Goal: Transaction & Acquisition: Book appointment/travel/reservation

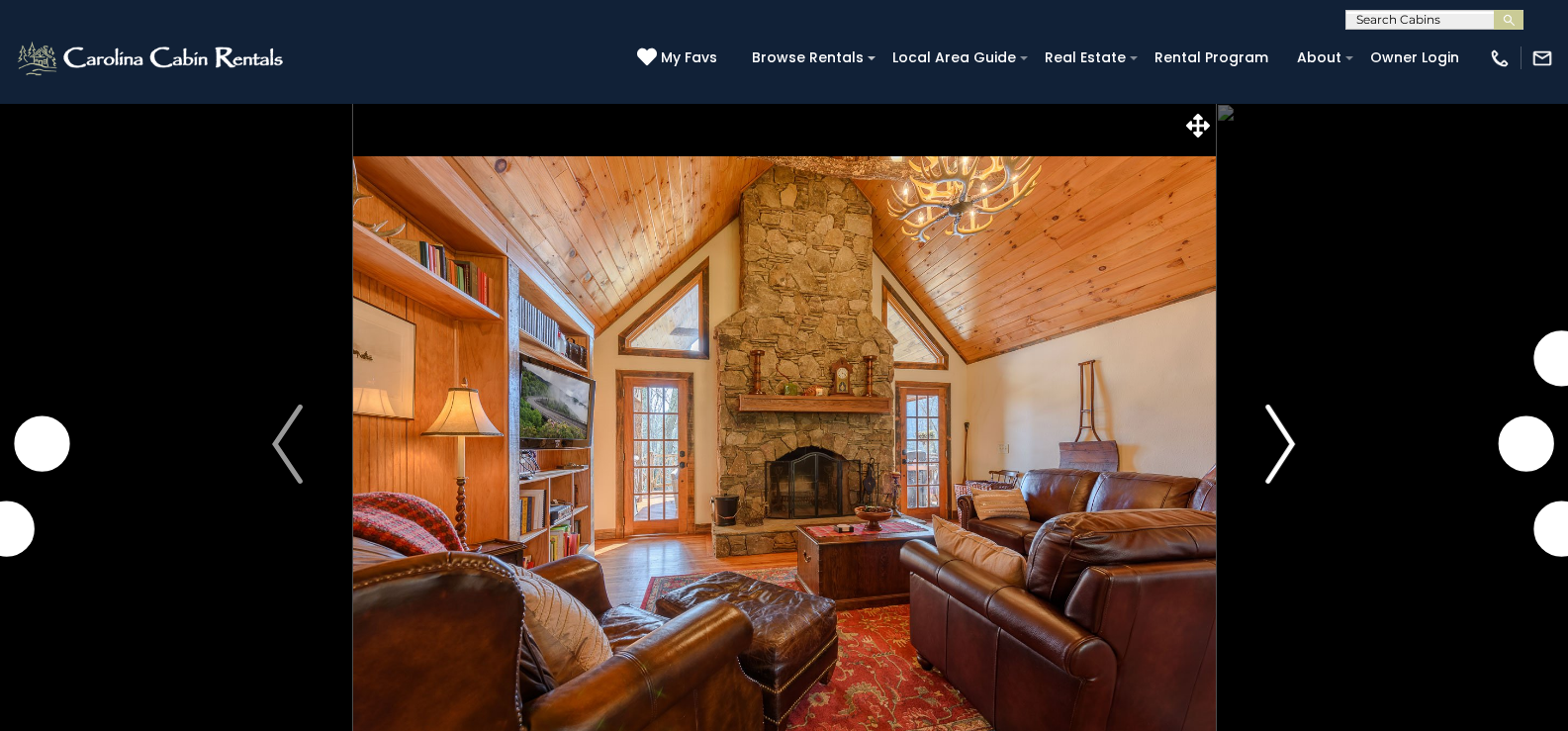
click at [1296, 440] on button "Next" at bounding box center [1279, 443] width 131 height 682
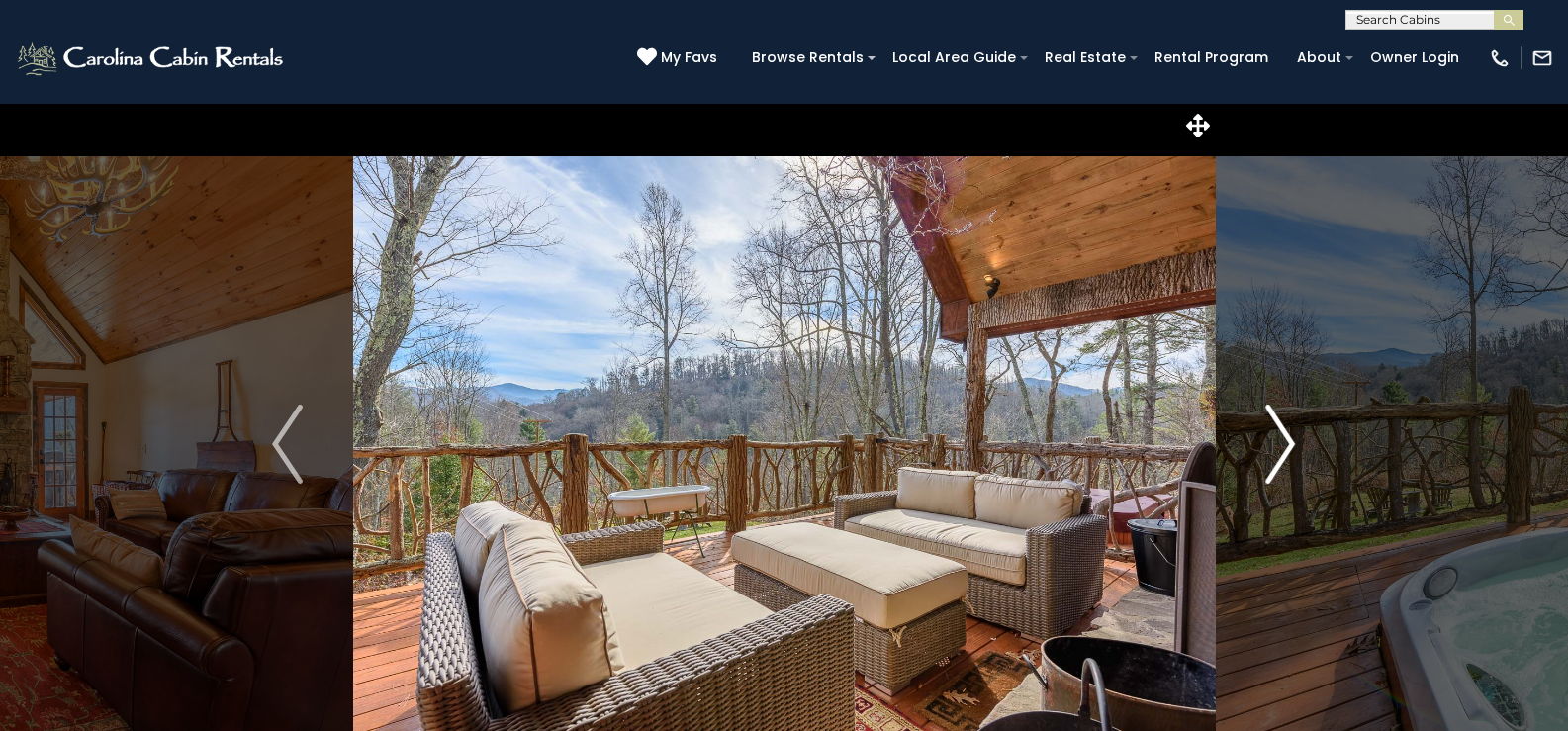
click at [1283, 438] on img "Next" at bounding box center [1280, 443] width 30 height 79
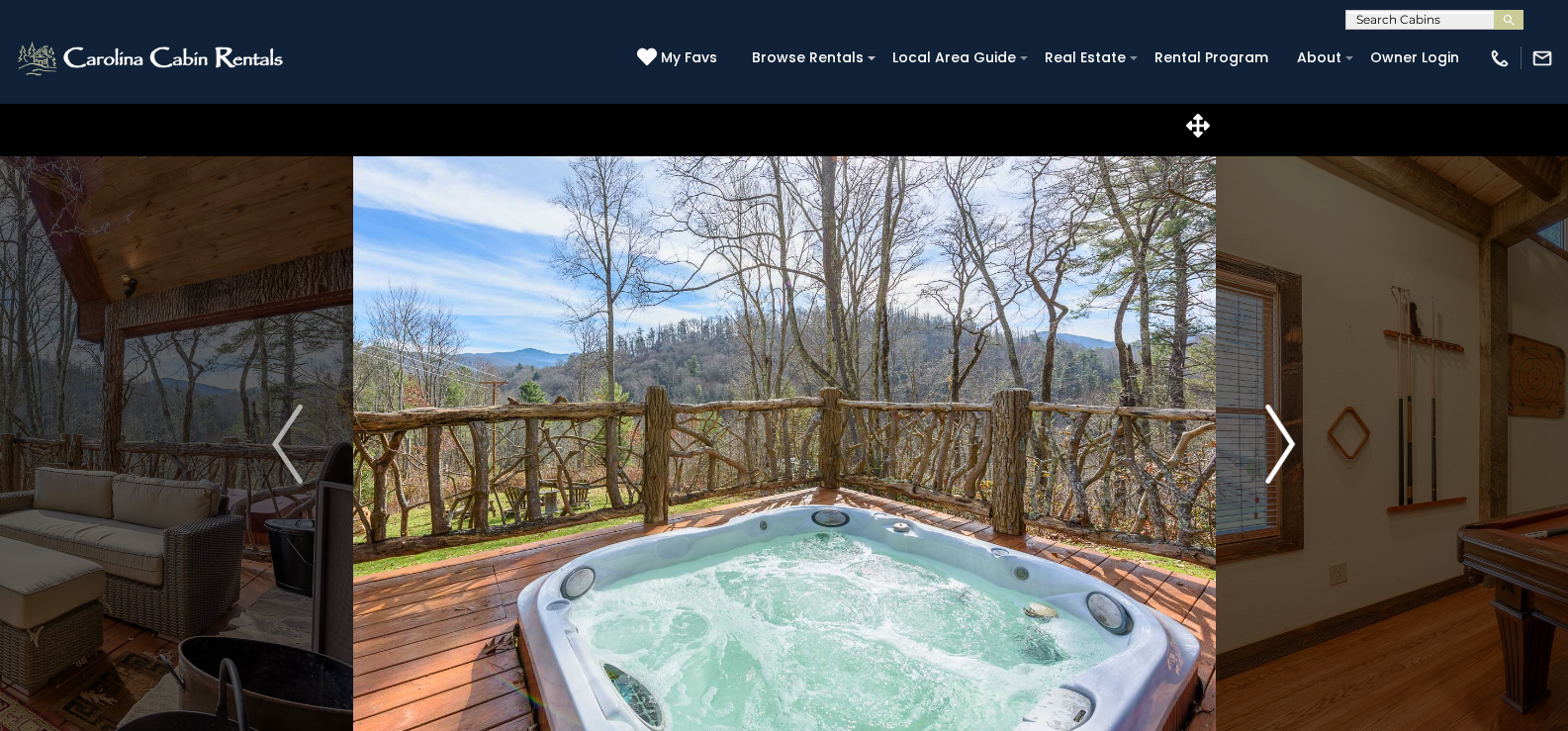
click at [1283, 438] on img "Next" at bounding box center [1280, 443] width 30 height 79
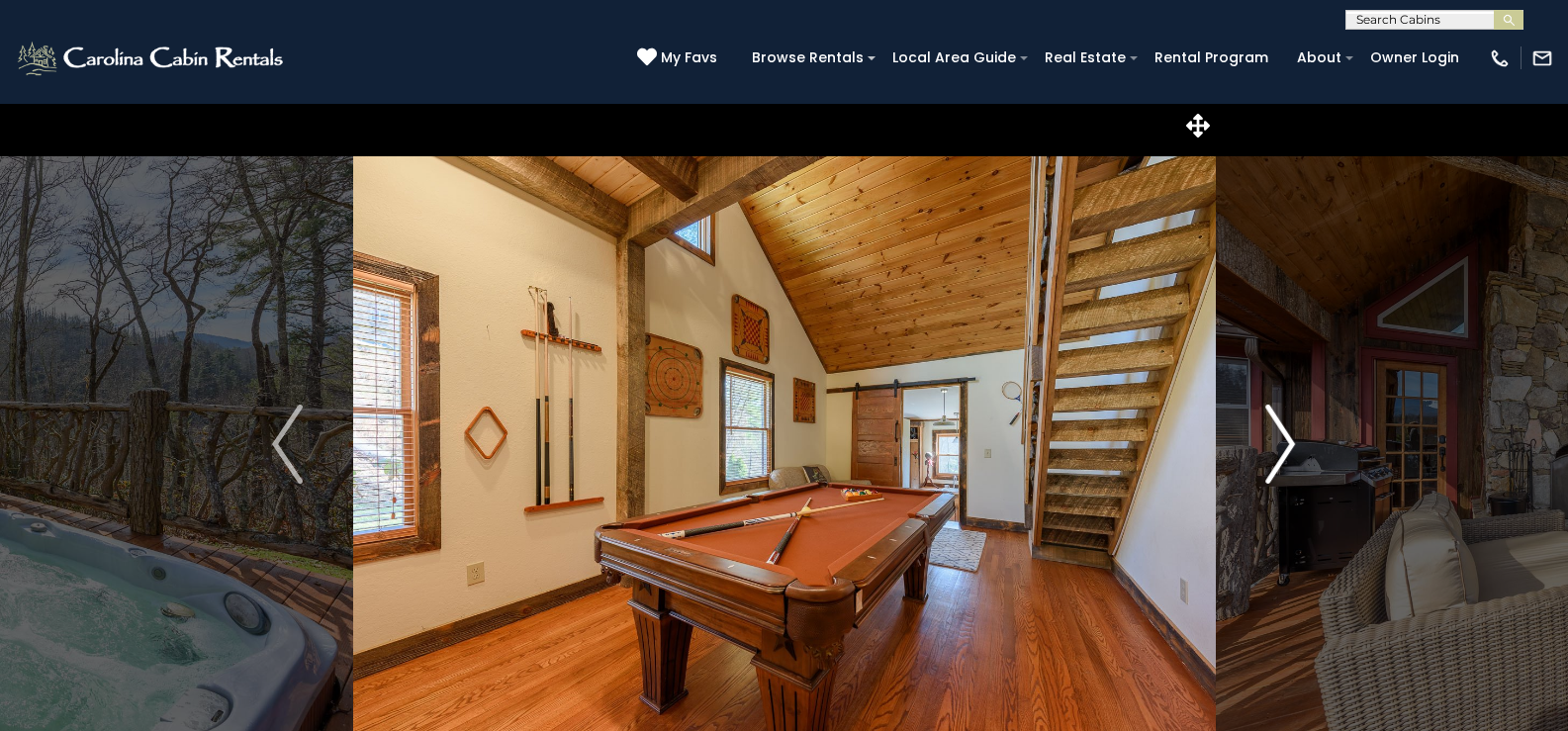
click at [1283, 438] on img "Next" at bounding box center [1280, 443] width 30 height 79
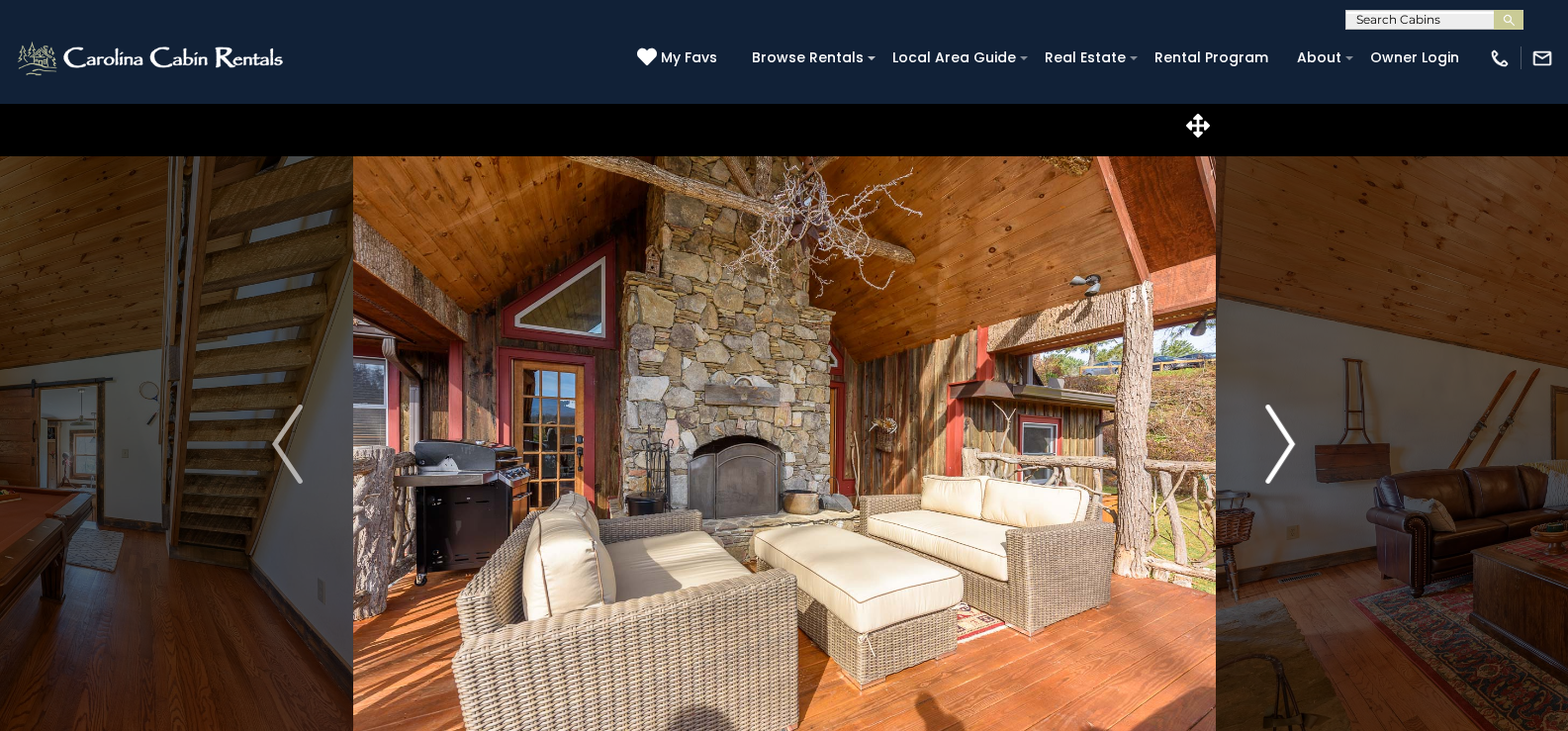
click at [1283, 438] on img "Next" at bounding box center [1280, 443] width 30 height 79
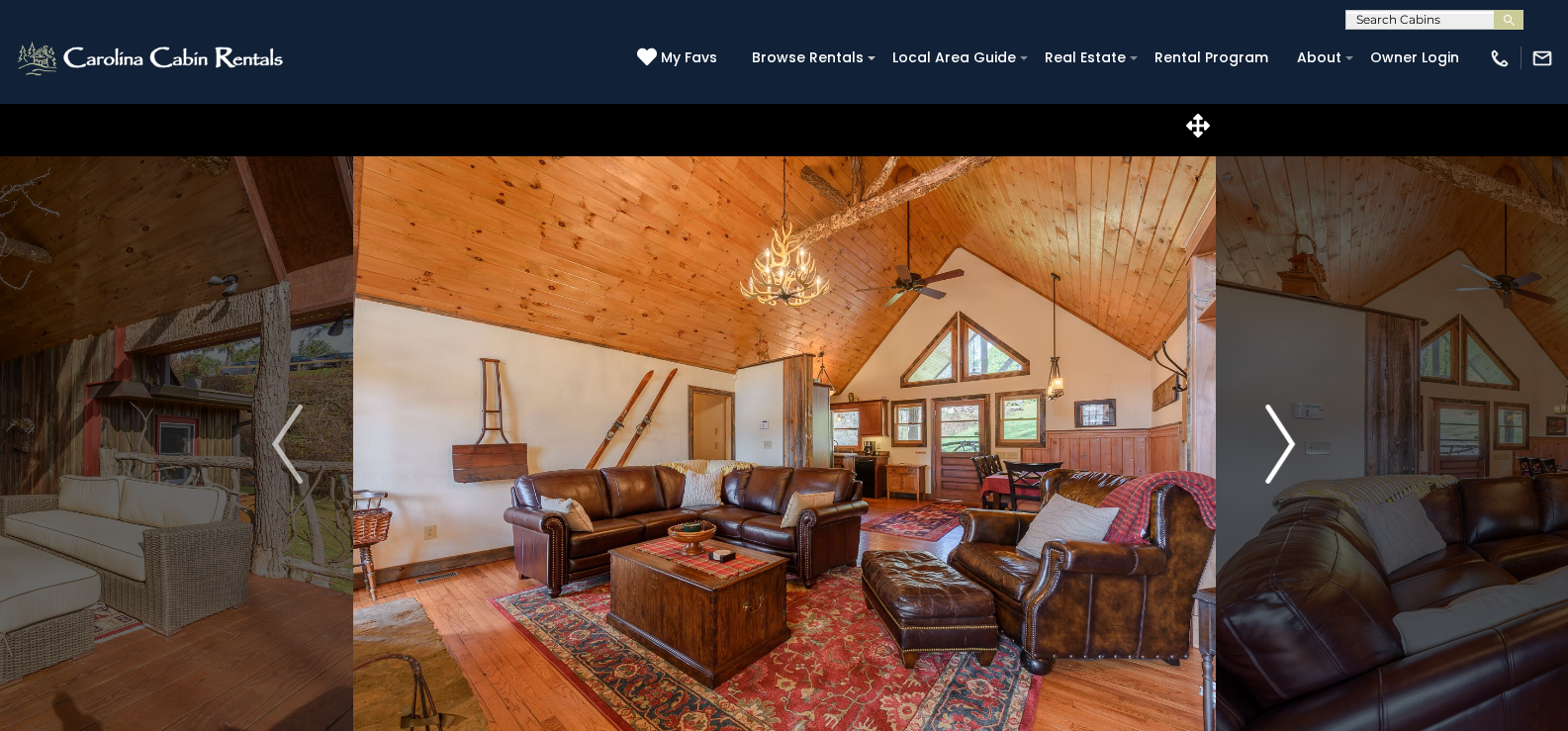
click at [1283, 438] on img "Next" at bounding box center [1280, 443] width 30 height 79
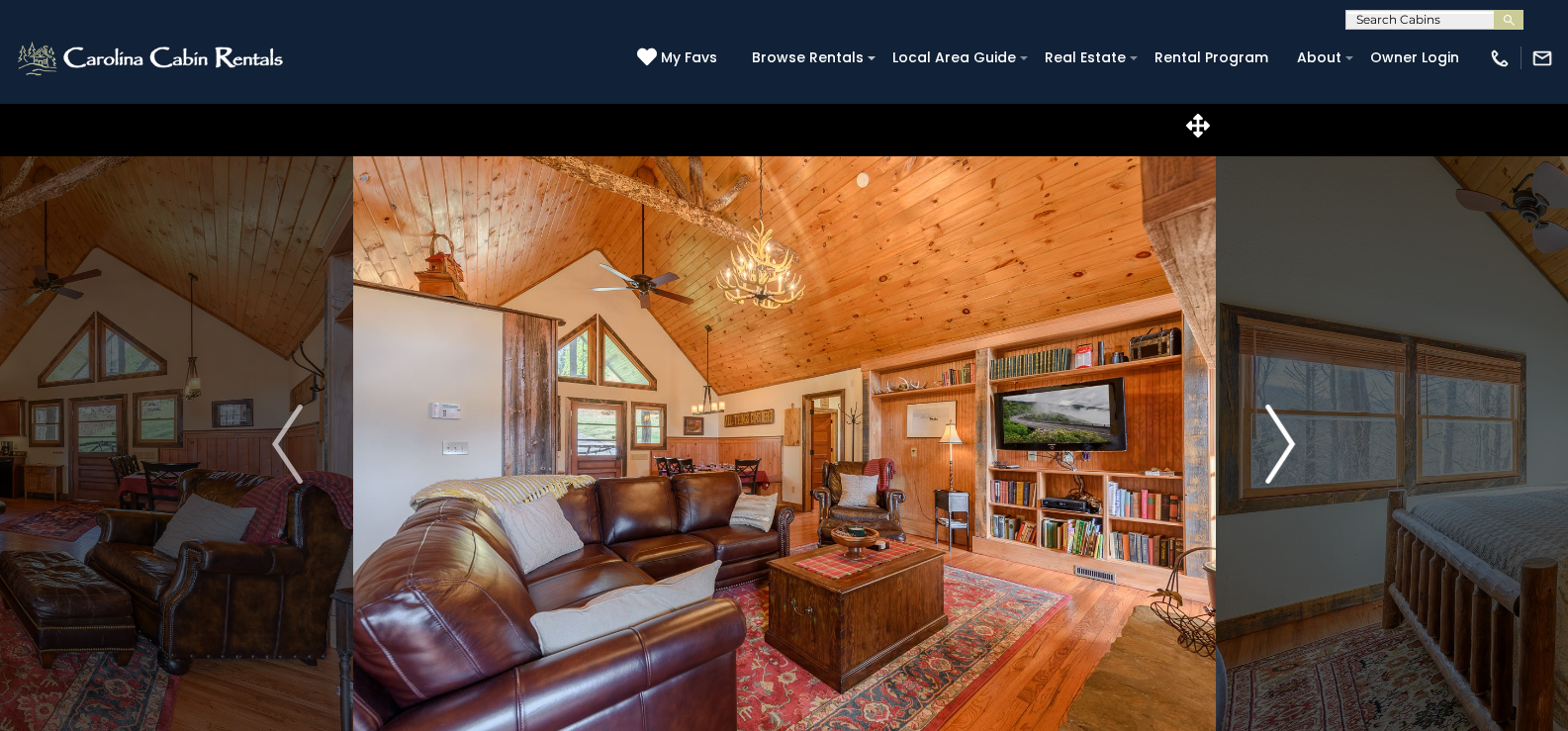
click at [1283, 439] on img "Next" at bounding box center [1280, 443] width 30 height 79
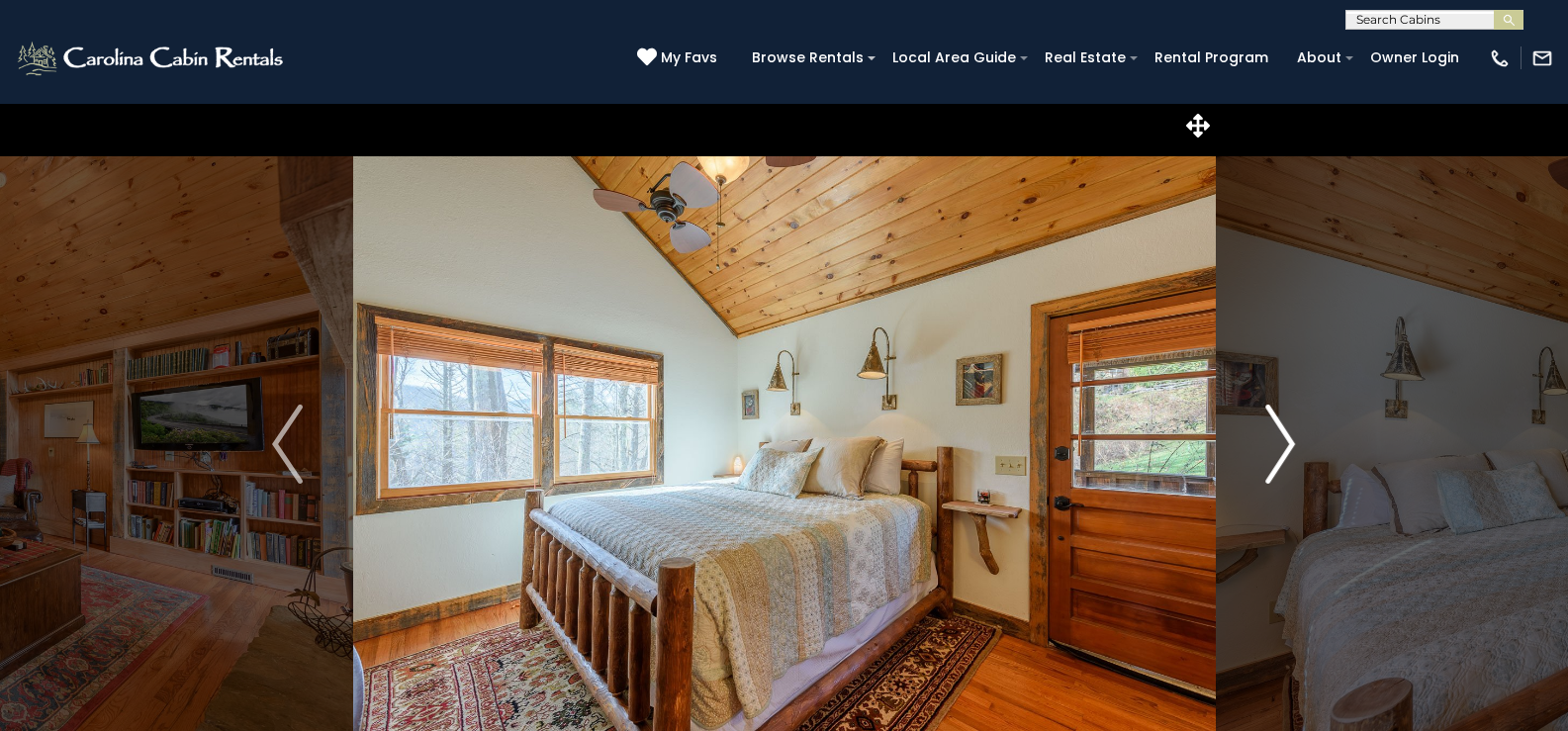
click at [1283, 439] on img "Next" at bounding box center [1280, 443] width 30 height 79
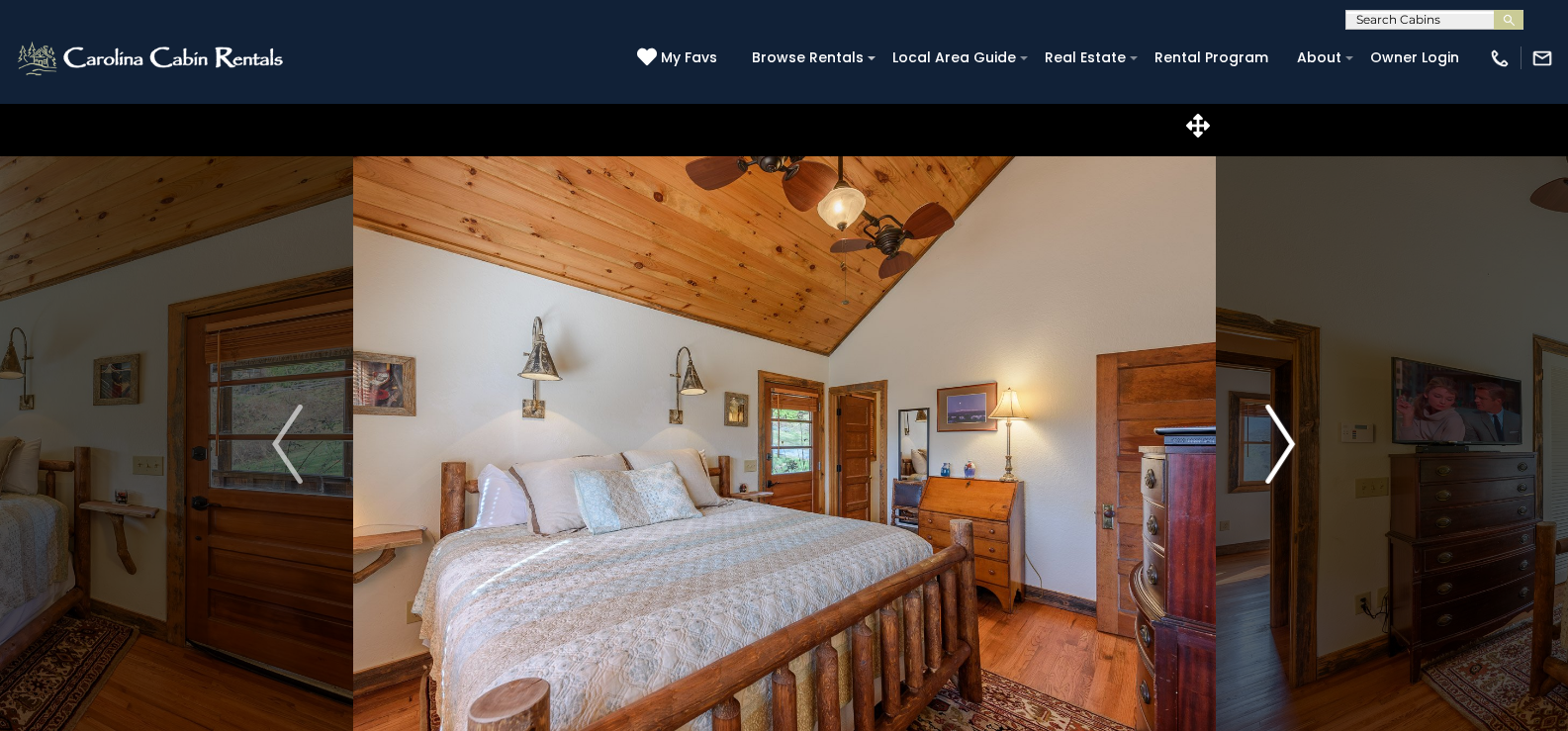
click at [1283, 439] on img "Next" at bounding box center [1280, 443] width 30 height 79
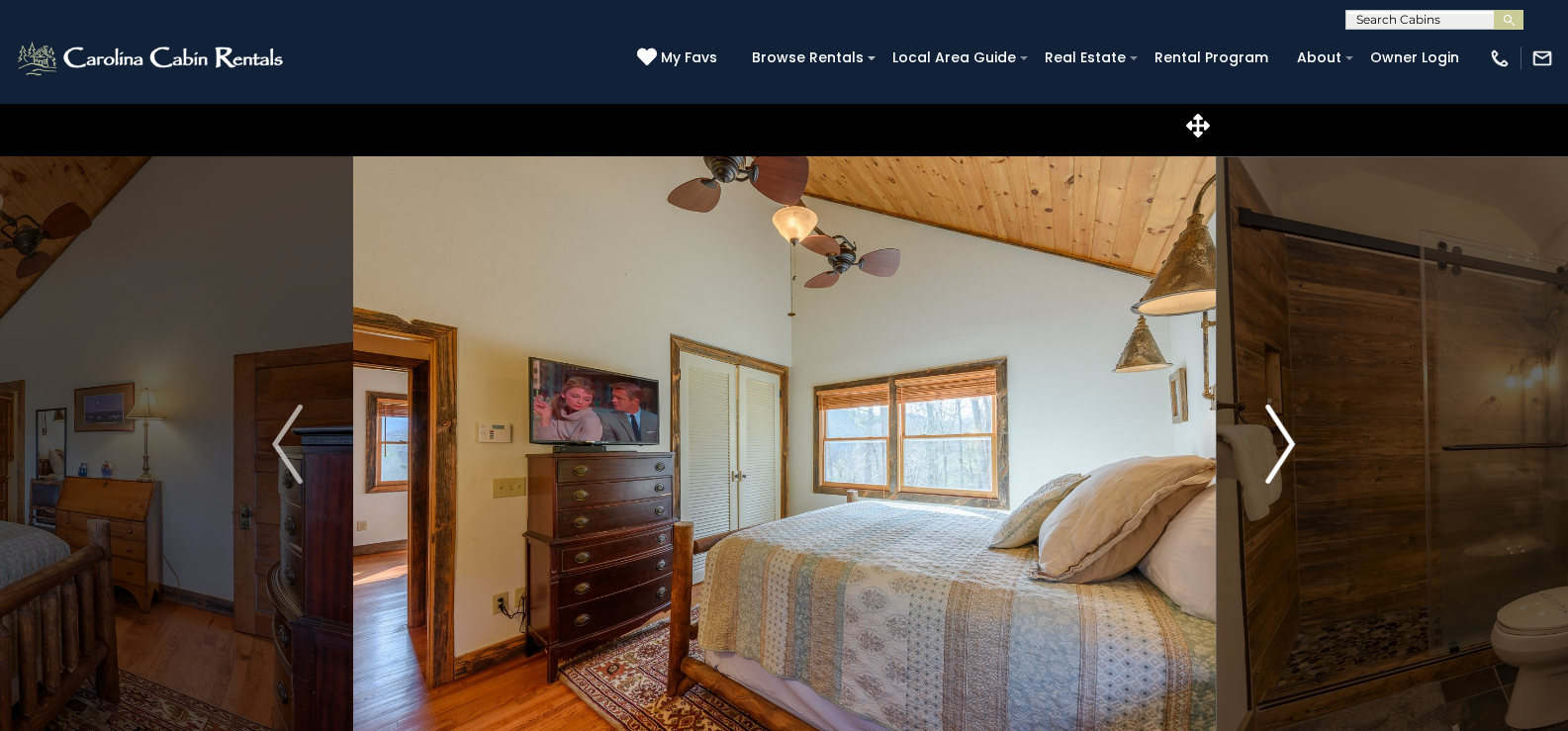
click at [1283, 439] on img "Next" at bounding box center [1280, 443] width 30 height 79
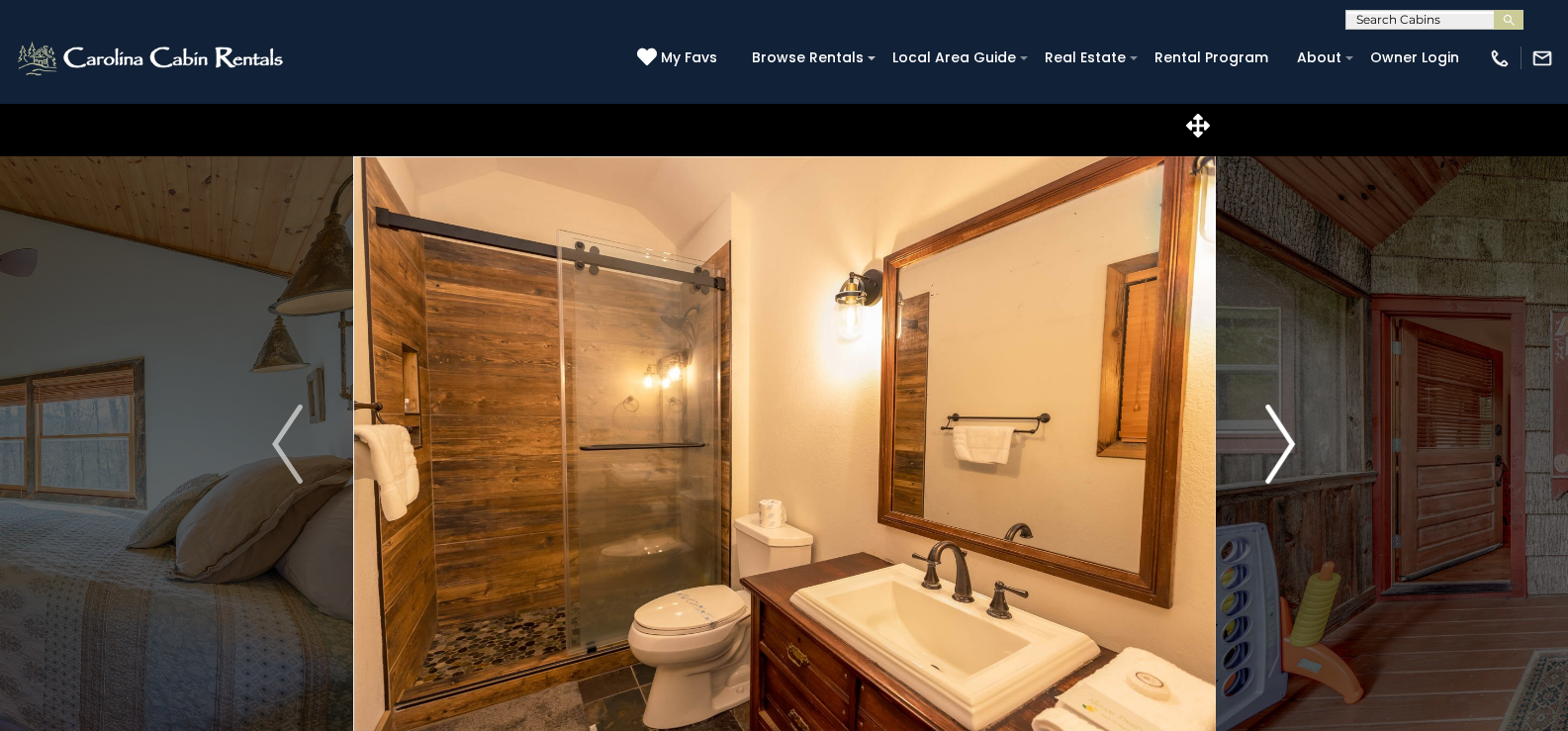
click at [1283, 439] on img "Next" at bounding box center [1280, 443] width 30 height 79
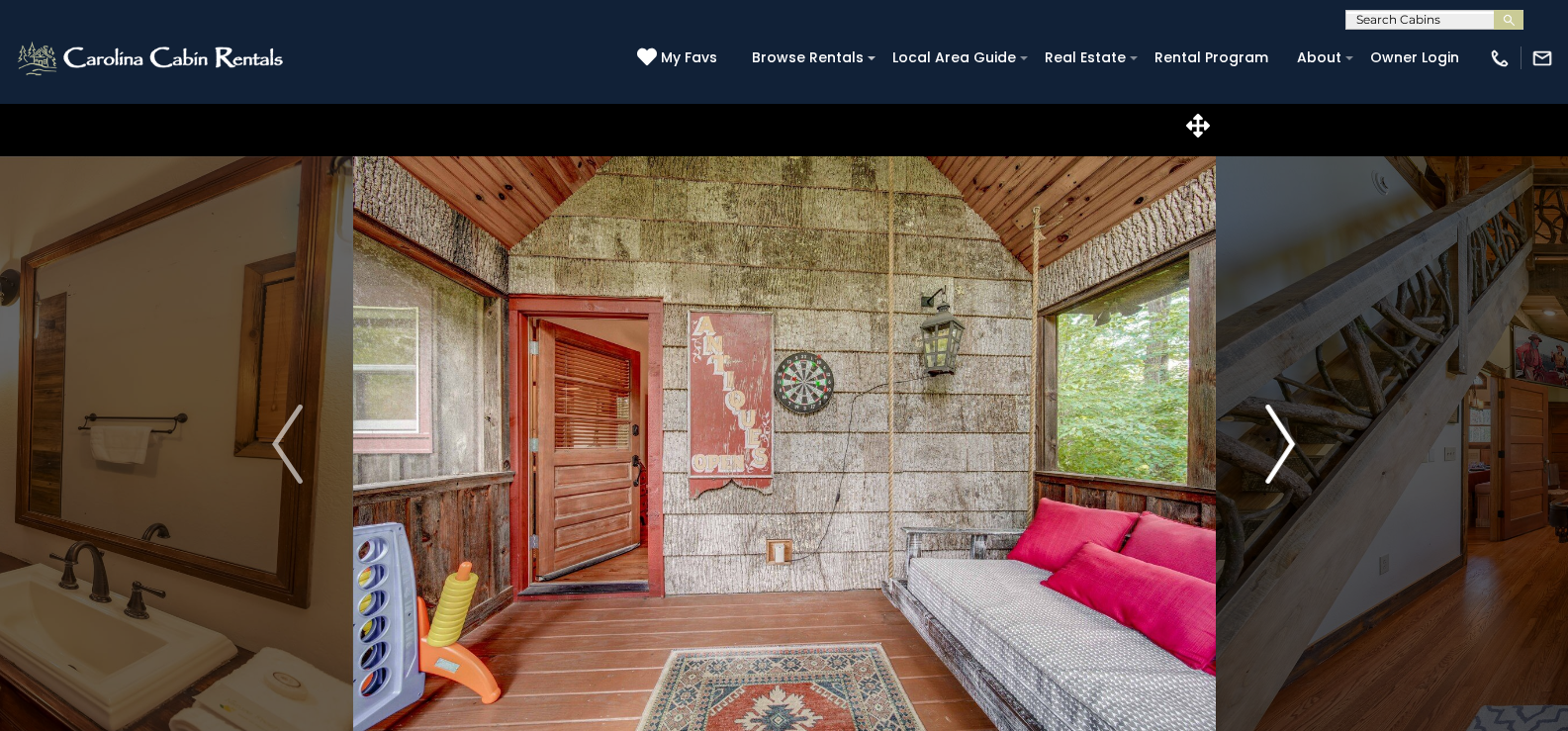
click at [1283, 439] on img "Next" at bounding box center [1280, 443] width 30 height 79
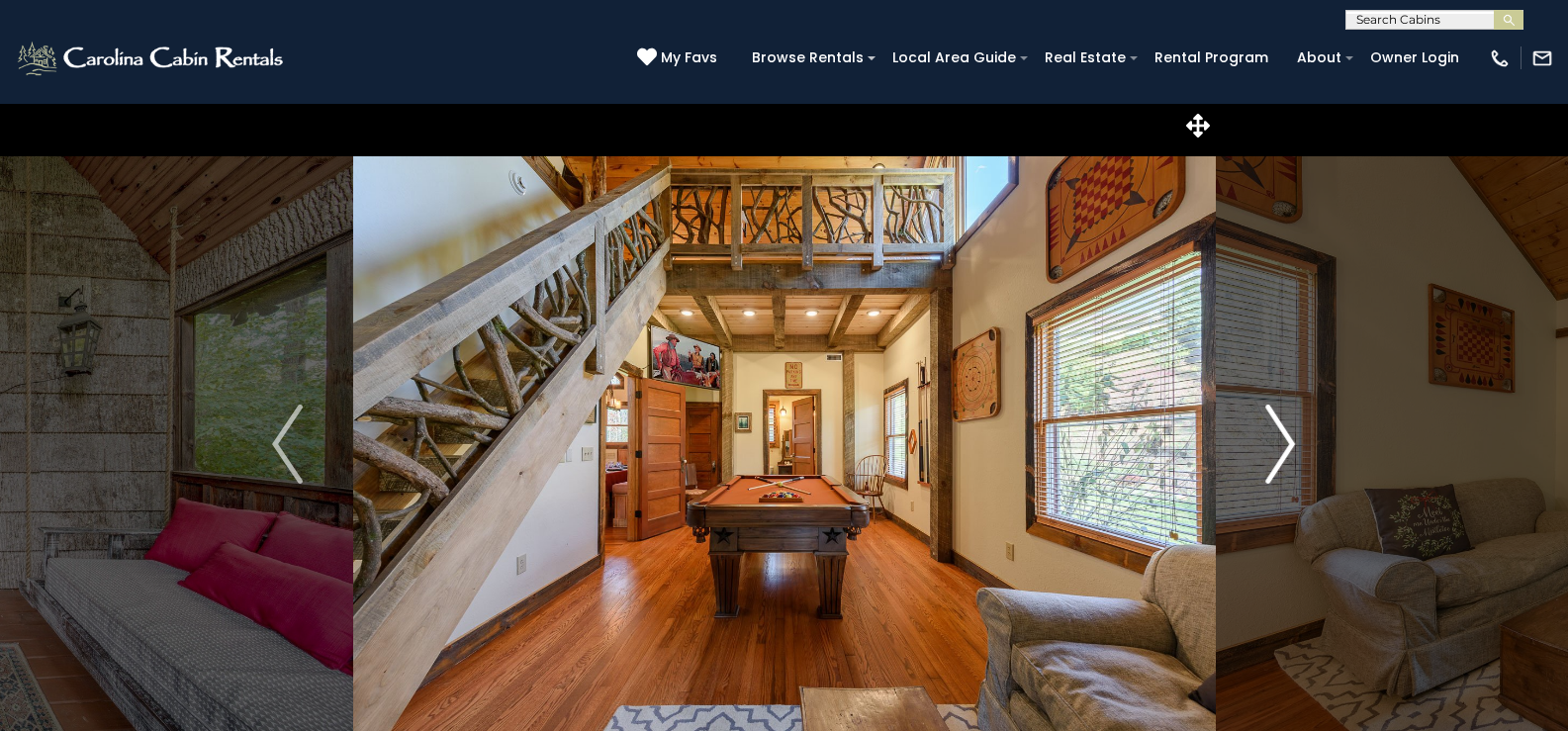
click at [1283, 439] on img "Next" at bounding box center [1280, 443] width 30 height 79
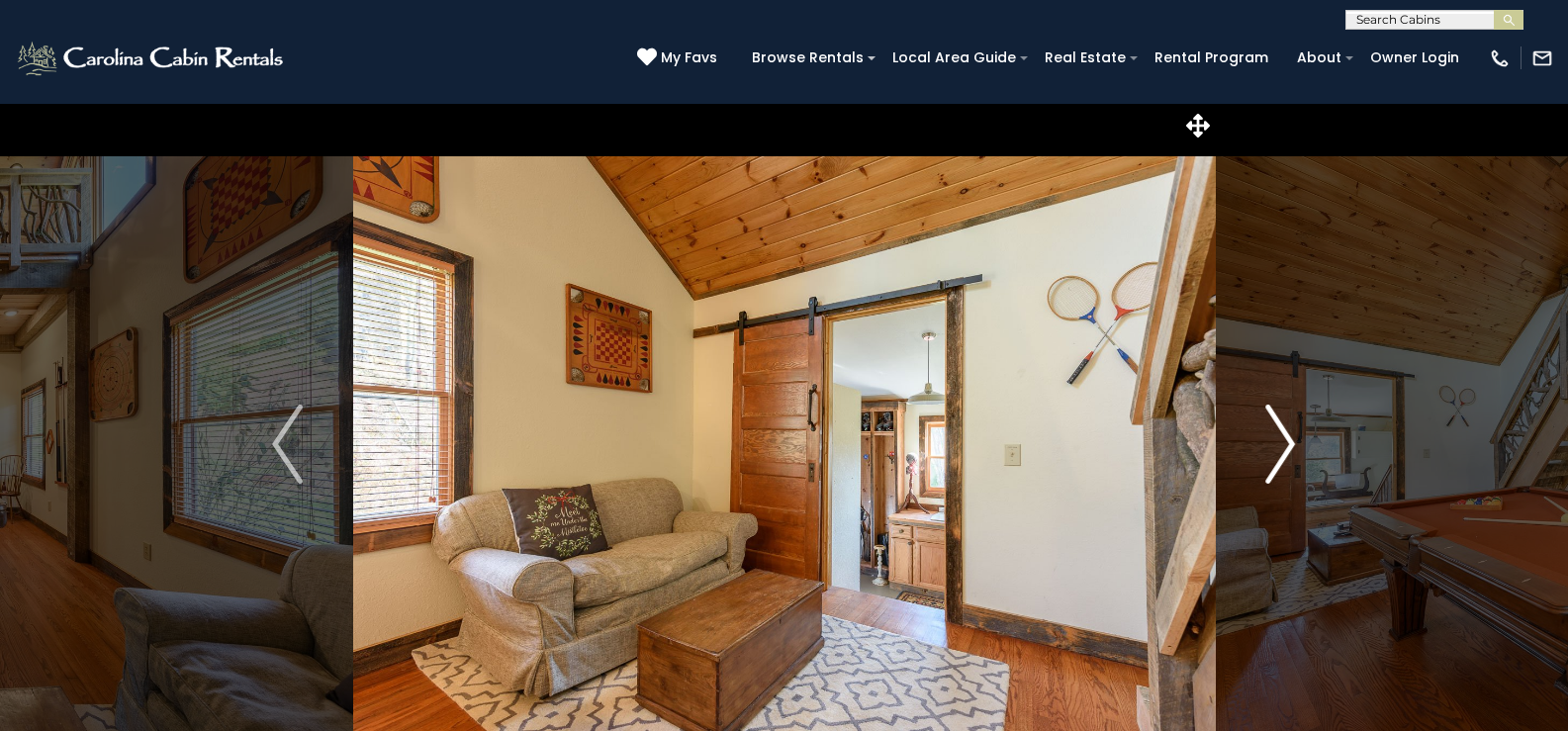
click at [1283, 439] on img "Next" at bounding box center [1280, 443] width 30 height 79
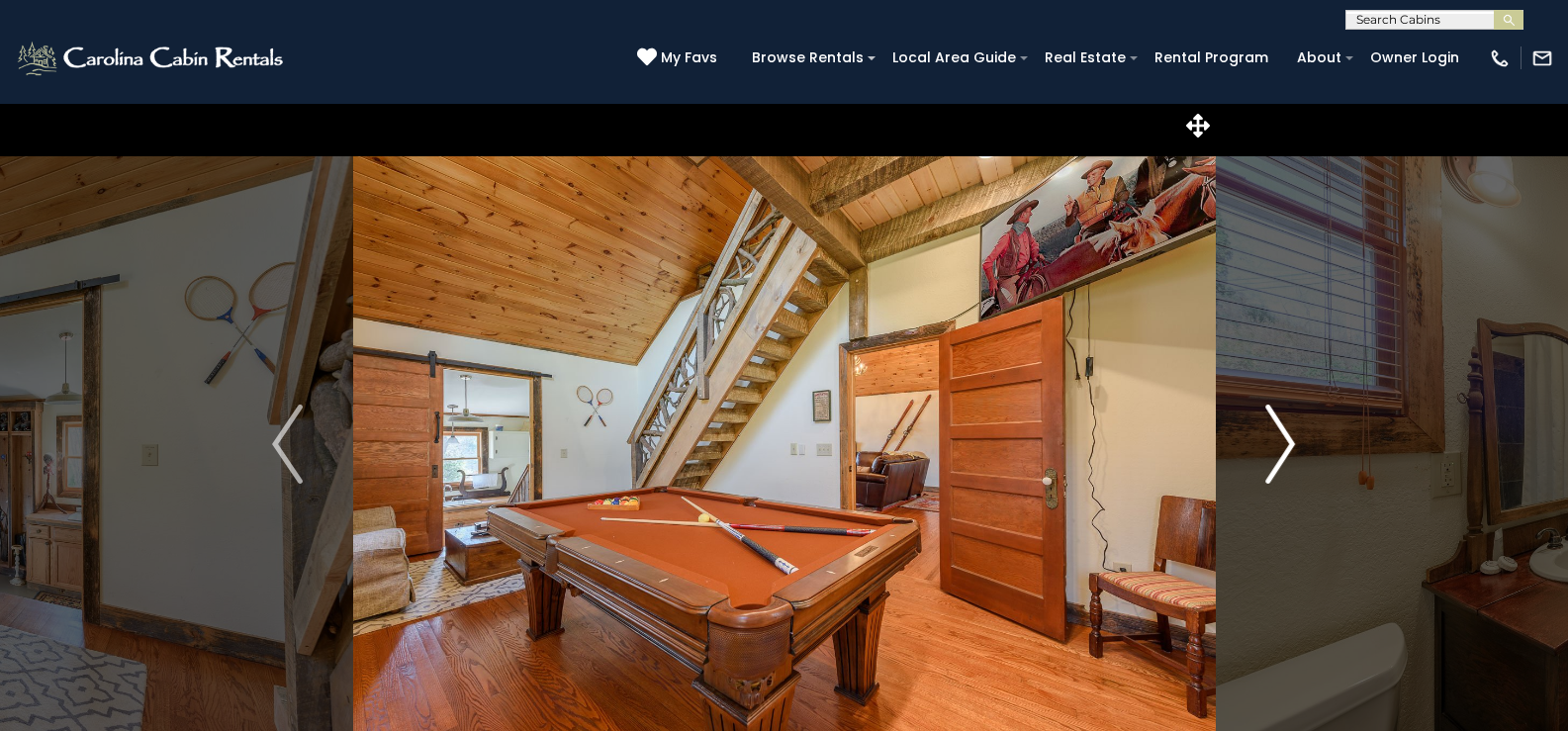
click at [1283, 439] on img "Next" at bounding box center [1280, 443] width 30 height 79
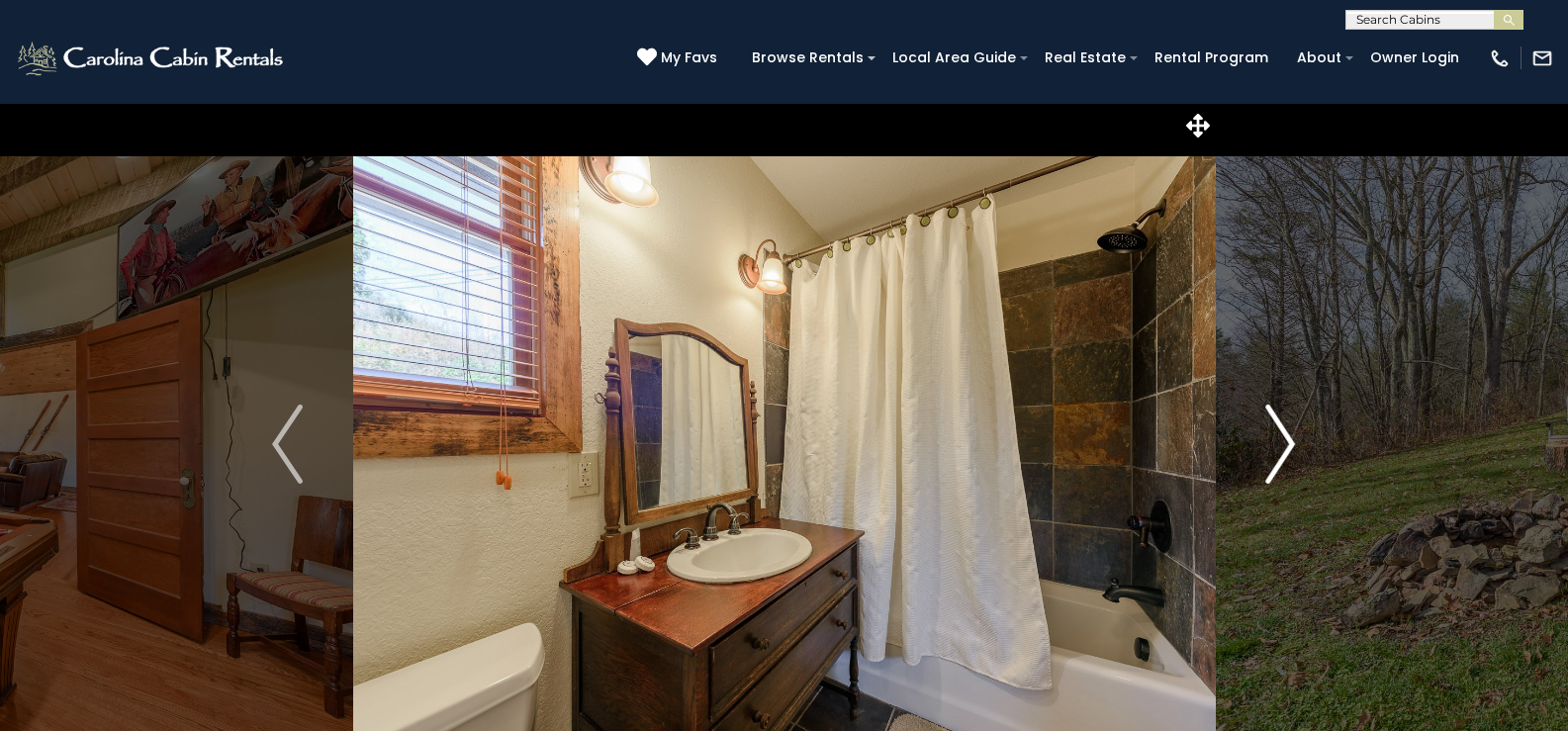
click at [1283, 439] on img "Next" at bounding box center [1280, 443] width 30 height 79
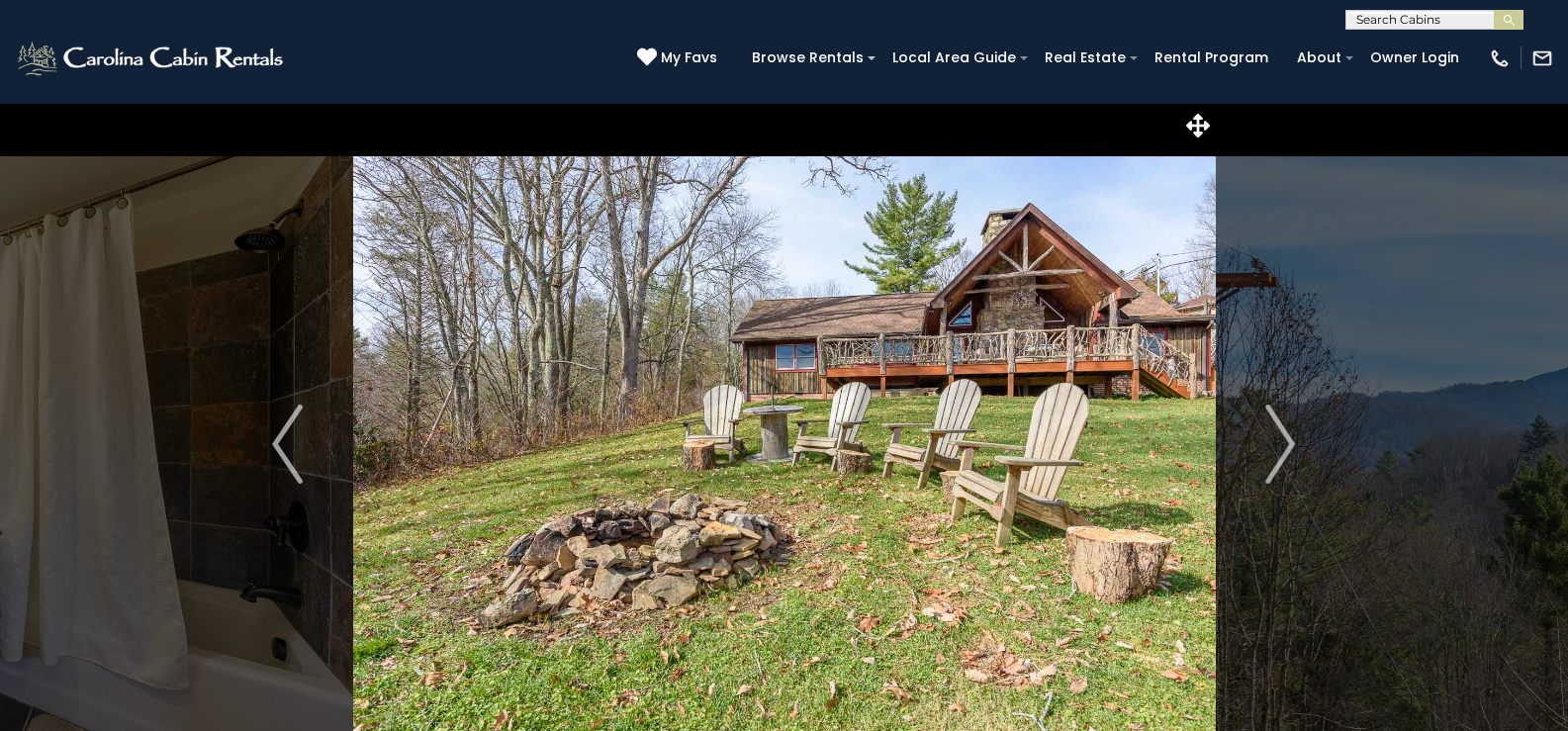
click at [1207, 122] on icon at bounding box center [1197, 125] width 24 height 24
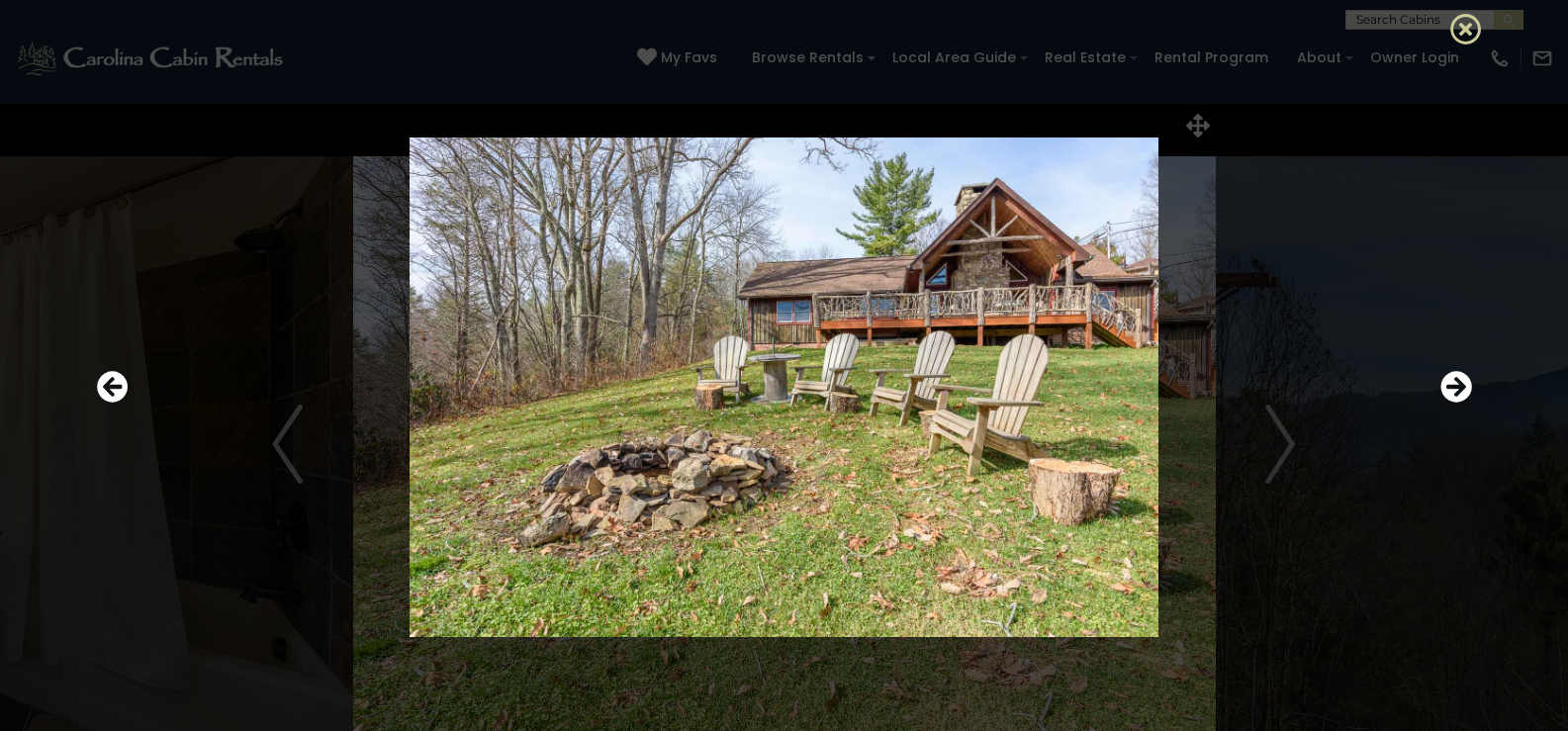
click at [1465, 29] on icon at bounding box center [1466, 29] width 32 height 32
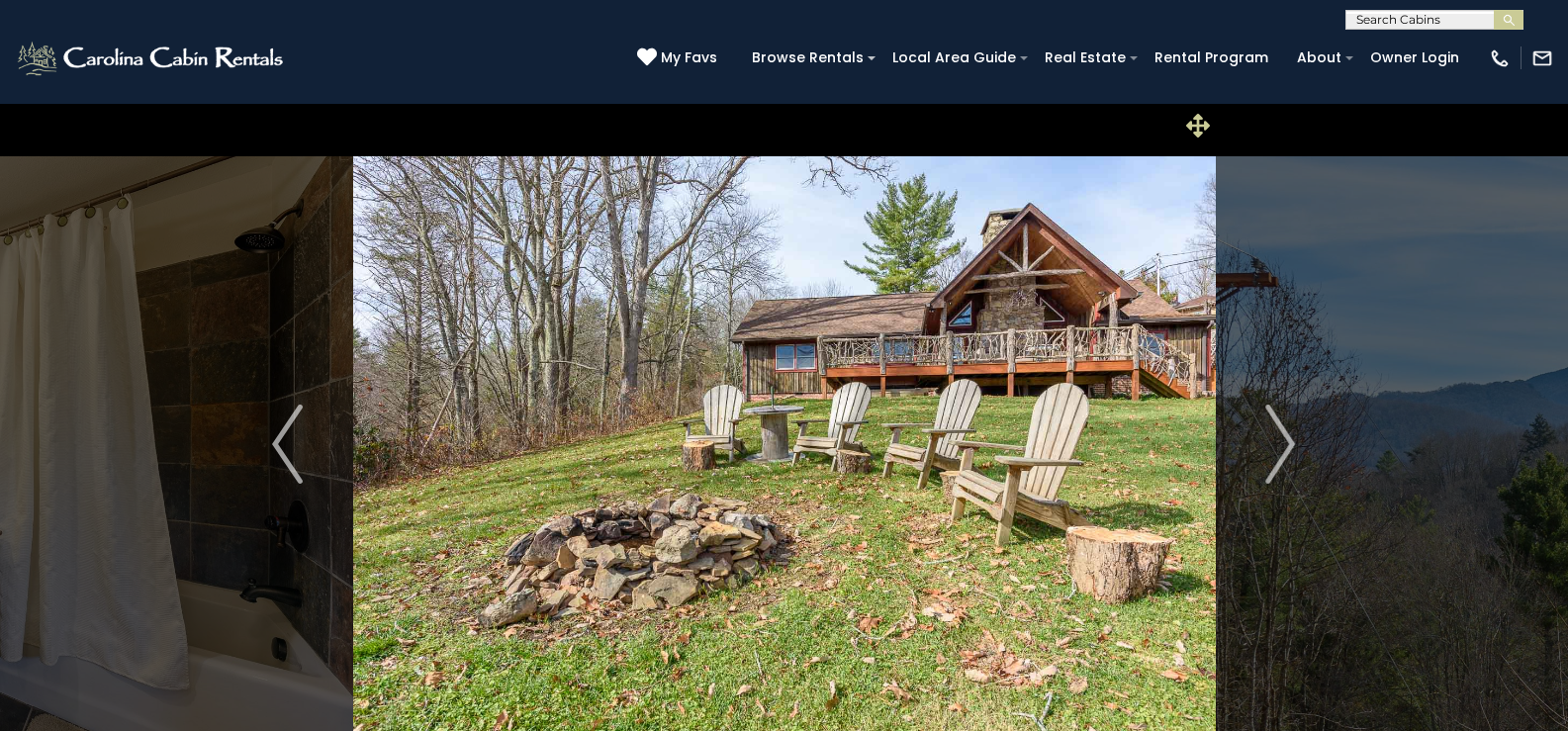
click at [1188, 129] on icon at bounding box center [1197, 125] width 24 height 24
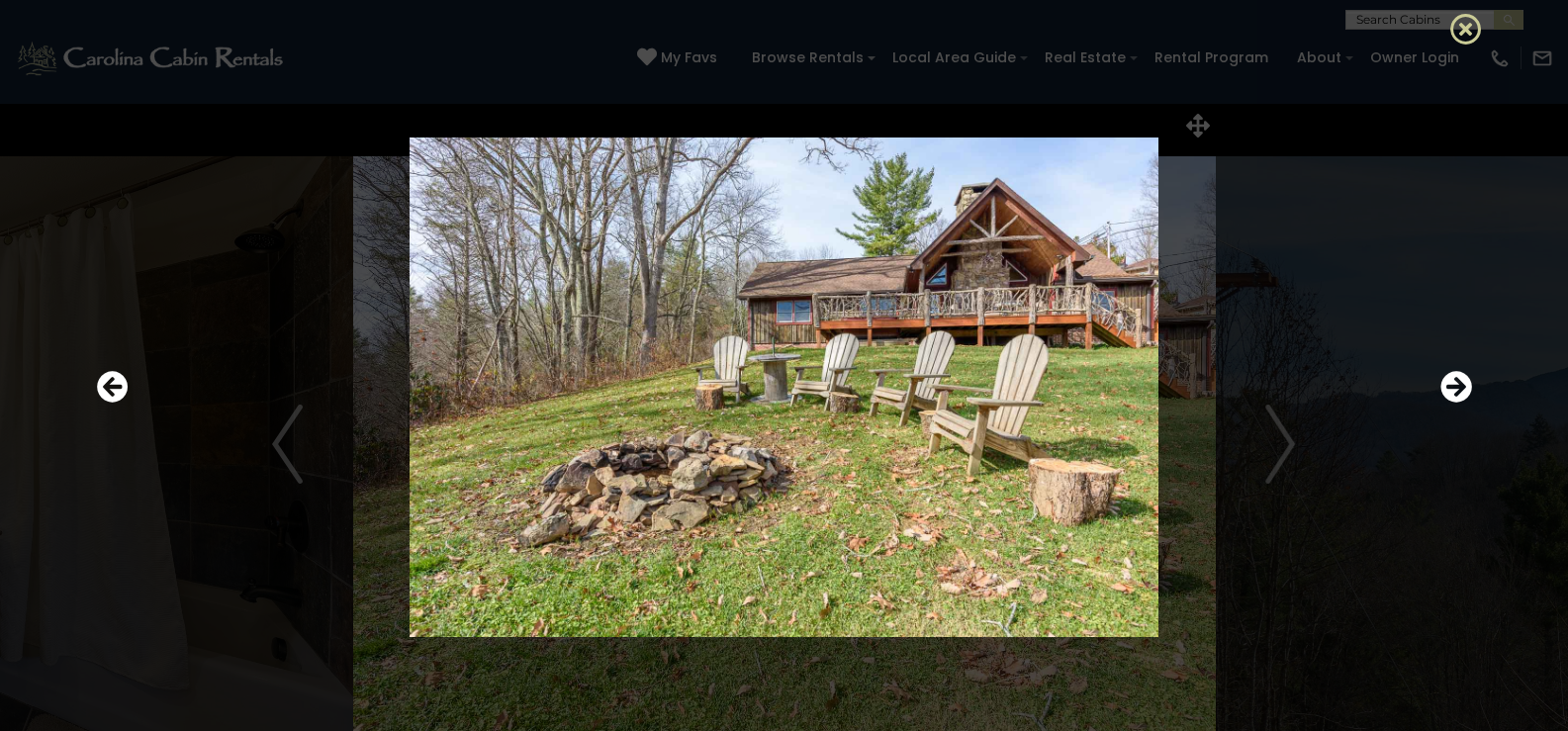
click at [1454, 30] on icon at bounding box center [1466, 29] width 32 height 32
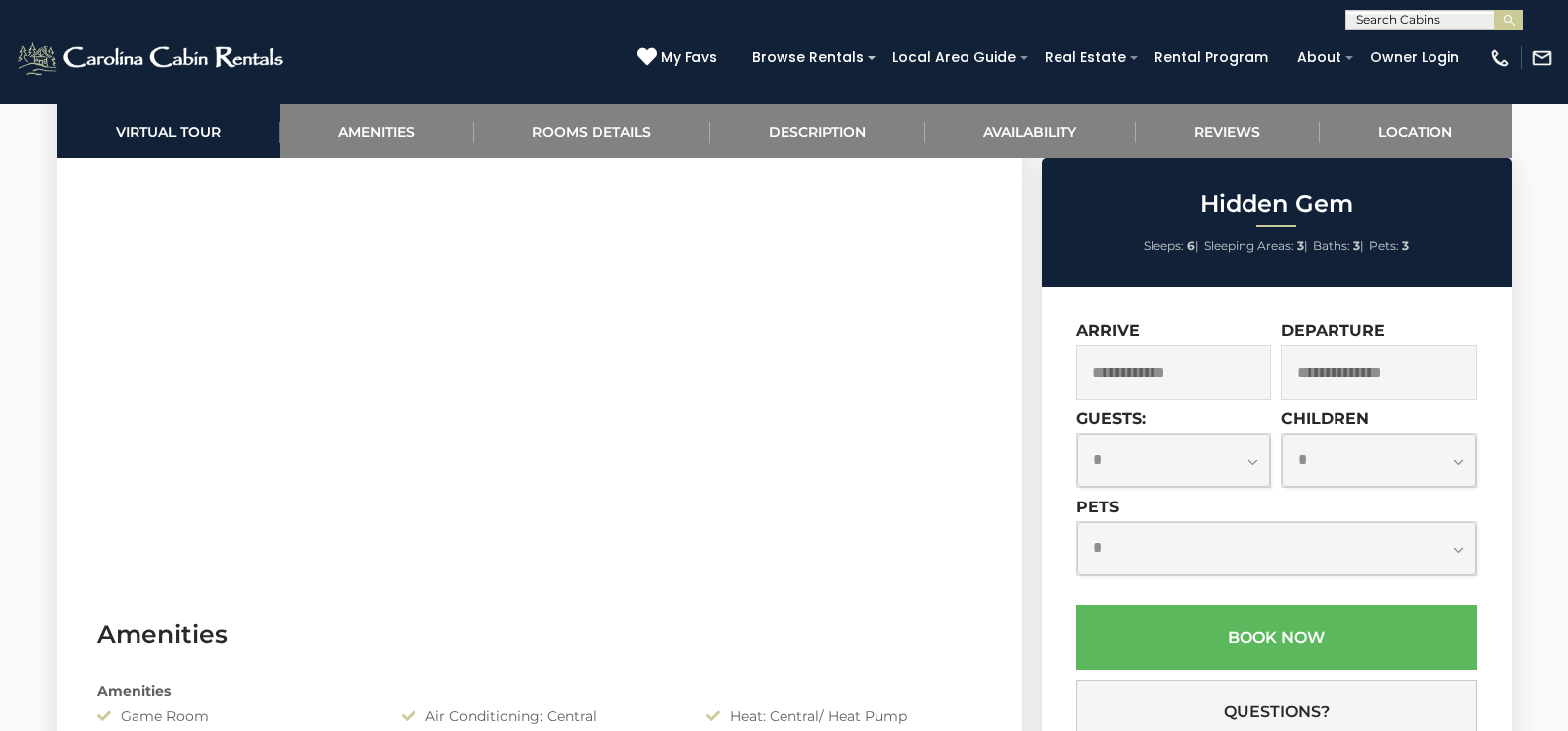
scroll to position [1384, 0]
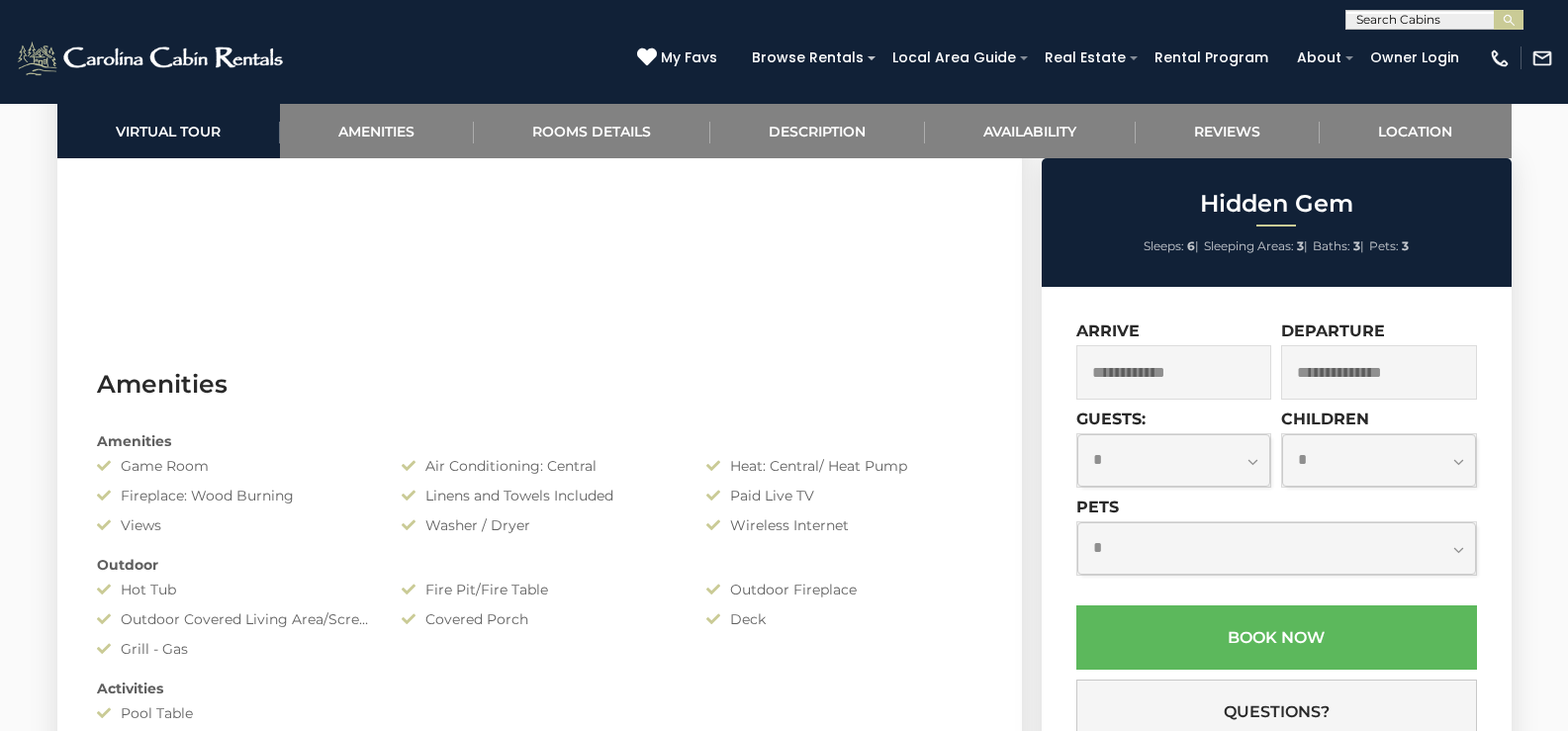
click at [1241, 372] on input "text" at bounding box center [1174, 372] width 196 height 55
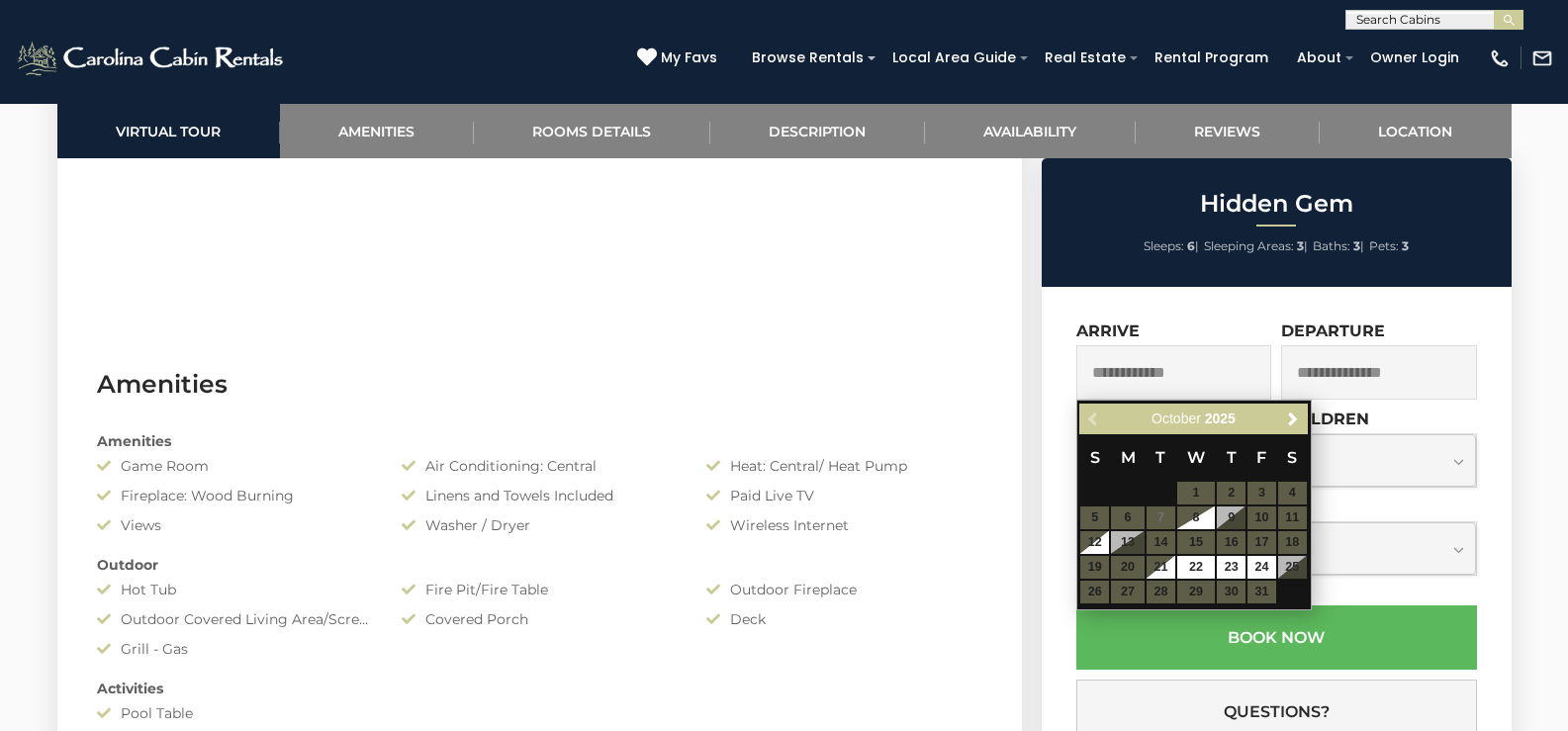
click at [1254, 538] on table "S M T W T F S 1 2 3 4 5 6 7 8 9 10 11 12 13 14 15 16 17 18 19 20 21 22 23 24 25…" at bounding box center [1192, 519] width 227 height 170
click at [1256, 540] on table "S M T W T F S 1 2 3 4 5 6 7 8 9 10 11 12 13 14 15 16 17 18 19 20 21 22 23 24 25…" at bounding box center [1192, 519] width 227 height 170
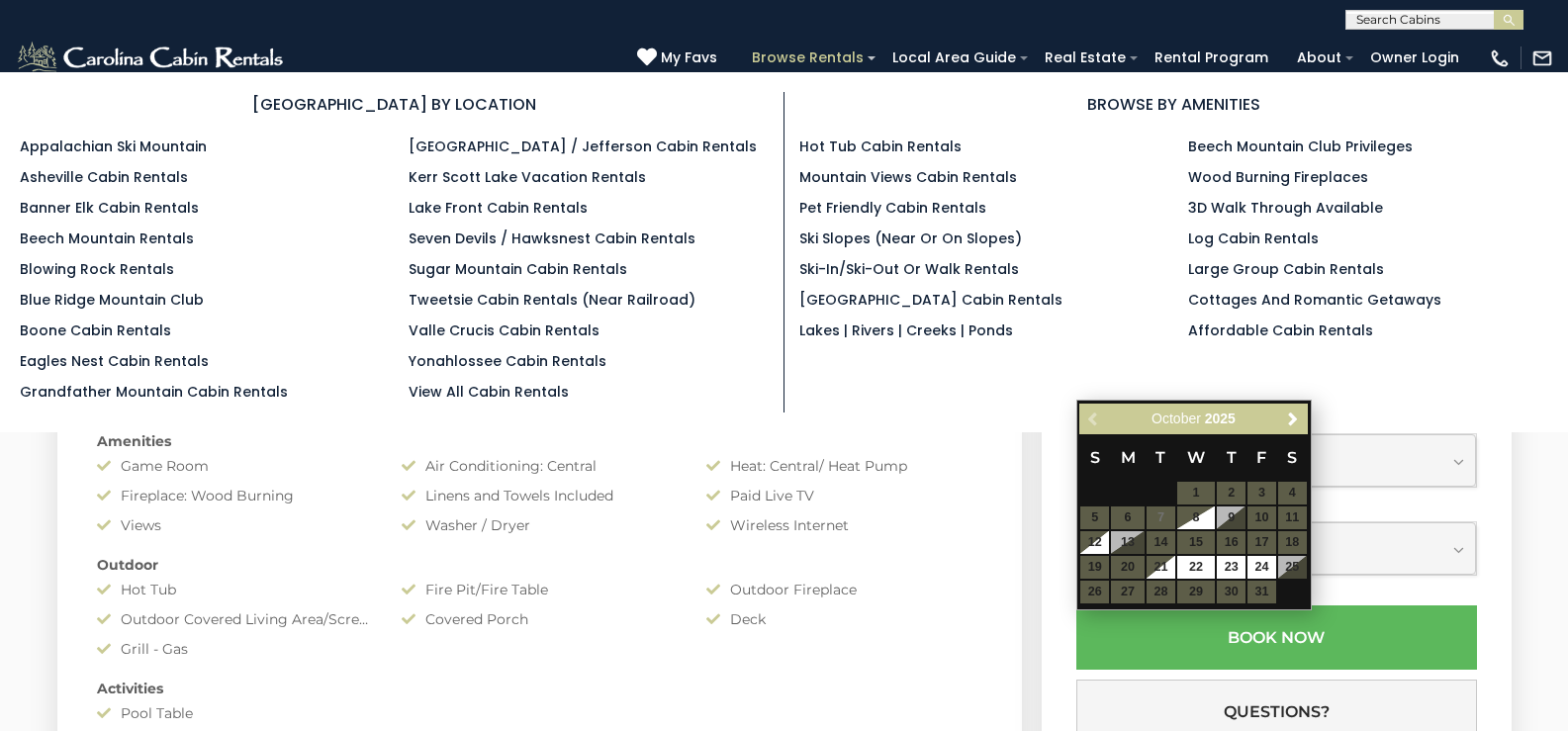
click at [845, 57] on link "Browse Rentals" at bounding box center [808, 58] width 131 height 31
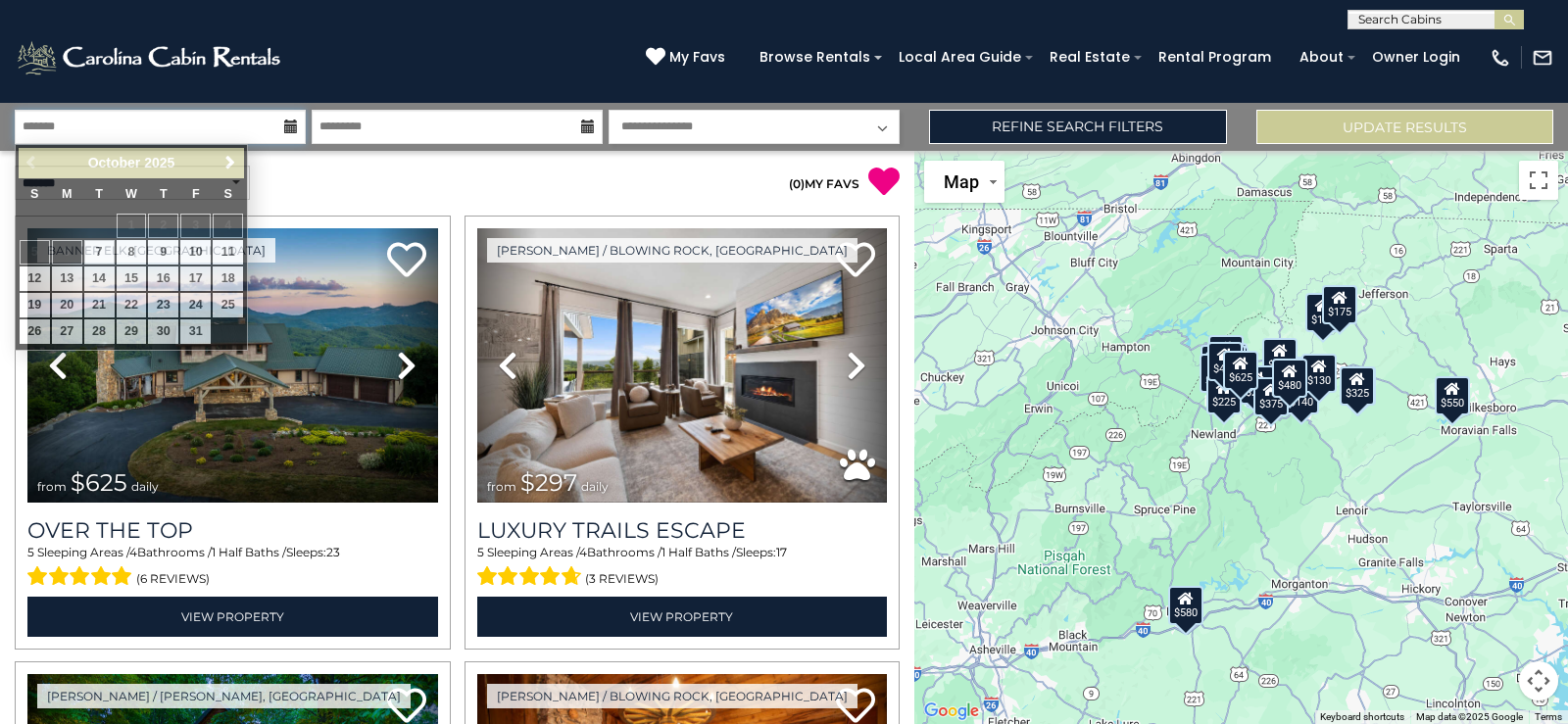
click at [181, 131] on input "text" at bounding box center [160, 126] width 291 height 35
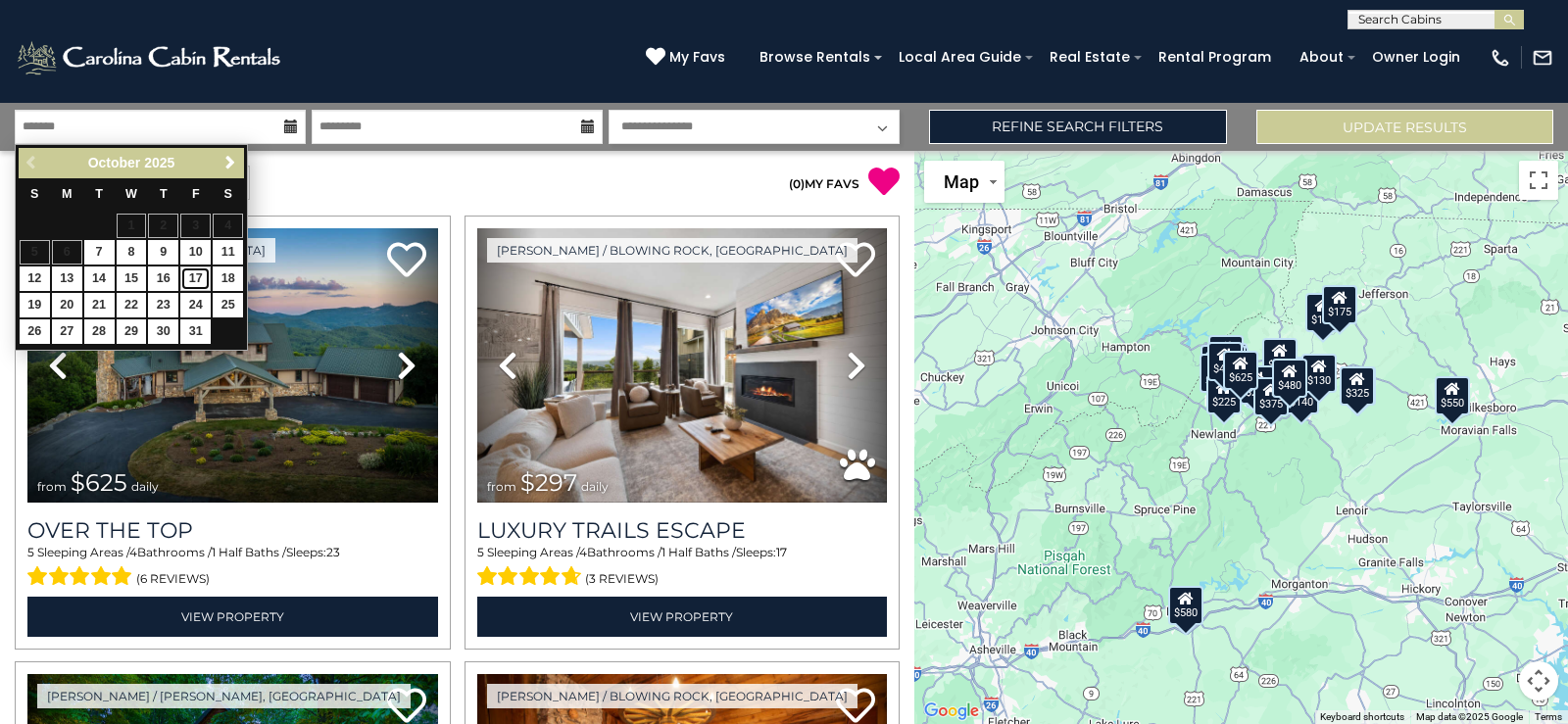
click at [197, 274] on link "17" at bounding box center [195, 278] width 31 height 25
type input "********"
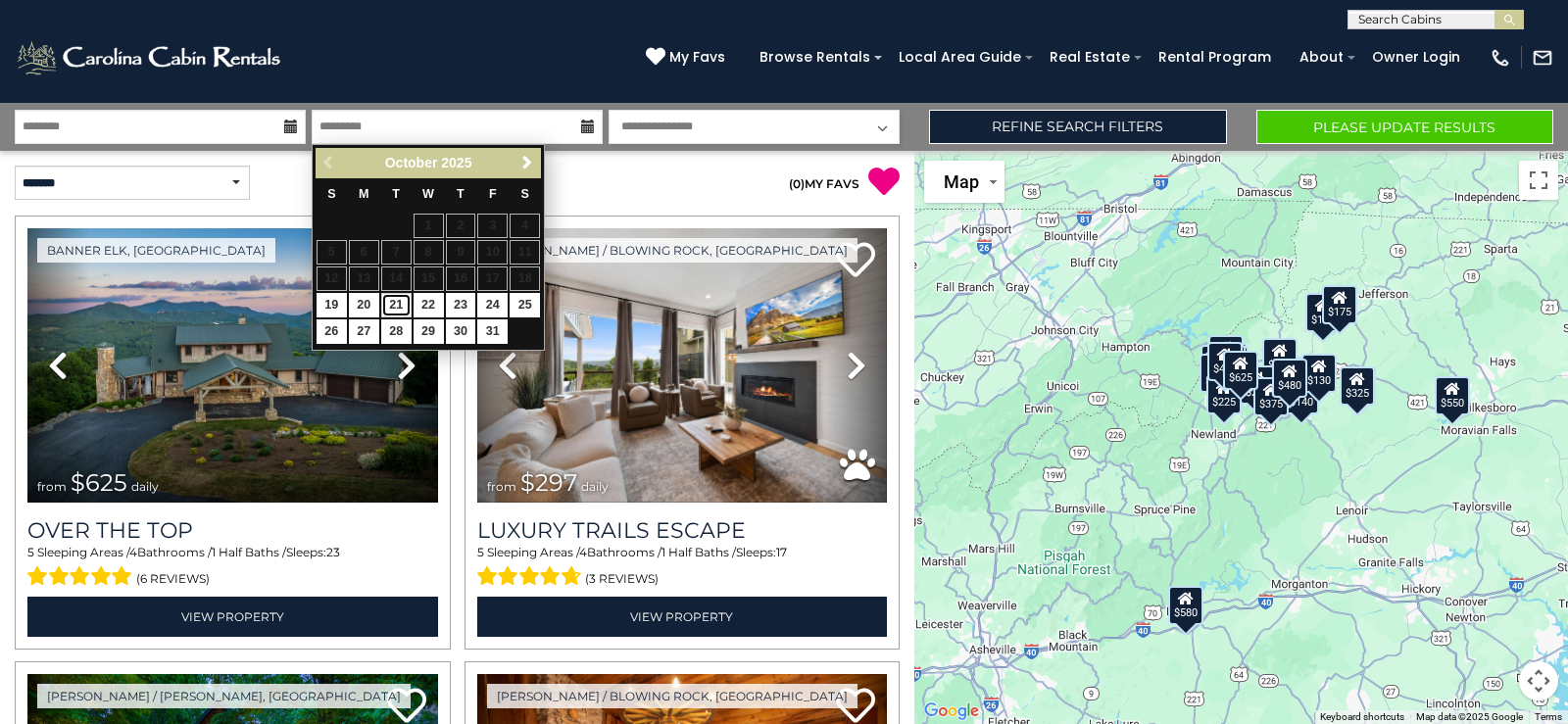
click at [389, 304] on link "21" at bounding box center [396, 305] width 31 height 25
type input "********"
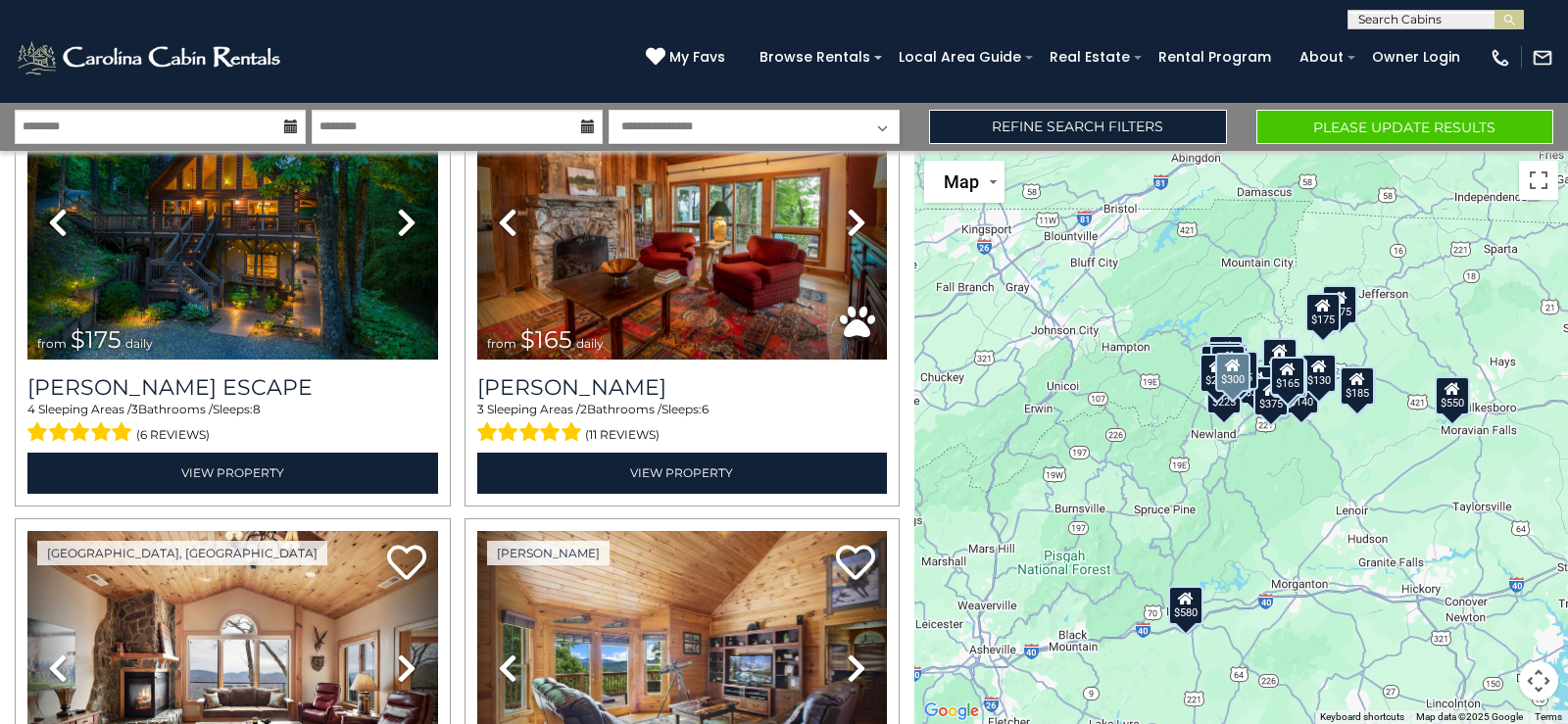
scroll to position [588, 0]
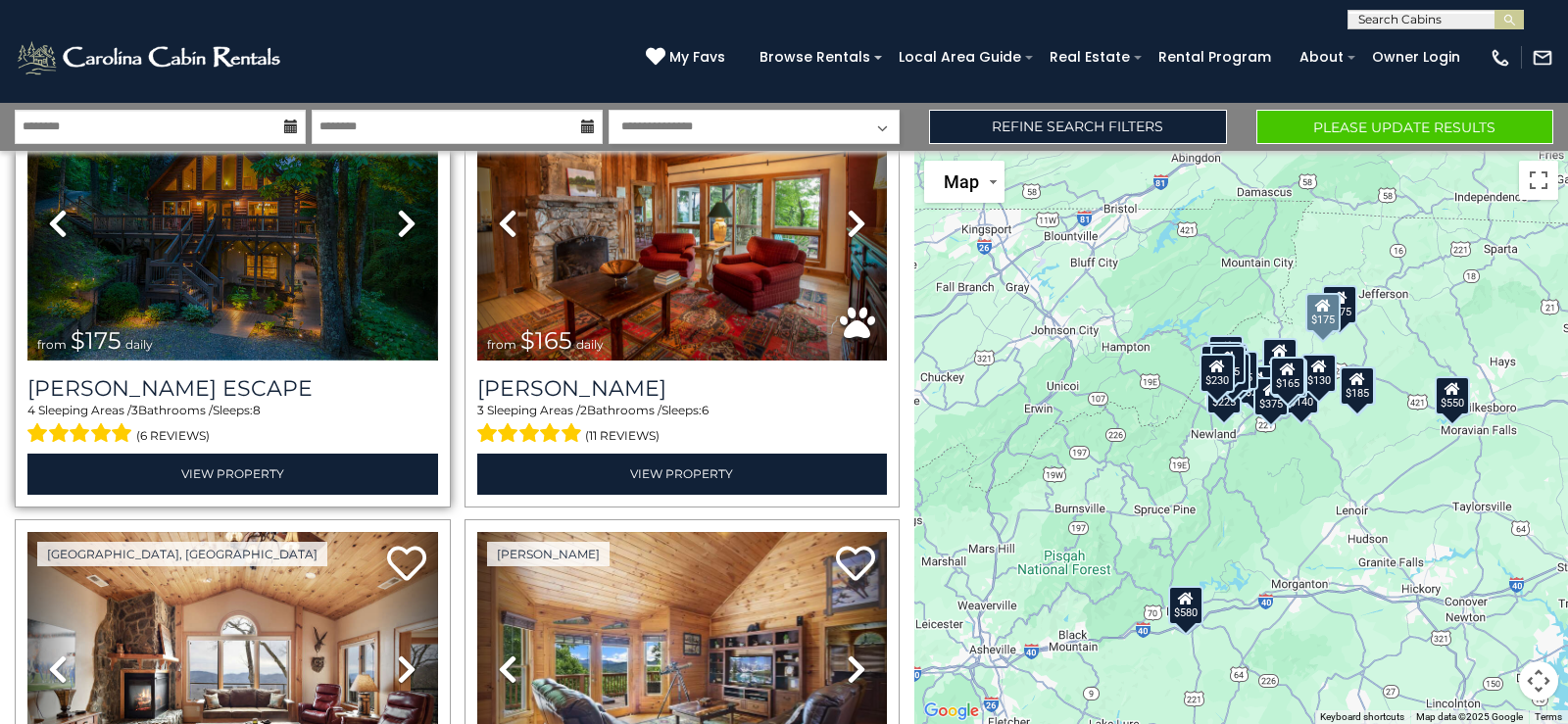
click at [178, 267] on img at bounding box center [233, 223] width 411 height 274
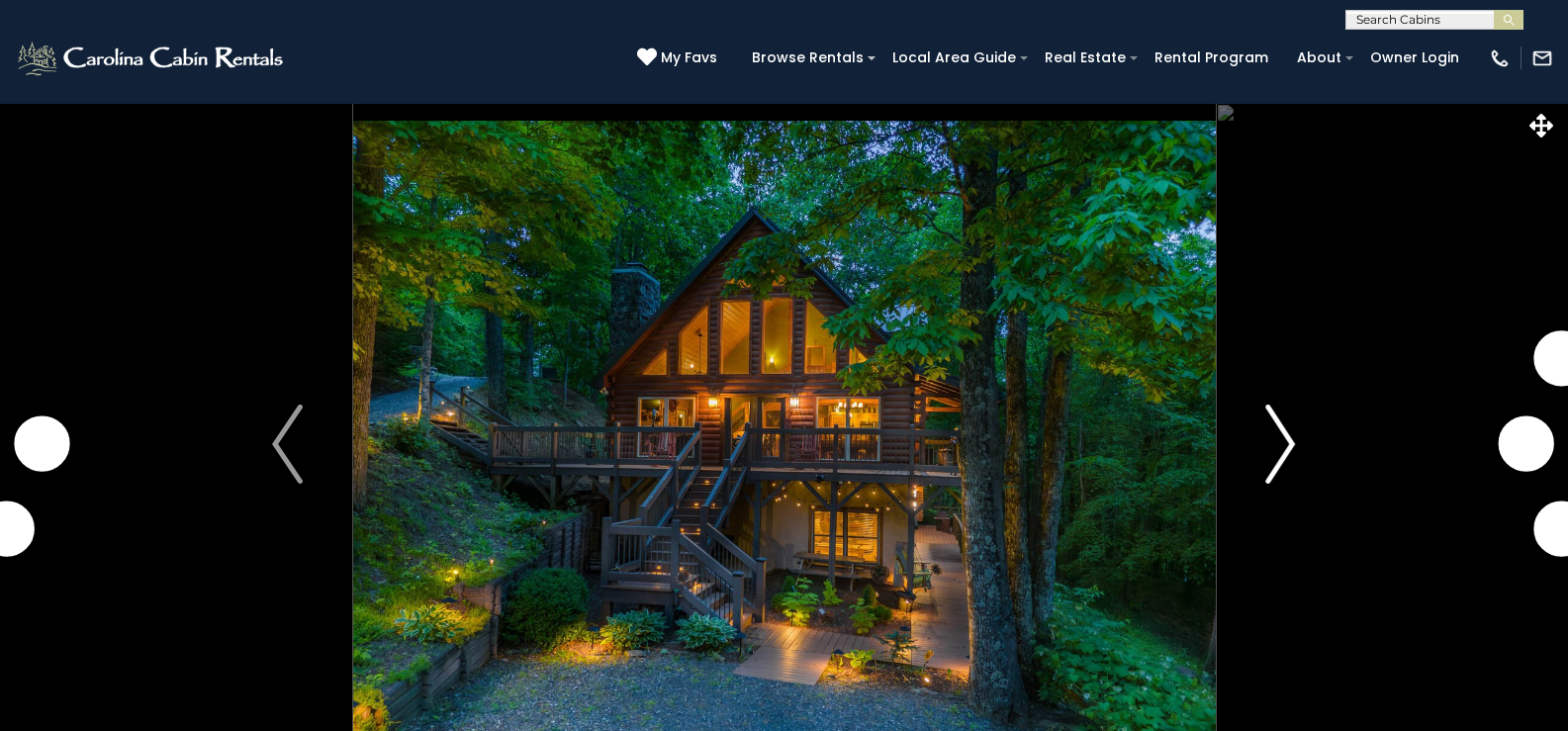
click at [1297, 452] on button "Next" at bounding box center [1279, 443] width 131 height 682
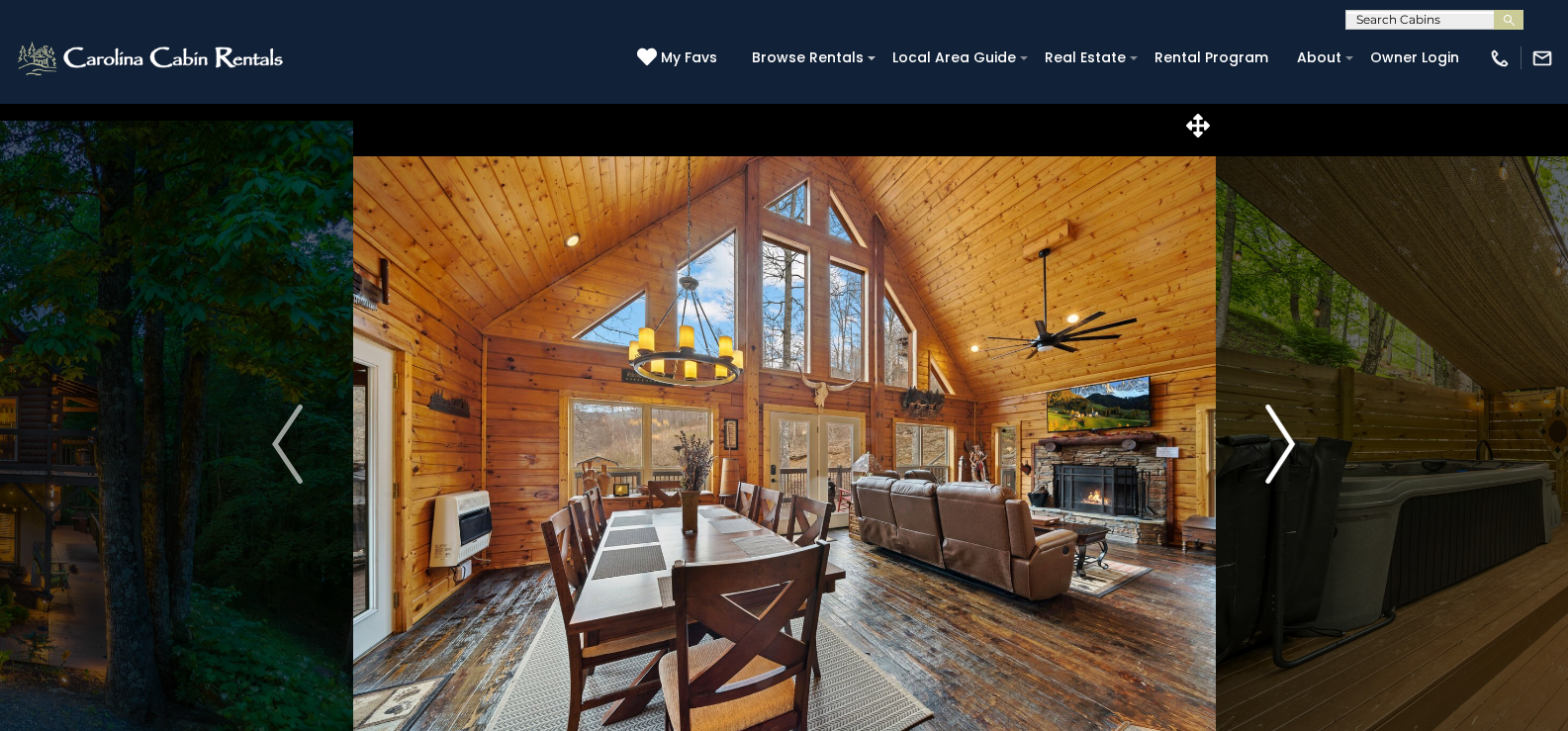
click at [1283, 447] on img "Next" at bounding box center [1280, 443] width 30 height 79
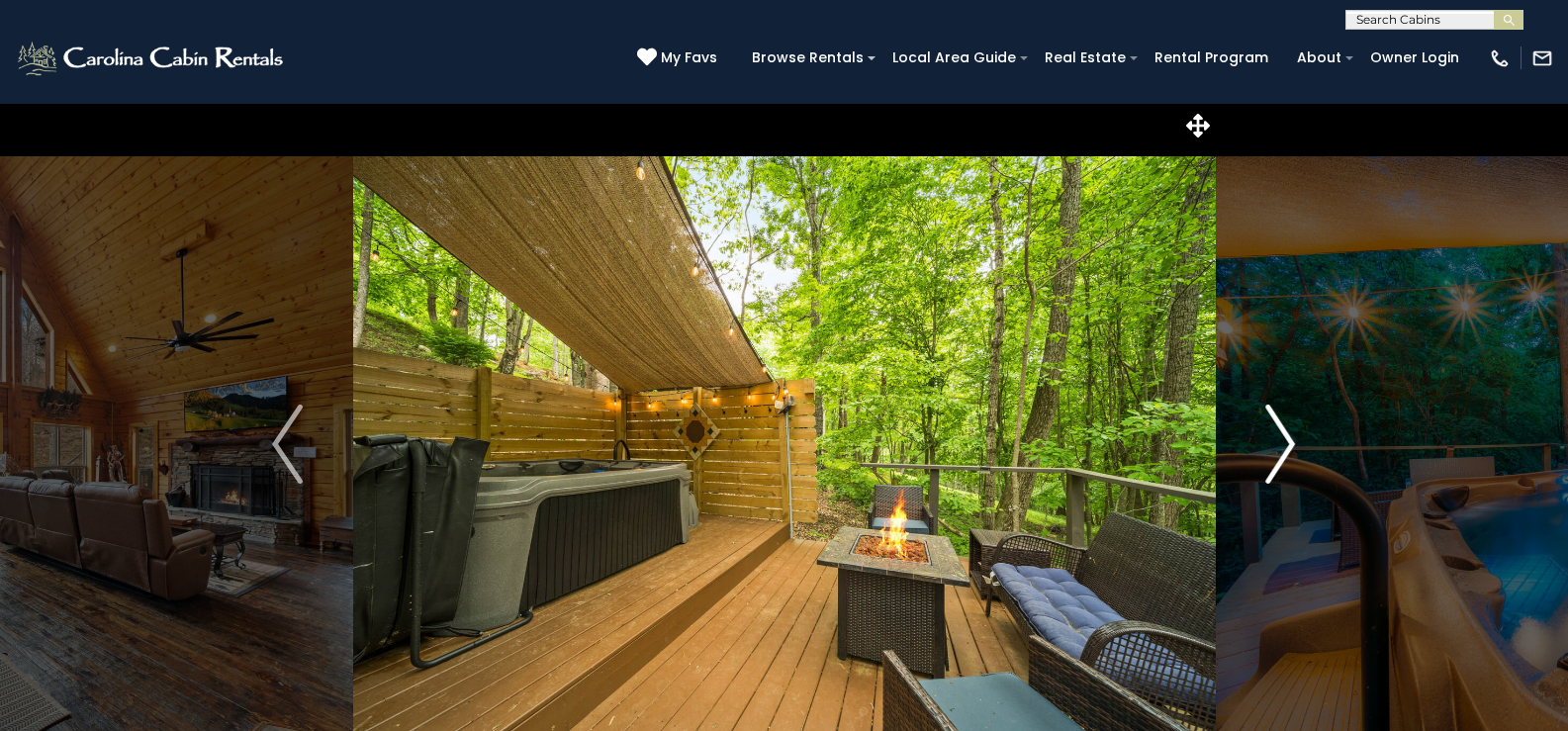
click at [1283, 447] on img "Next" at bounding box center [1280, 443] width 30 height 79
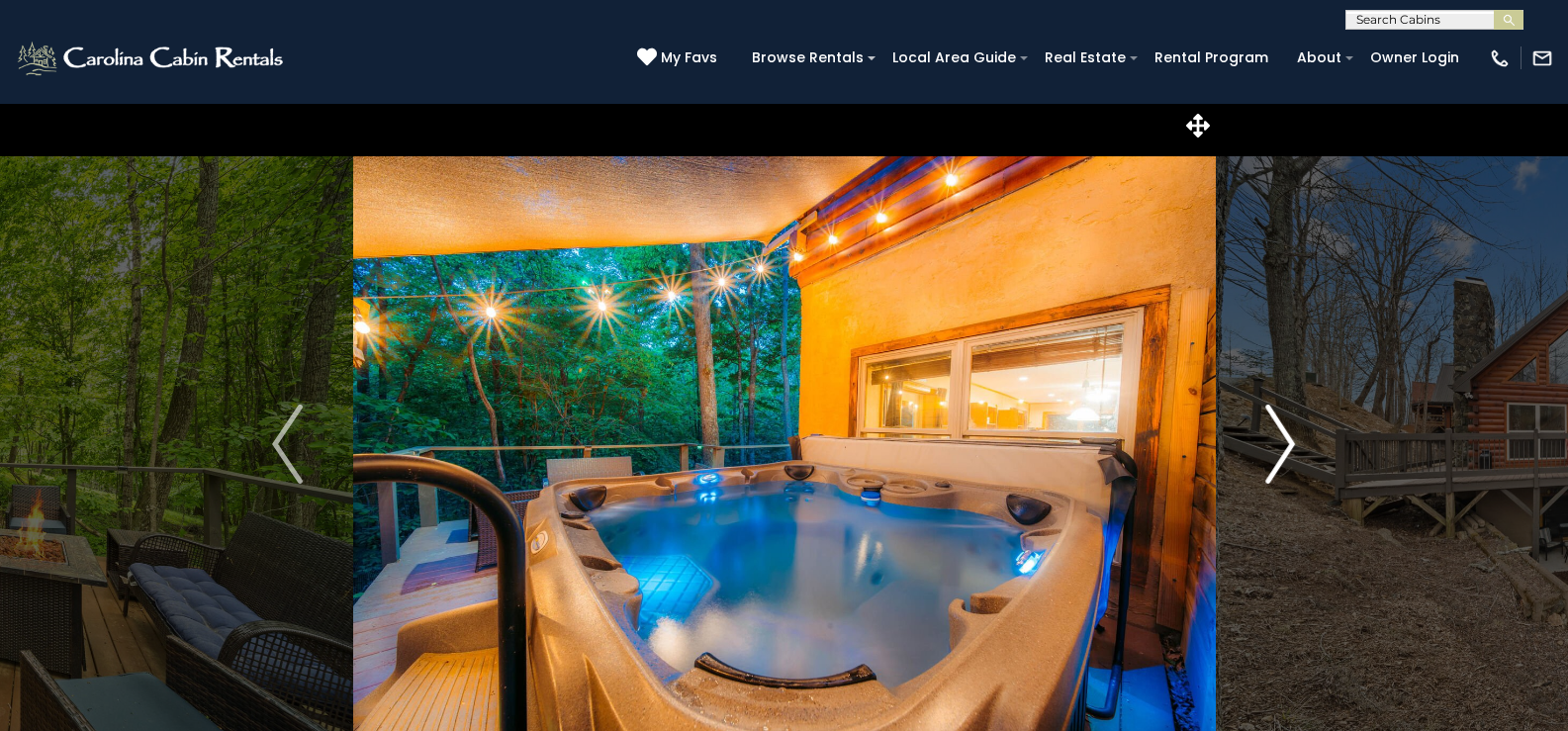
click at [1283, 447] on img "Next" at bounding box center [1280, 443] width 30 height 79
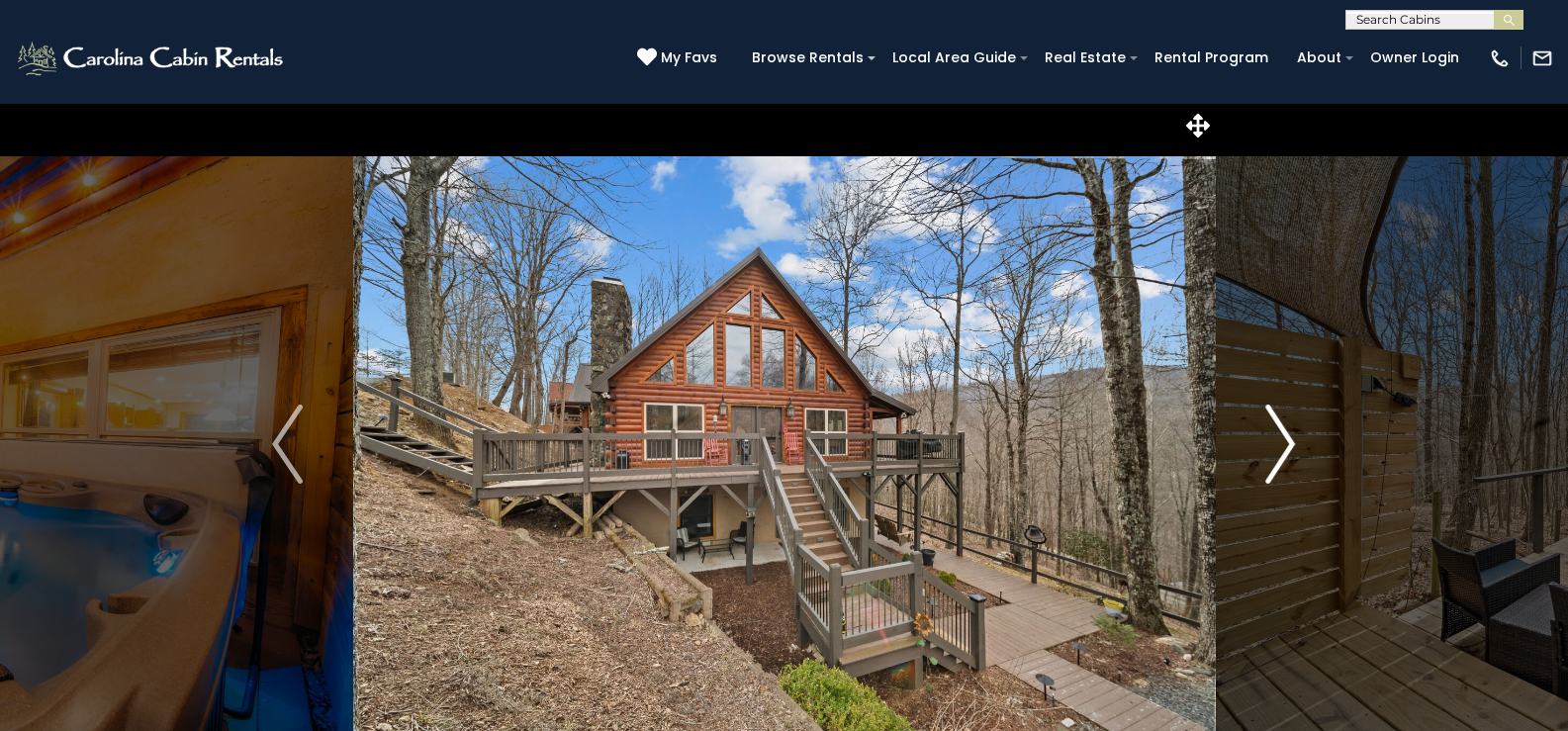
click at [1283, 447] on img "Next" at bounding box center [1280, 443] width 30 height 79
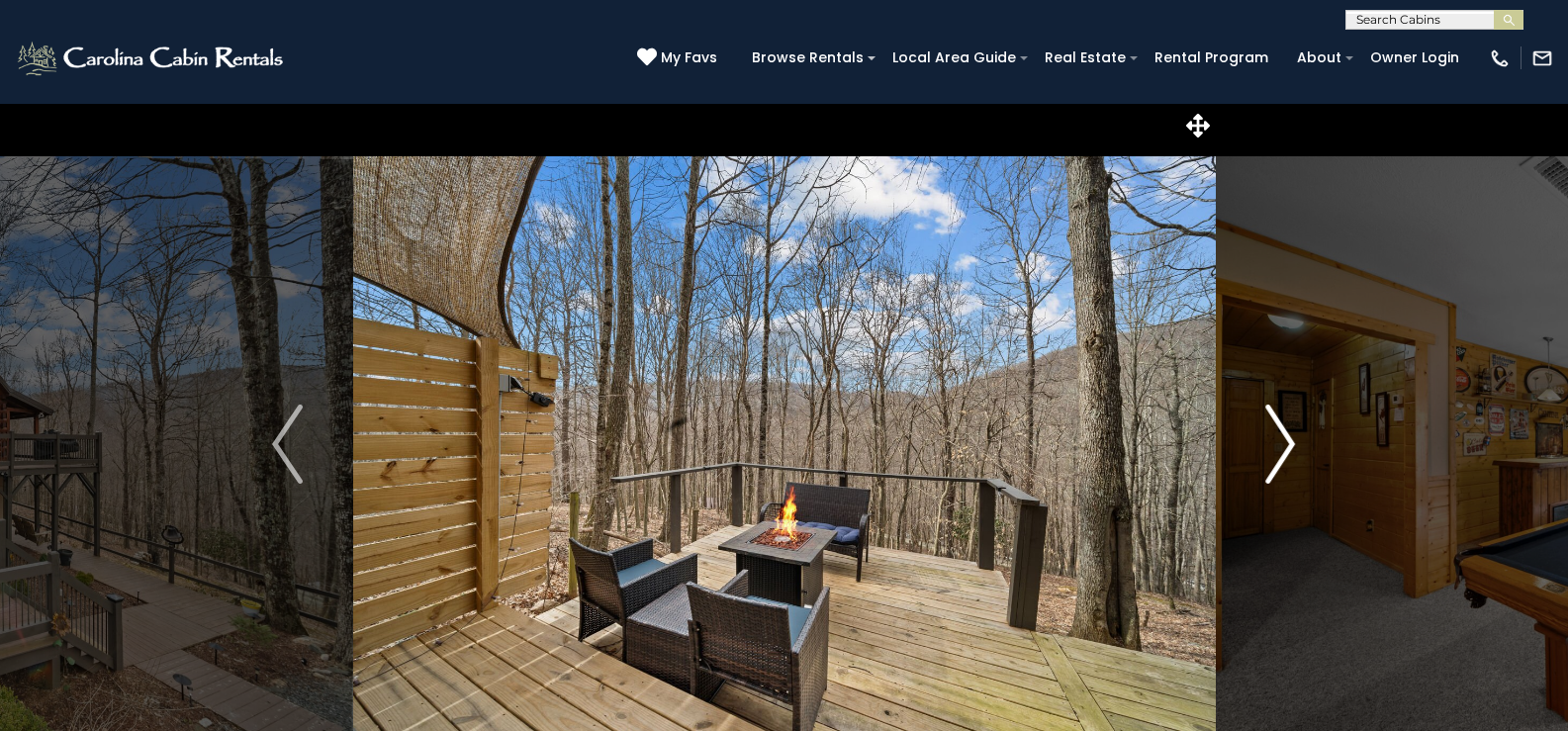
click at [1283, 447] on img "Next" at bounding box center [1280, 443] width 30 height 79
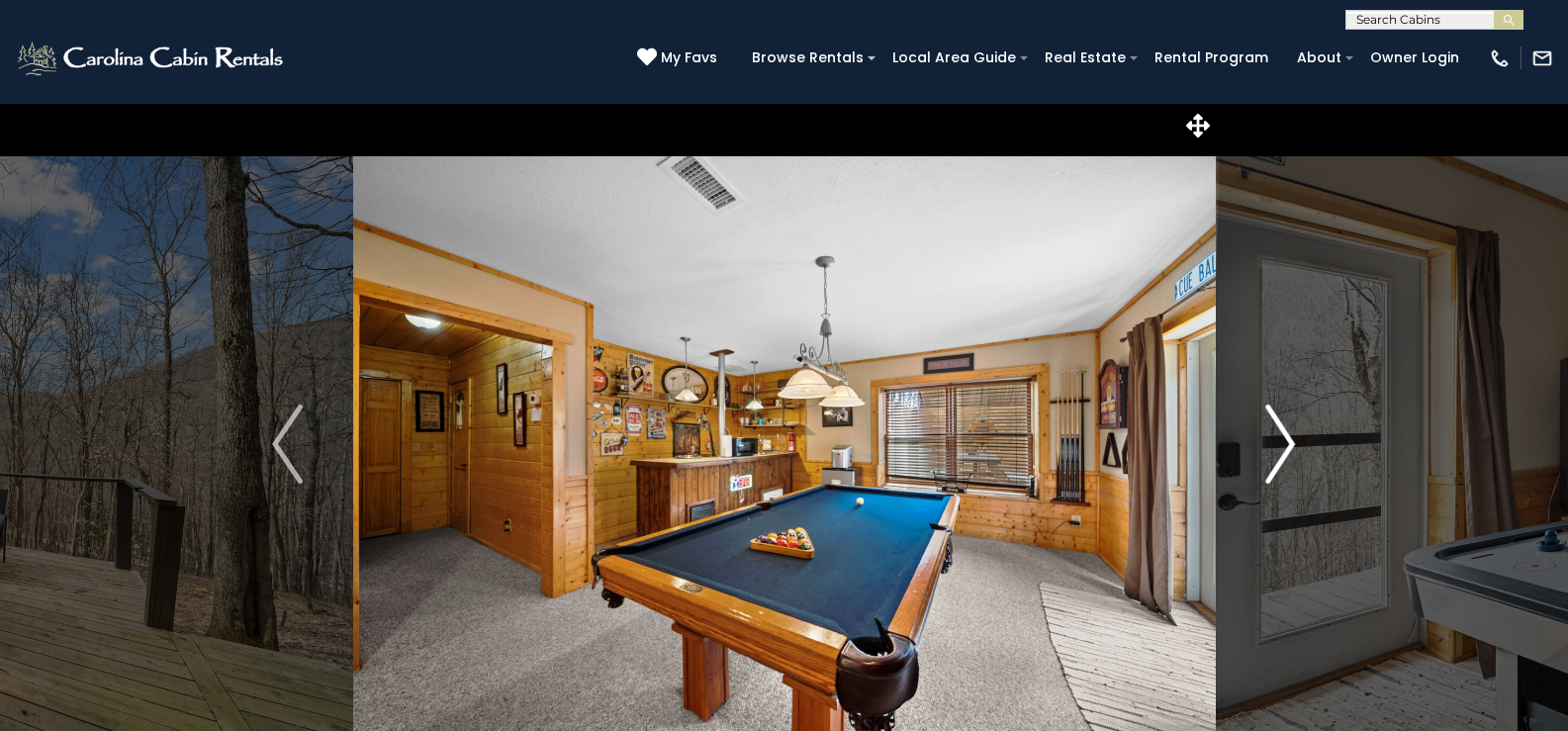
click at [1283, 447] on img "Next" at bounding box center [1280, 443] width 30 height 79
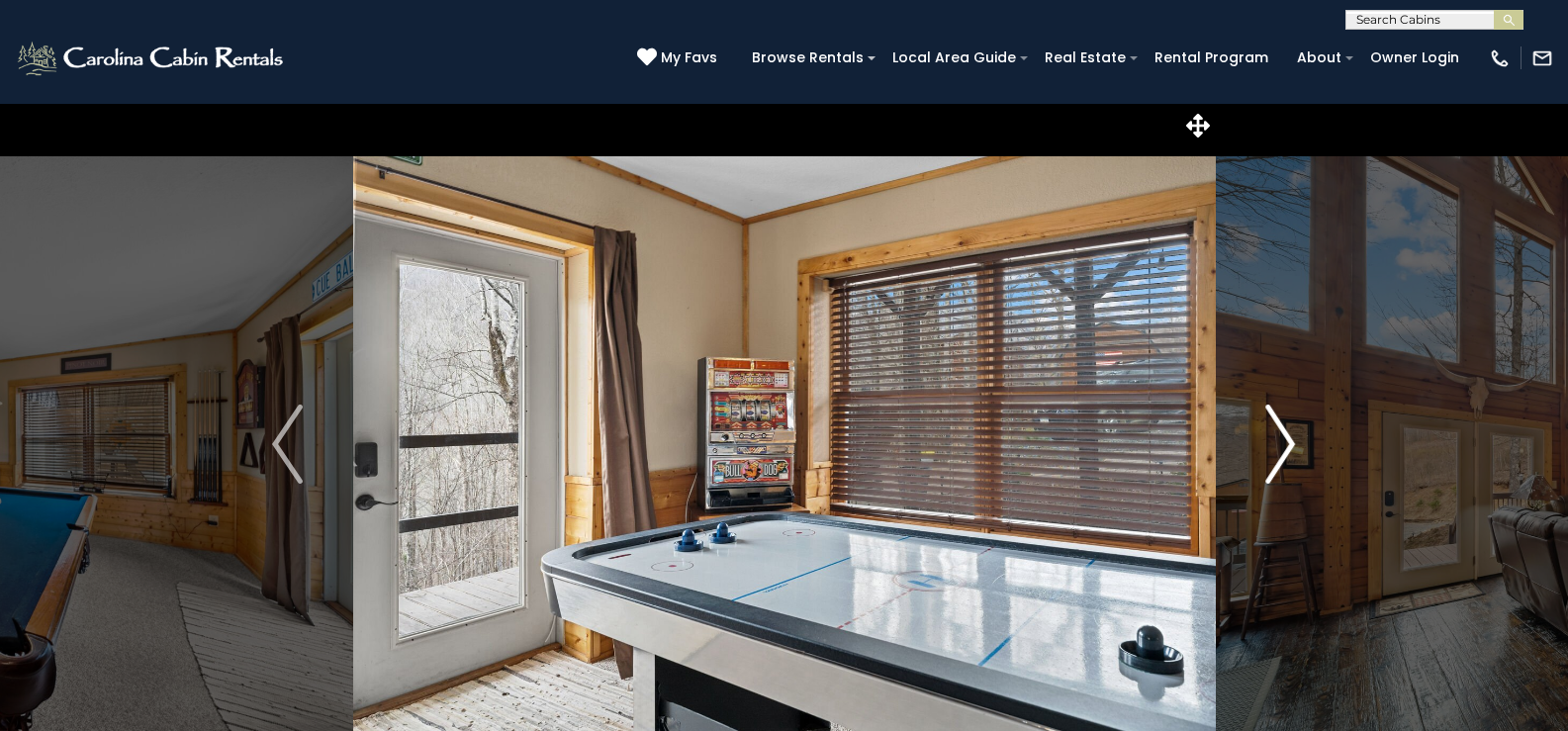
click at [1283, 447] on img "Next" at bounding box center [1280, 443] width 30 height 79
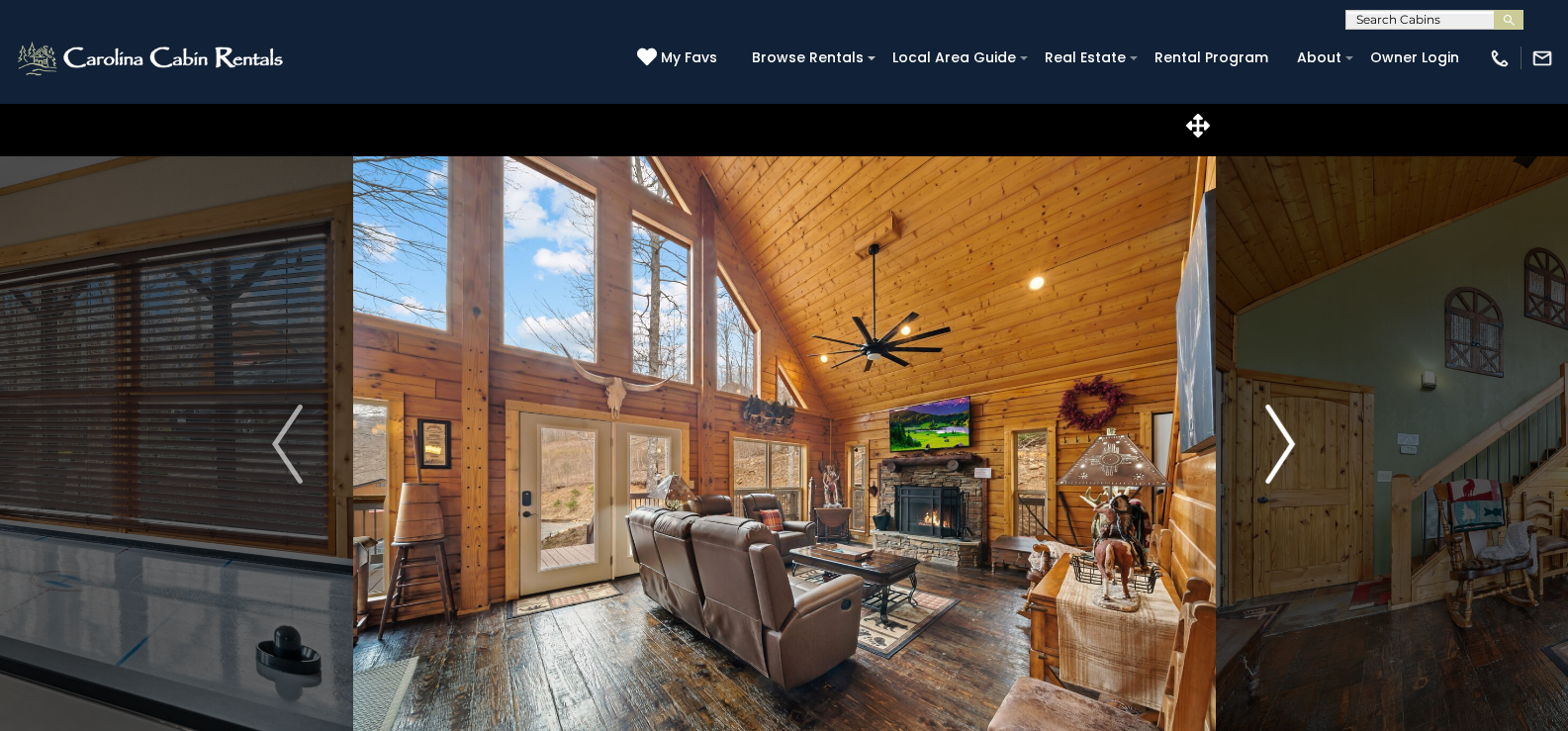
click at [1283, 447] on img "Next" at bounding box center [1280, 443] width 30 height 79
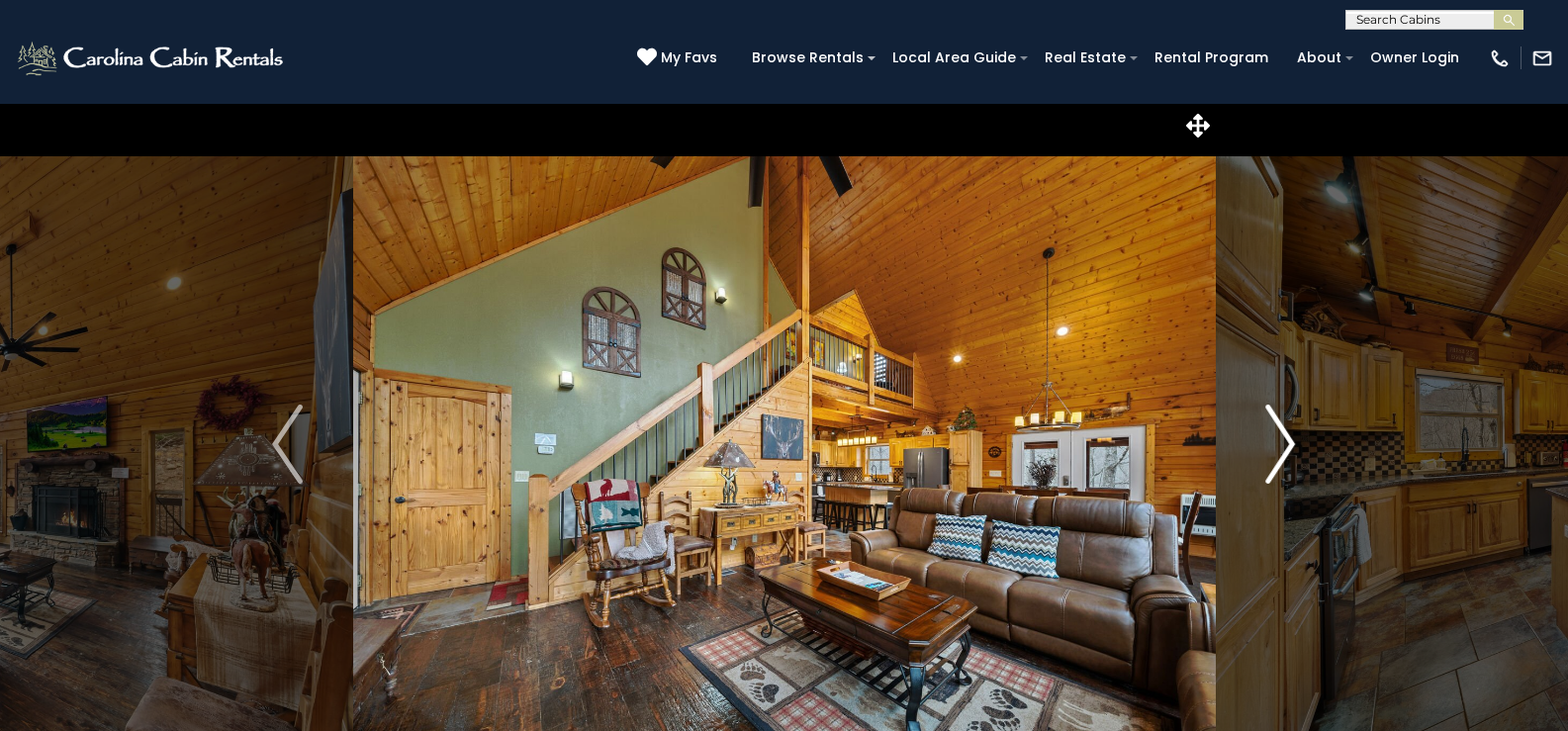
click at [1283, 447] on img "Next" at bounding box center [1280, 443] width 30 height 79
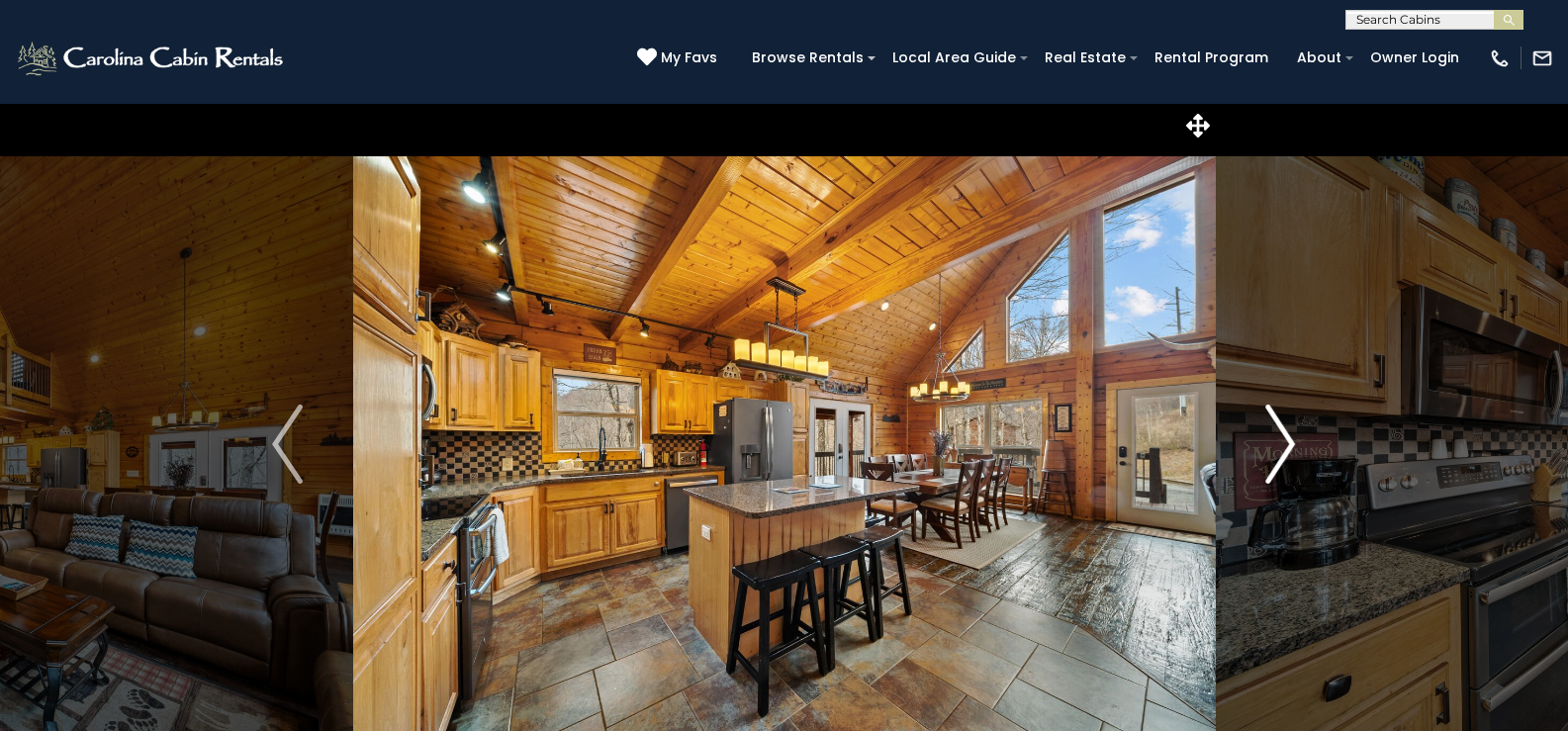
click at [1283, 447] on img "Next" at bounding box center [1280, 443] width 30 height 79
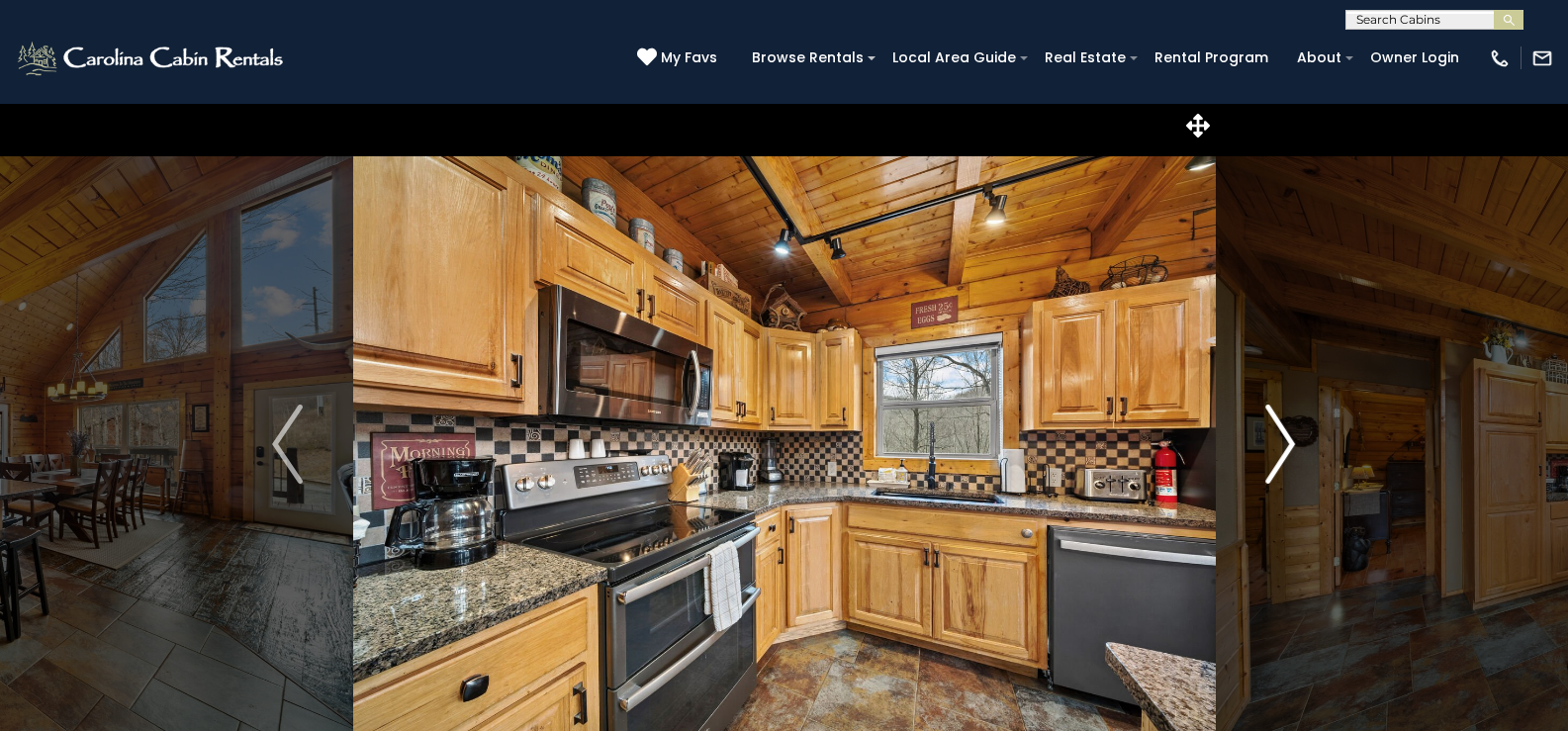
click at [1281, 447] on img "Next" at bounding box center [1280, 443] width 30 height 79
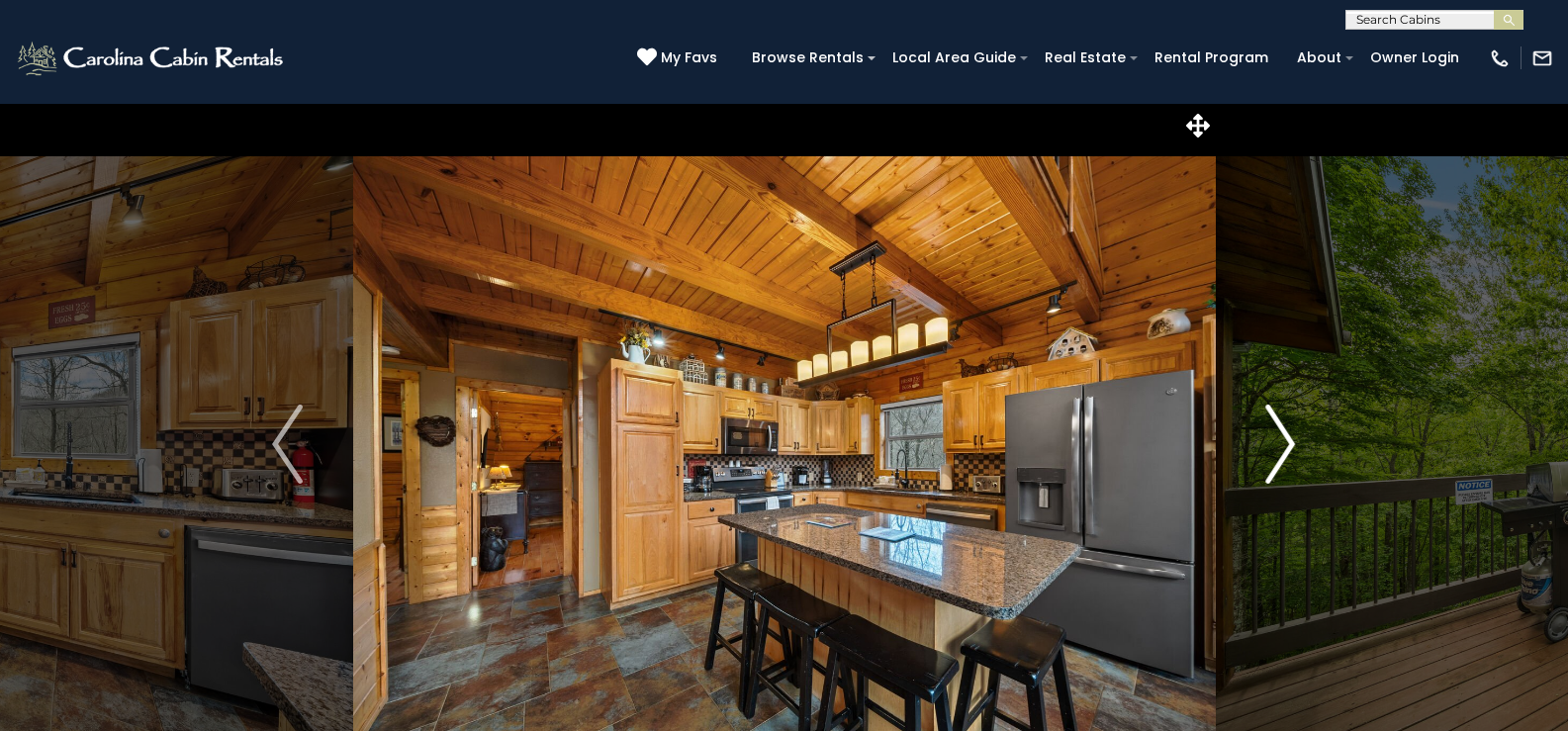
click at [1281, 447] on img "Next" at bounding box center [1280, 443] width 30 height 79
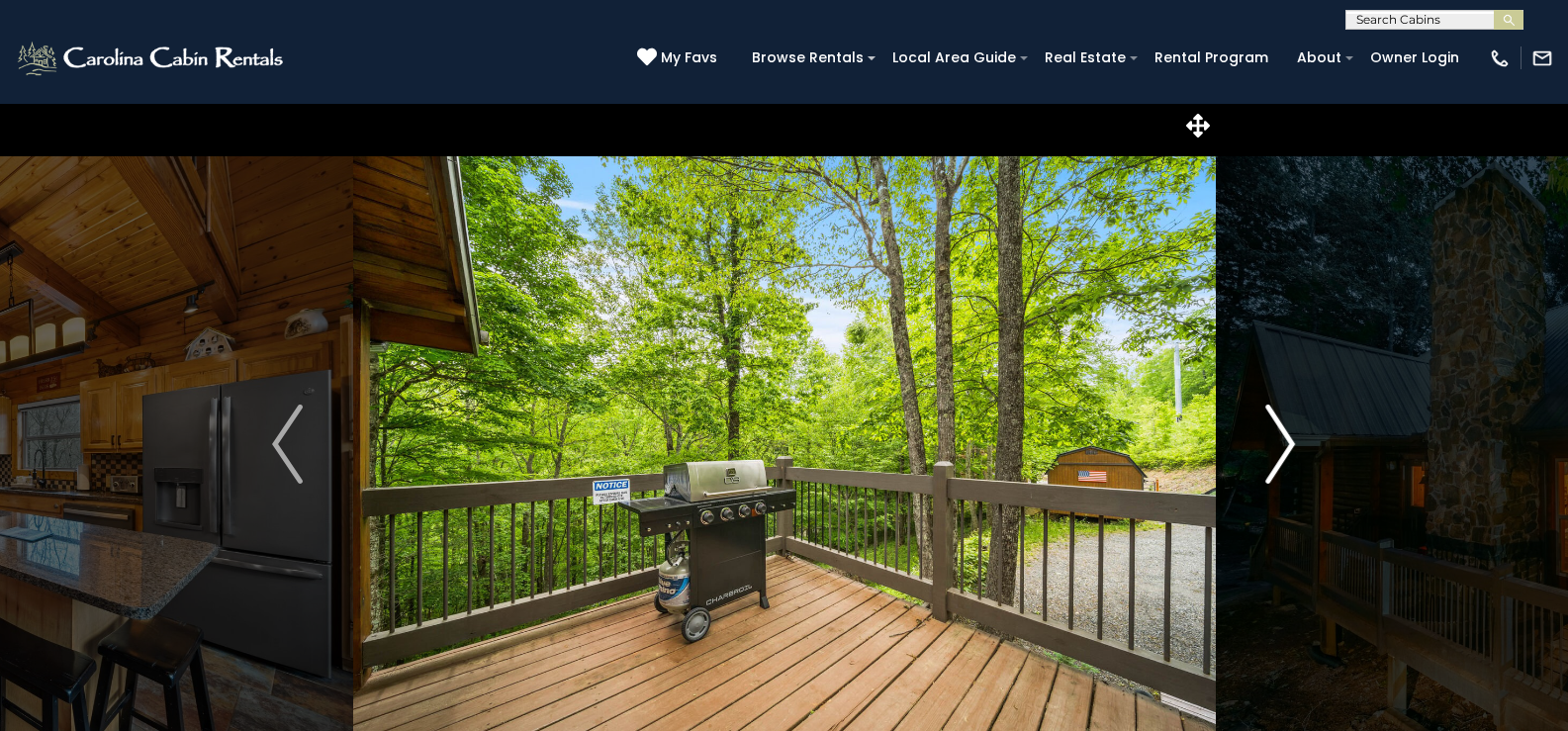
click at [1281, 447] on img "Next" at bounding box center [1280, 443] width 30 height 79
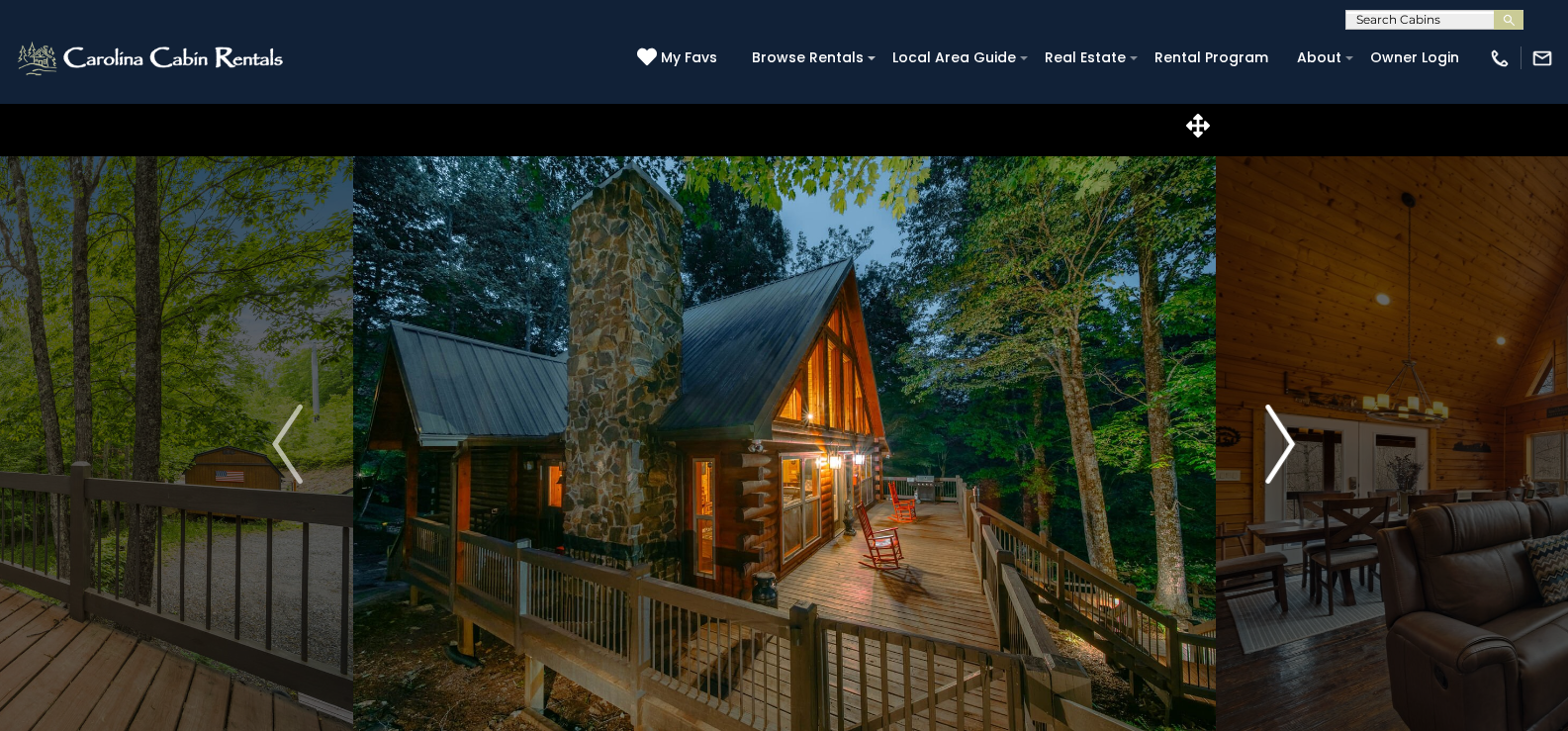
click at [1281, 447] on img "Next" at bounding box center [1280, 443] width 30 height 79
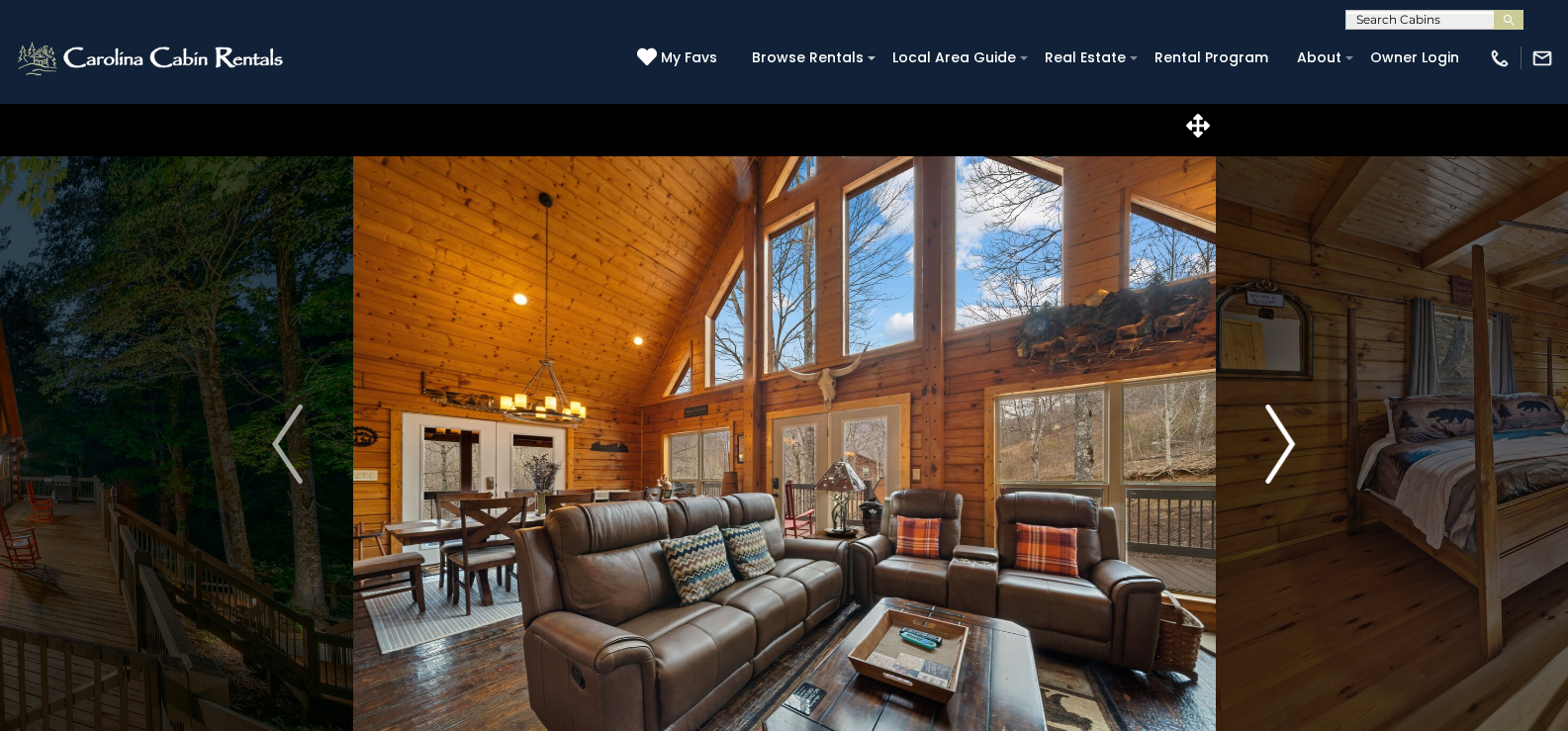
click at [1281, 447] on img "Next" at bounding box center [1280, 443] width 30 height 79
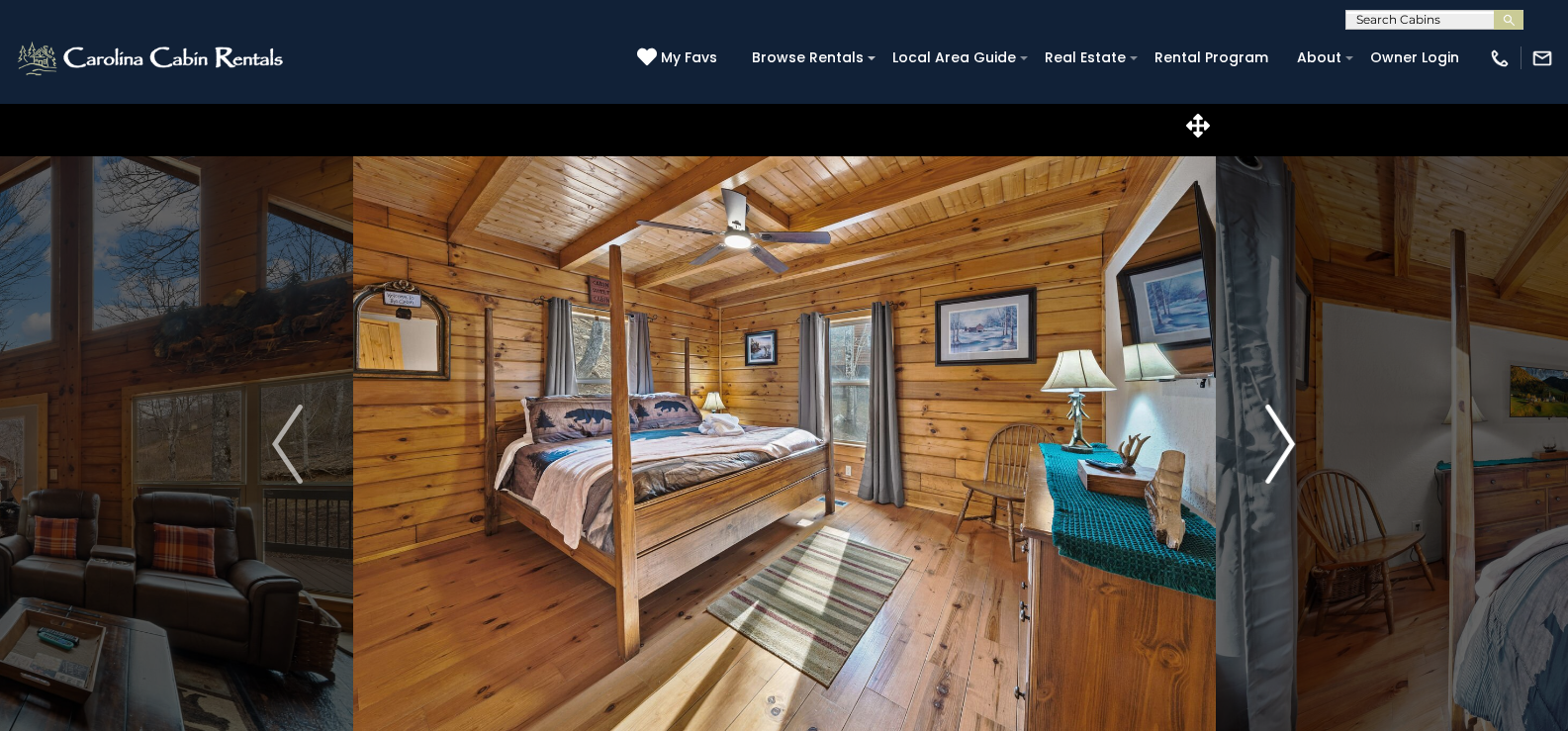
click at [1281, 447] on img "Next" at bounding box center [1280, 443] width 30 height 79
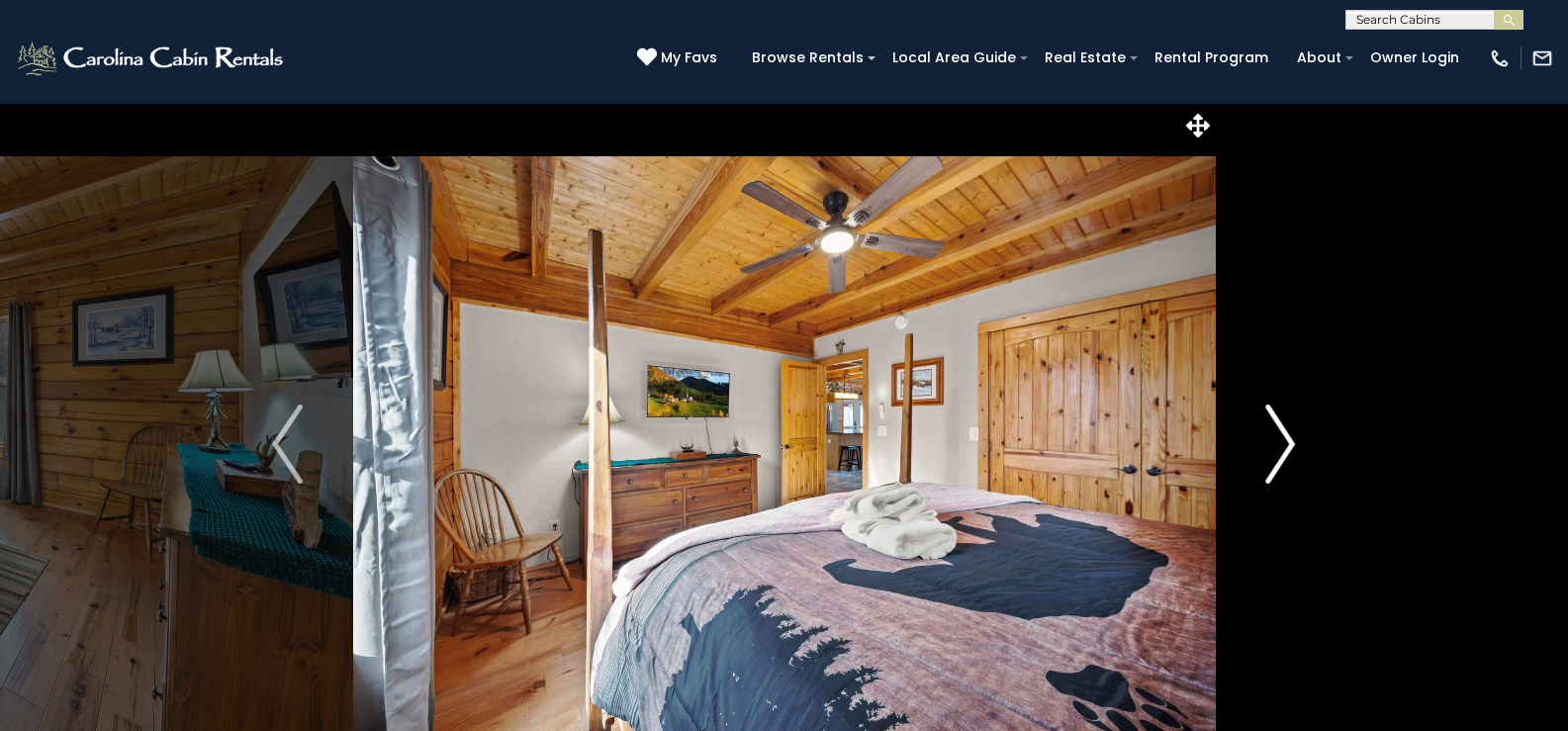
click at [1281, 447] on img "Next" at bounding box center [1280, 443] width 30 height 79
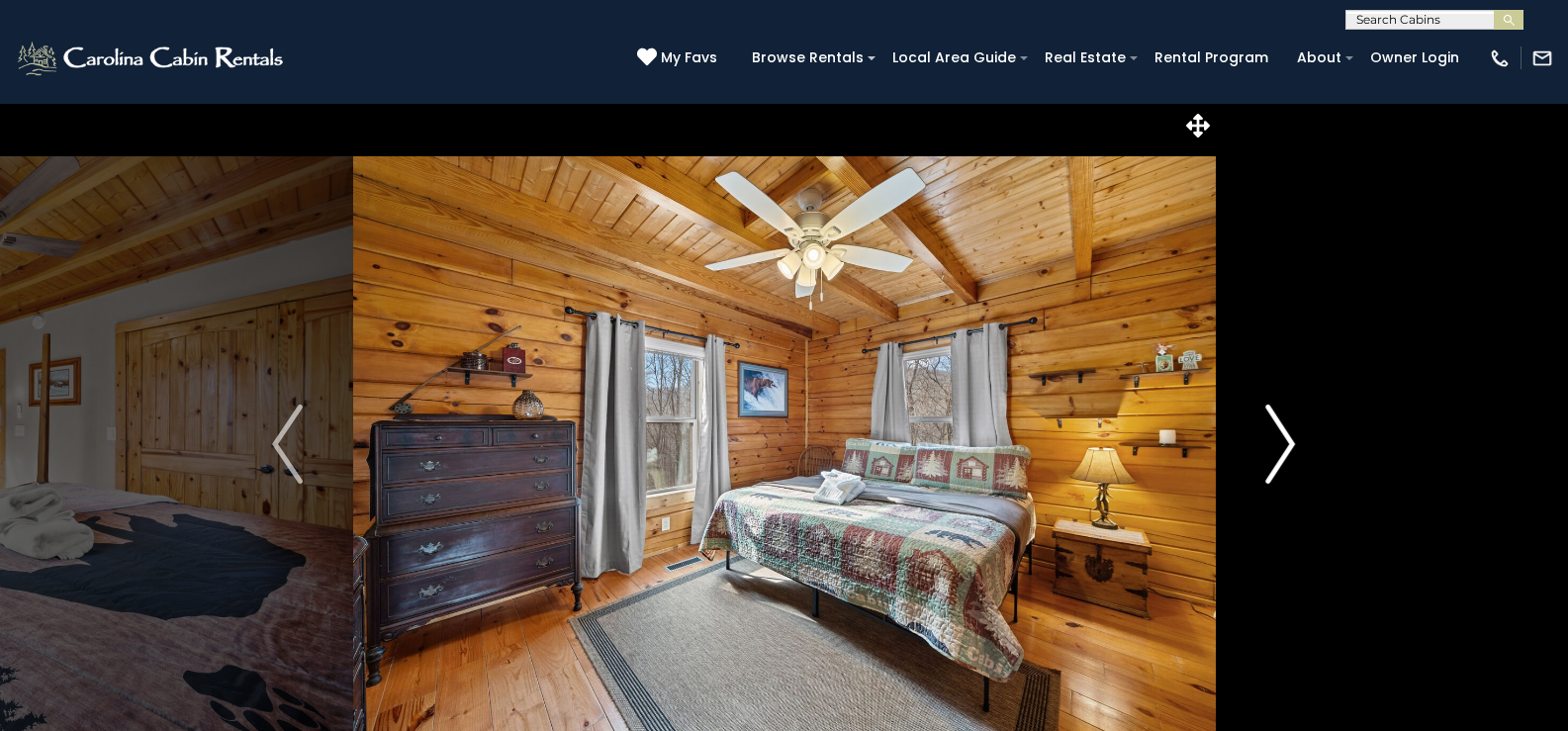
click at [1281, 447] on img "Next" at bounding box center [1280, 443] width 30 height 79
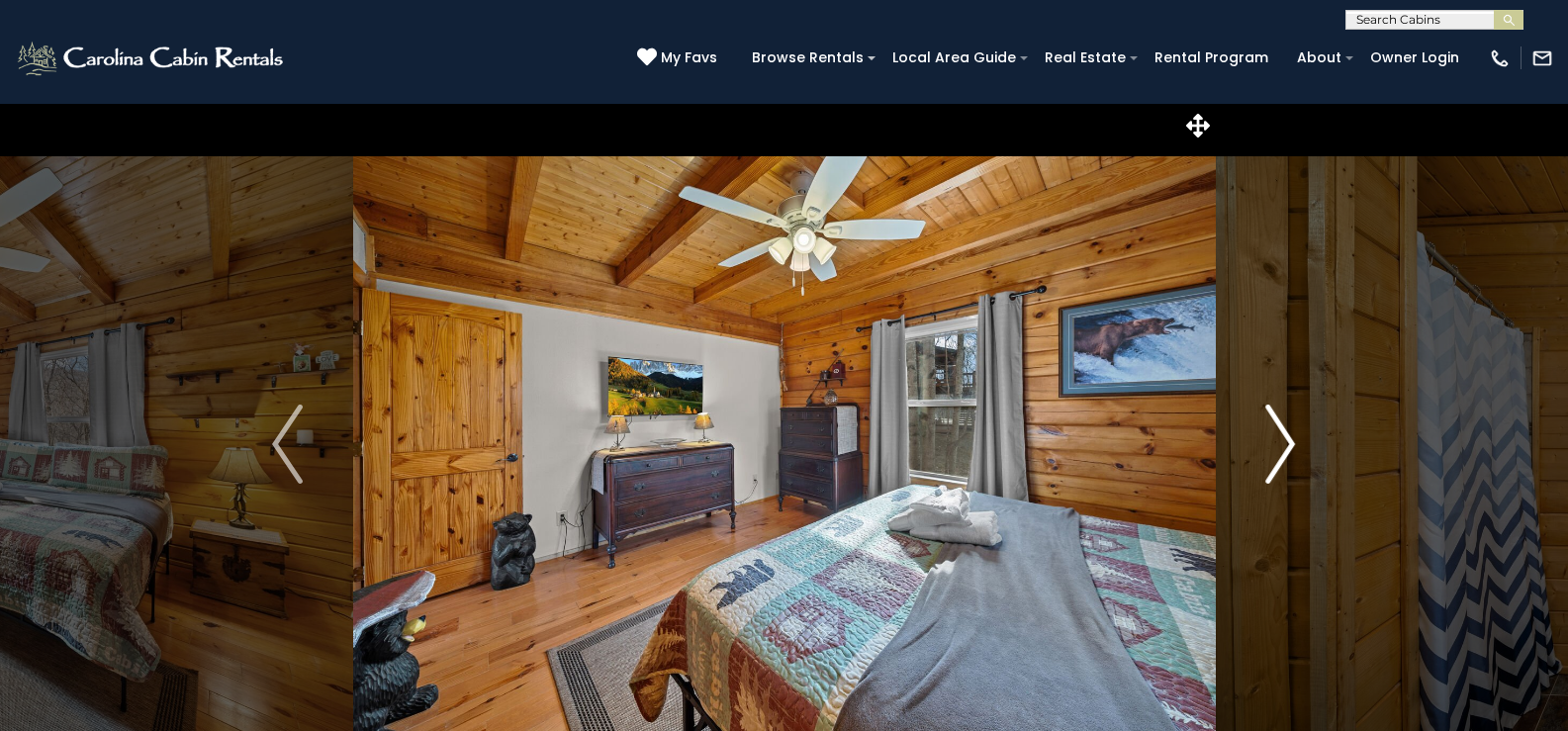
click at [1281, 447] on img "Next" at bounding box center [1280, 443] width 30 height 79
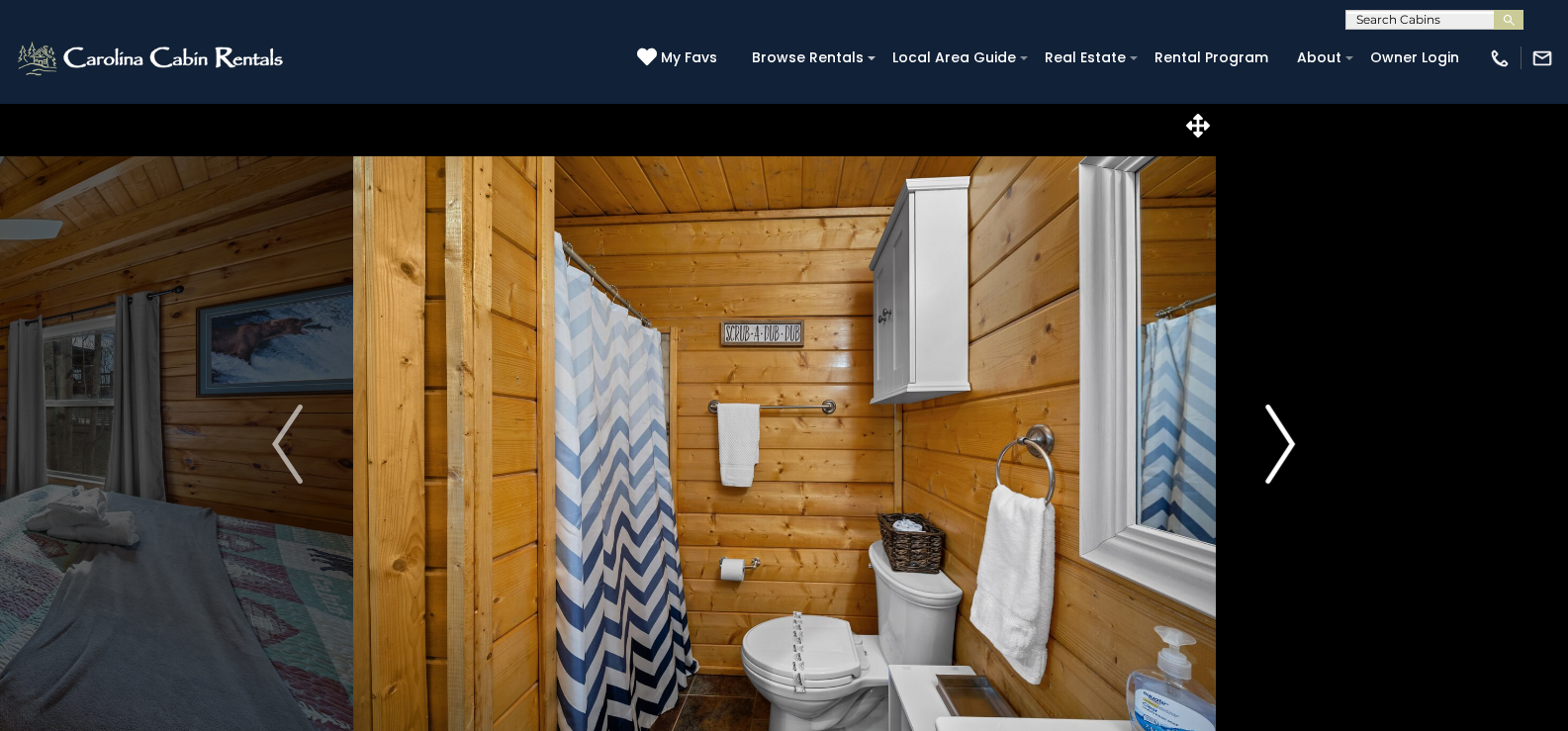
click at [1281, 447] on img "Next" at bounding box center [1280, 443] width 30 height 79
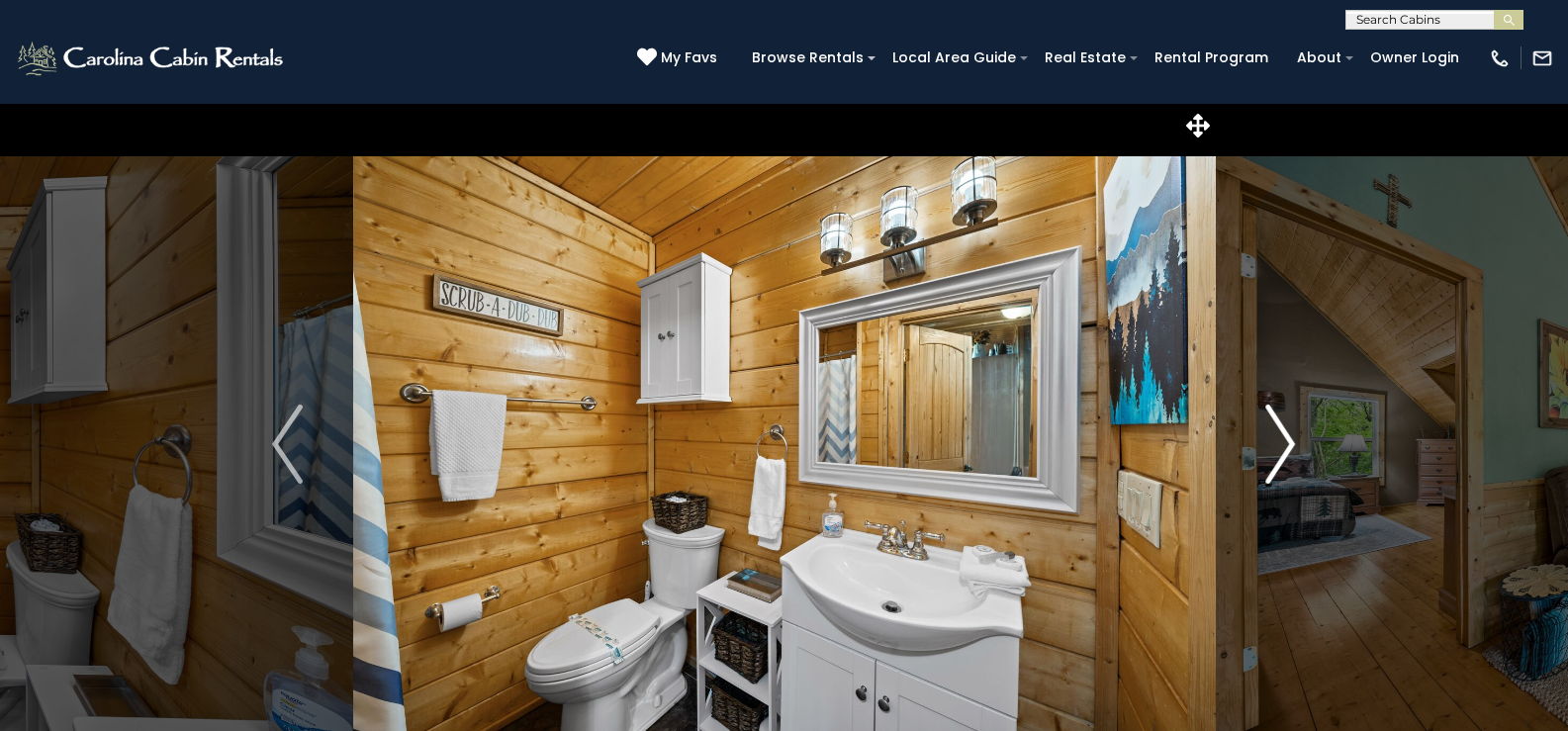
click at [1289, 440] on img "Next" at bounding box center [1280, 443] width 30 height 79
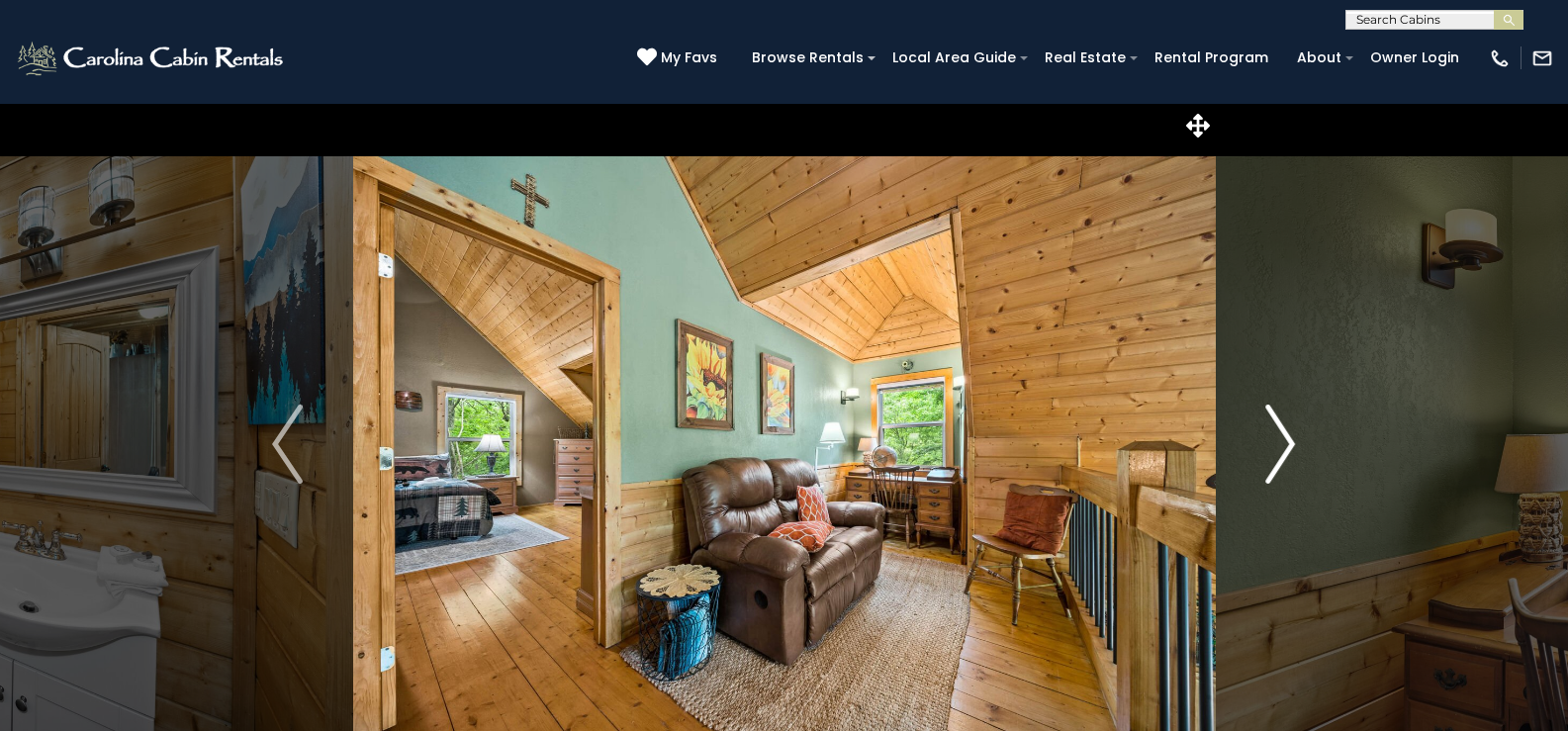
click at [1289, 440] on img "Next" at bounding box center [1280, 443] width 30 height 79
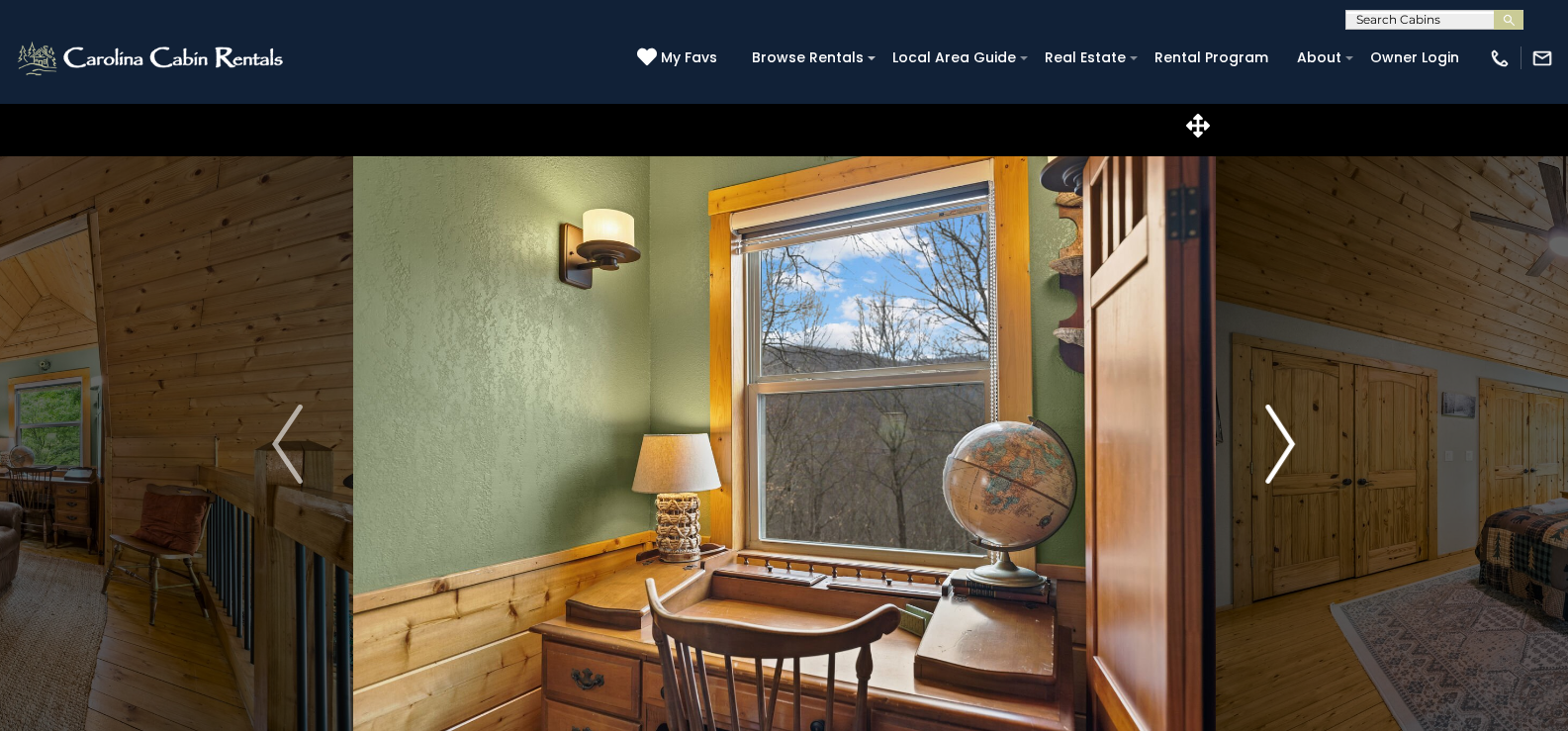
click at [1289, 440] on img "Next" at bounding box center [1280, 443] width 30 height 79
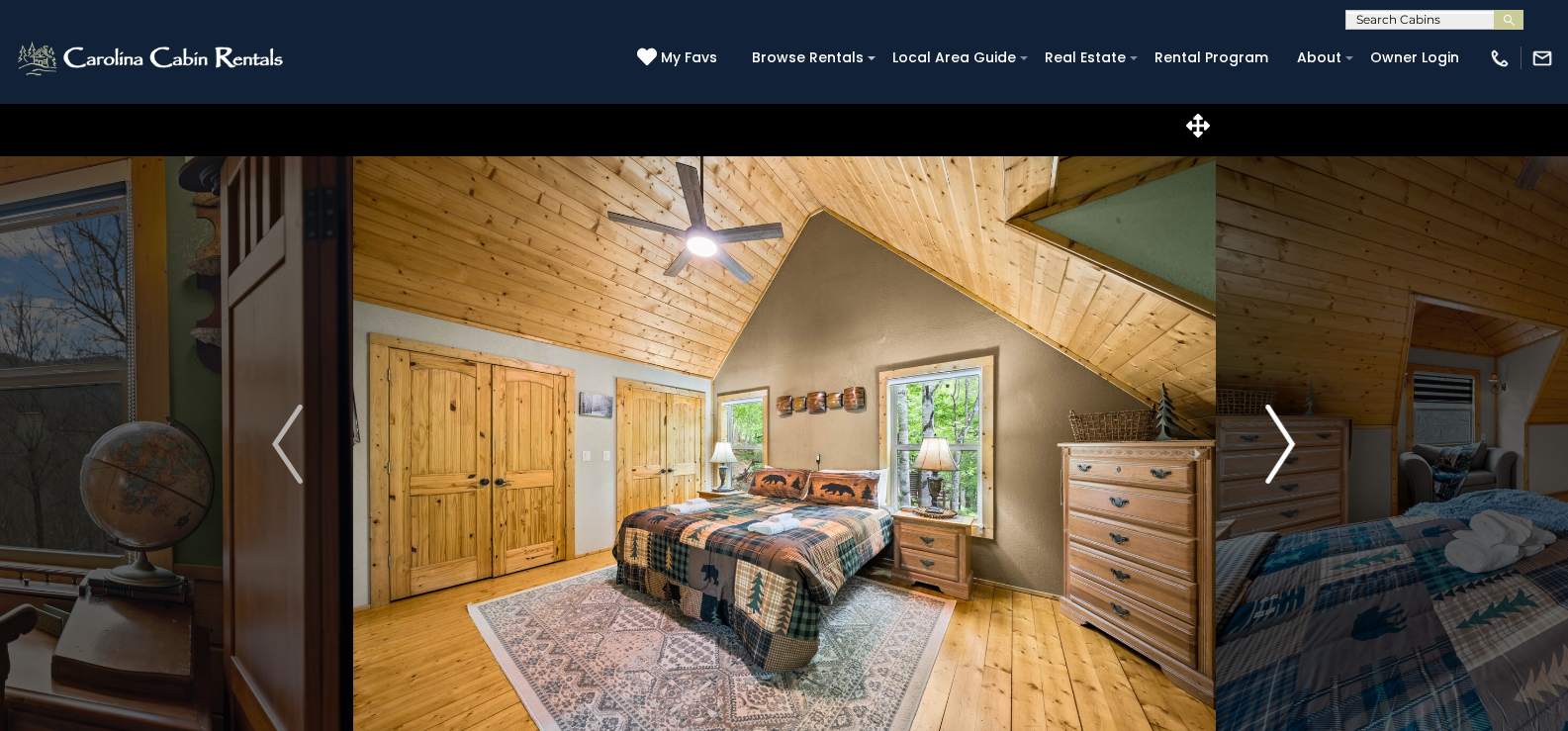
click at [1289, 440] on img "Next" at bounding box center [1280, 443] width 30 height 79
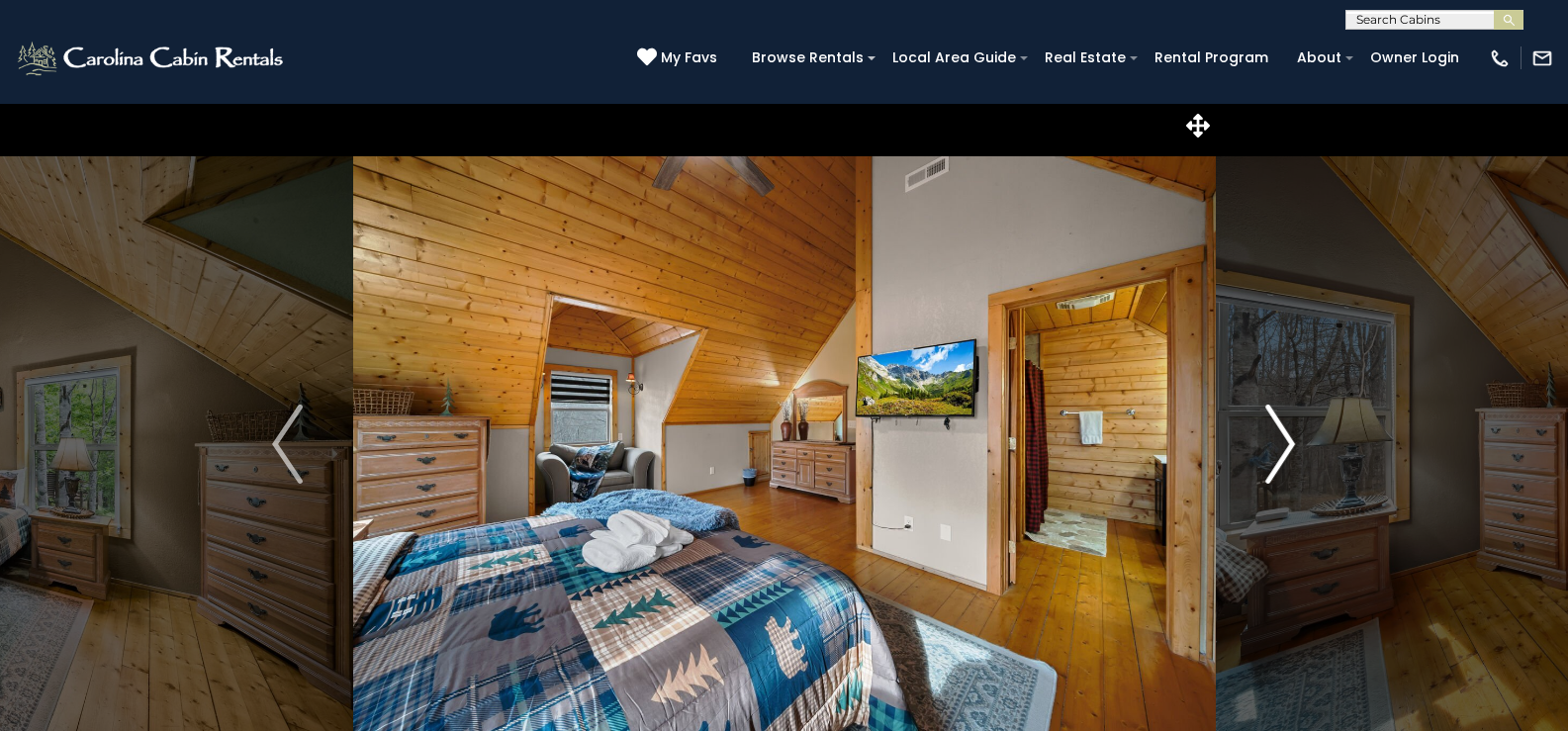
click at [1289, 440] on img "Next" at bounding box center [1280, 443] width 30 height 79
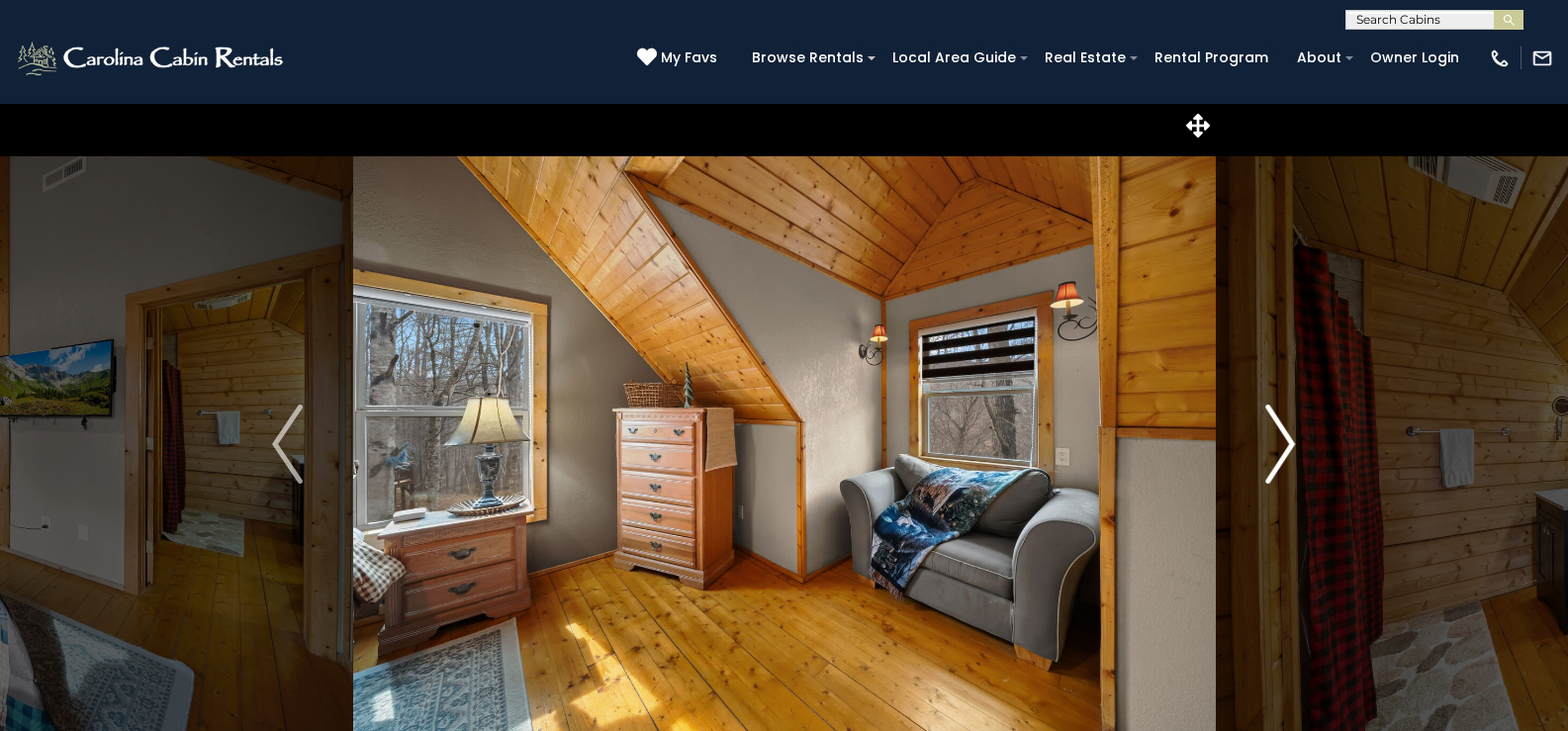
click at [1289, 440] on img "Next" at bounding box center [1280, 443] width 30 height 79
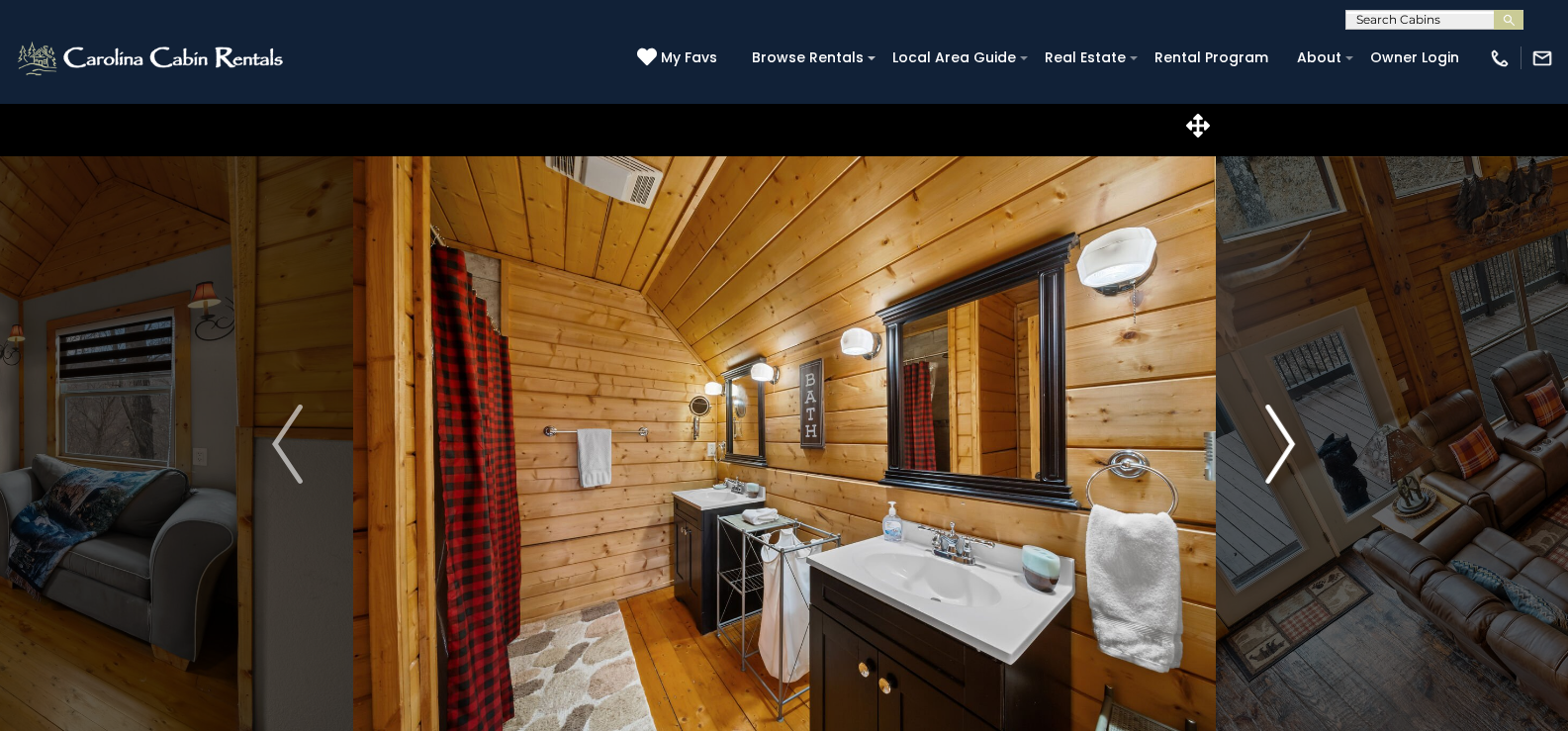
click at [1289, 440] on img "Next" at bounding box center [1280, 443] width 30 height 79
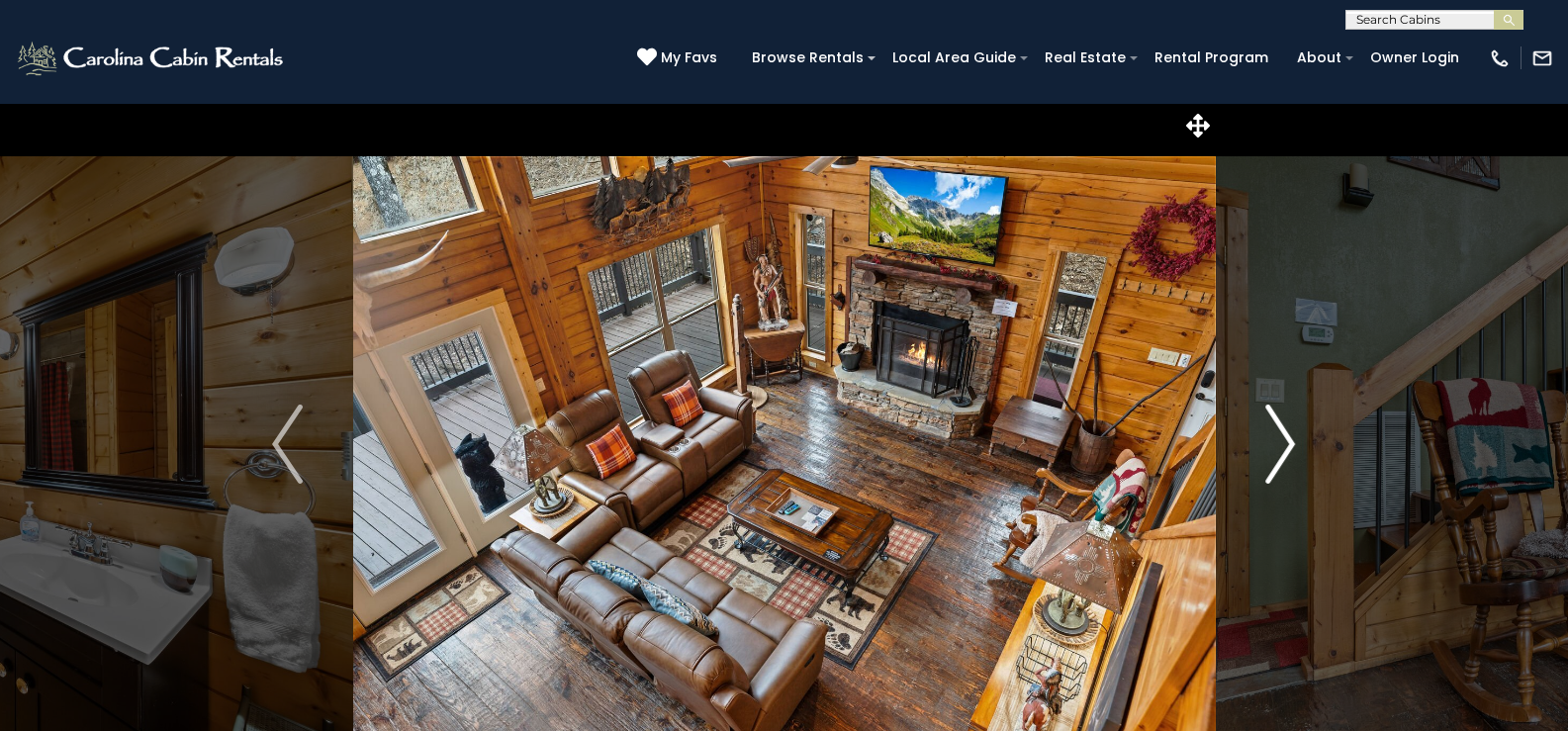
click at [1289, 440] on img "Next" at bounding box center [1280, 443] width 30 height 79
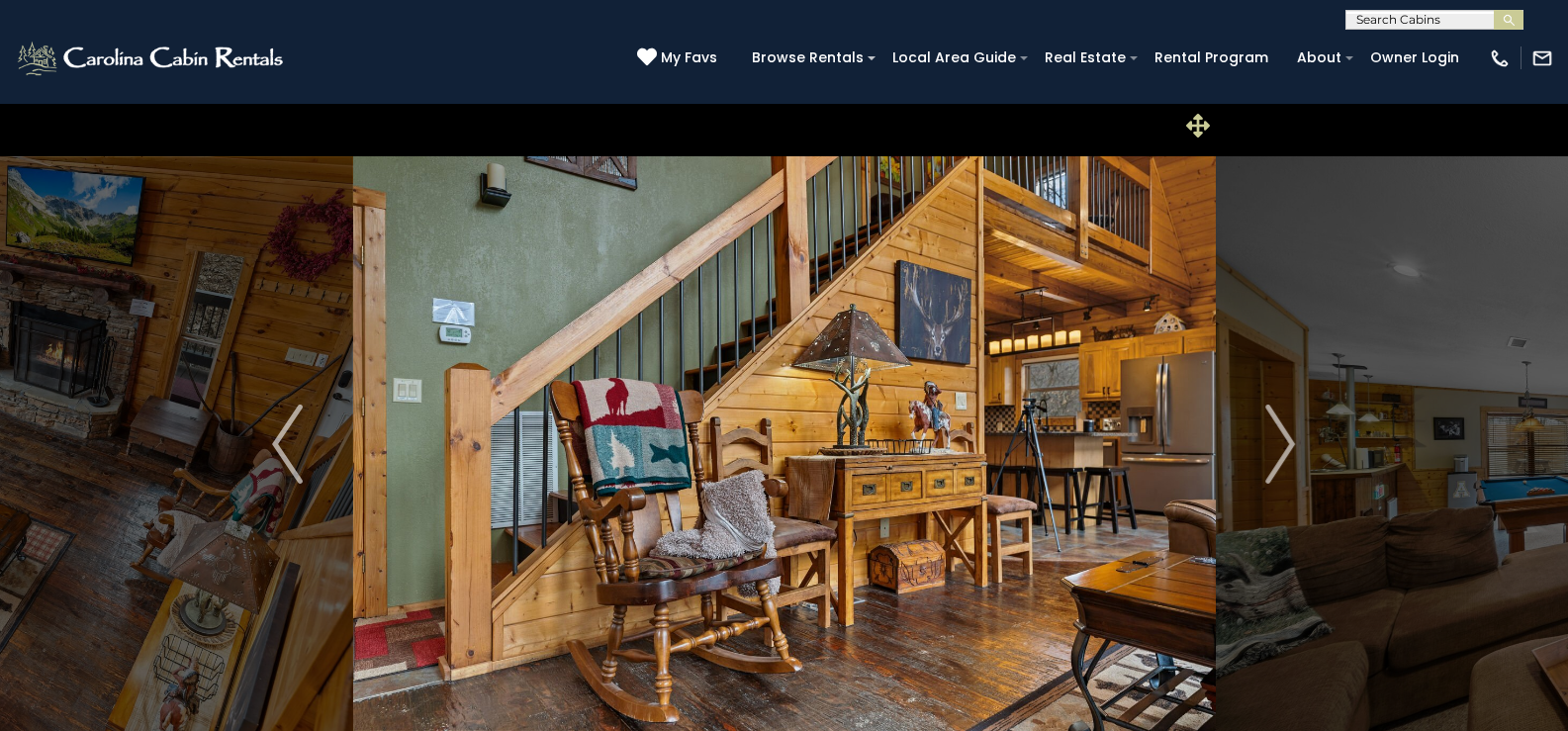
click at [1201, 123] on icon at bounding box center [1197, 125] width 24 height 24
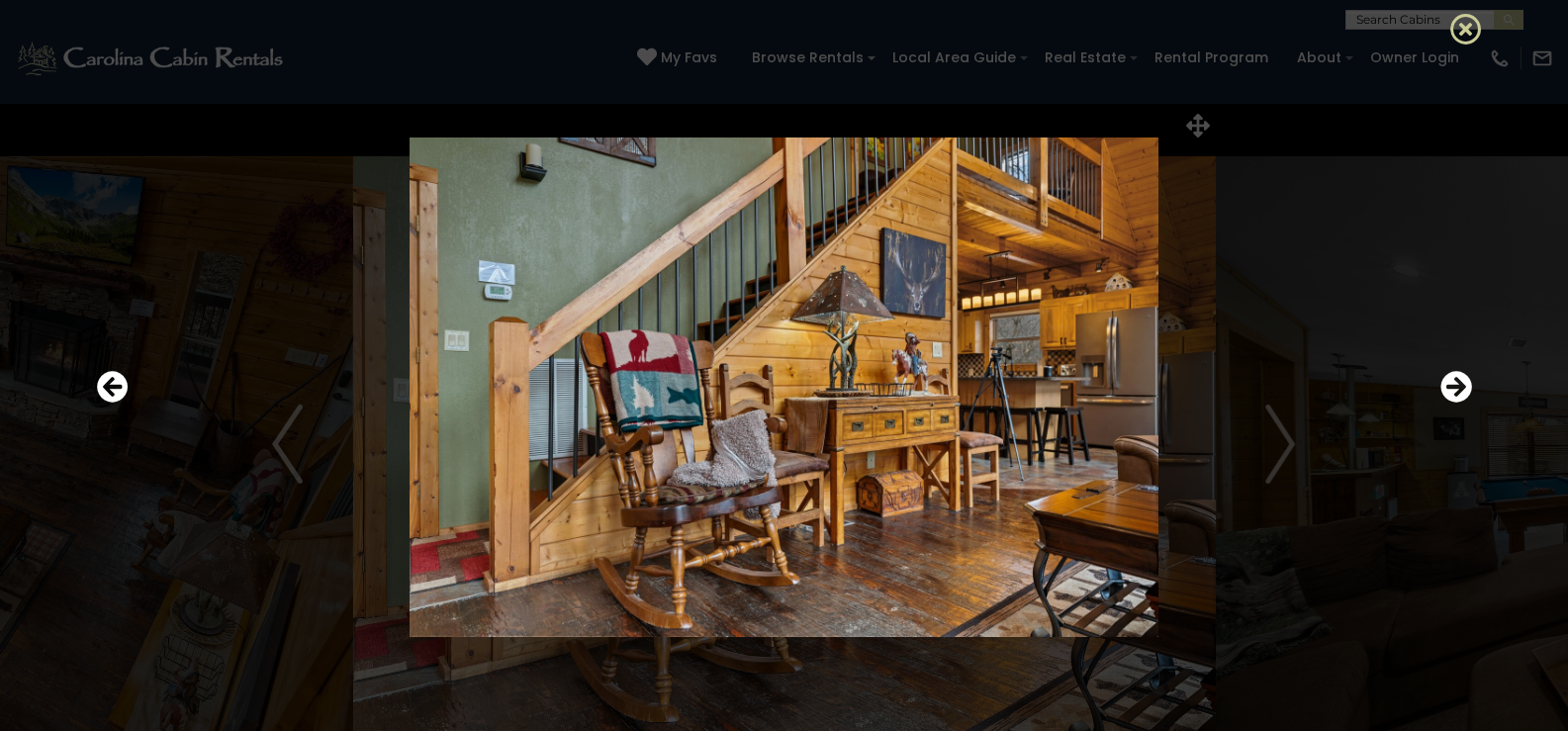
click at [1464, 33] on icon at bounding box center [1466, 29] width 32 height 32
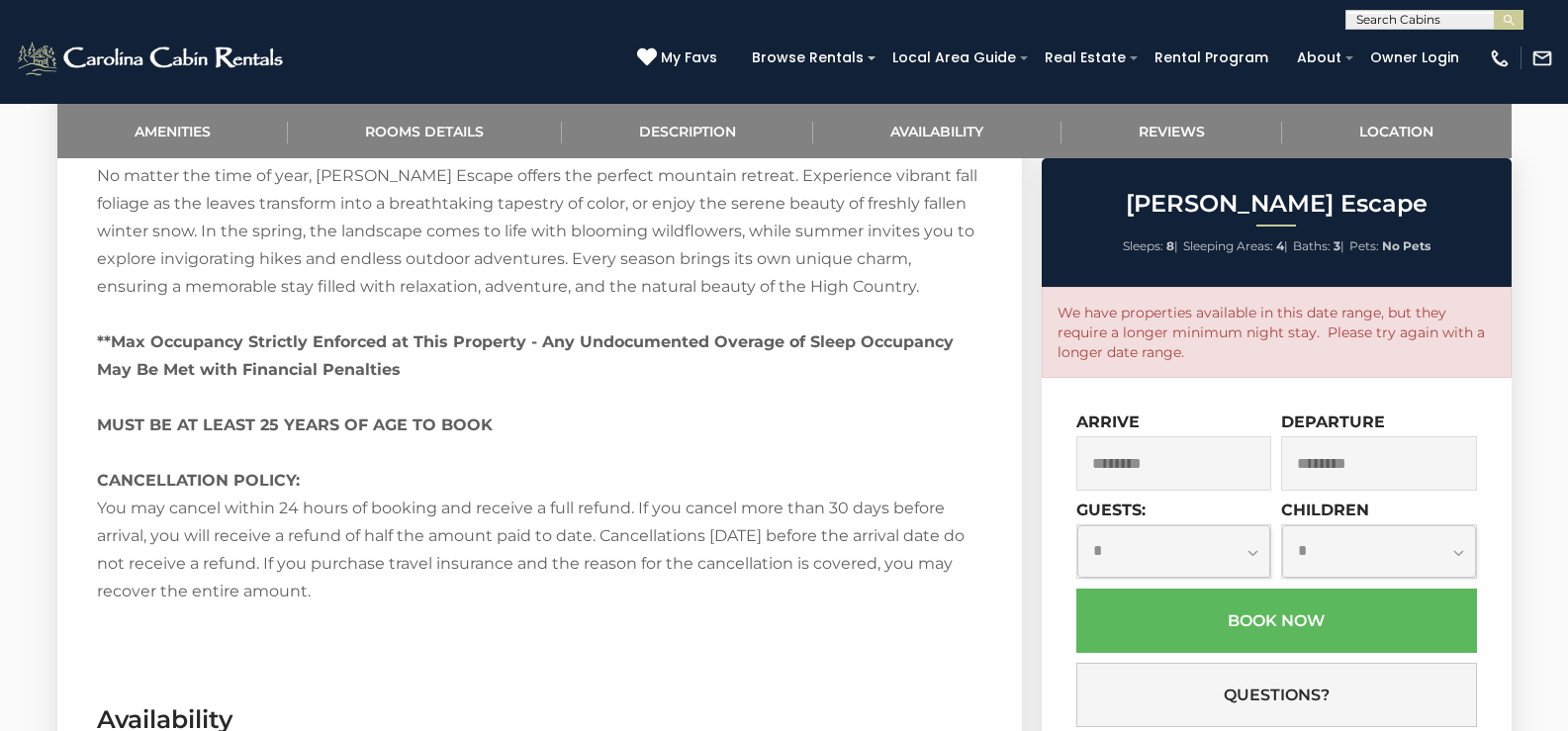
scroll to position [3659, 0]
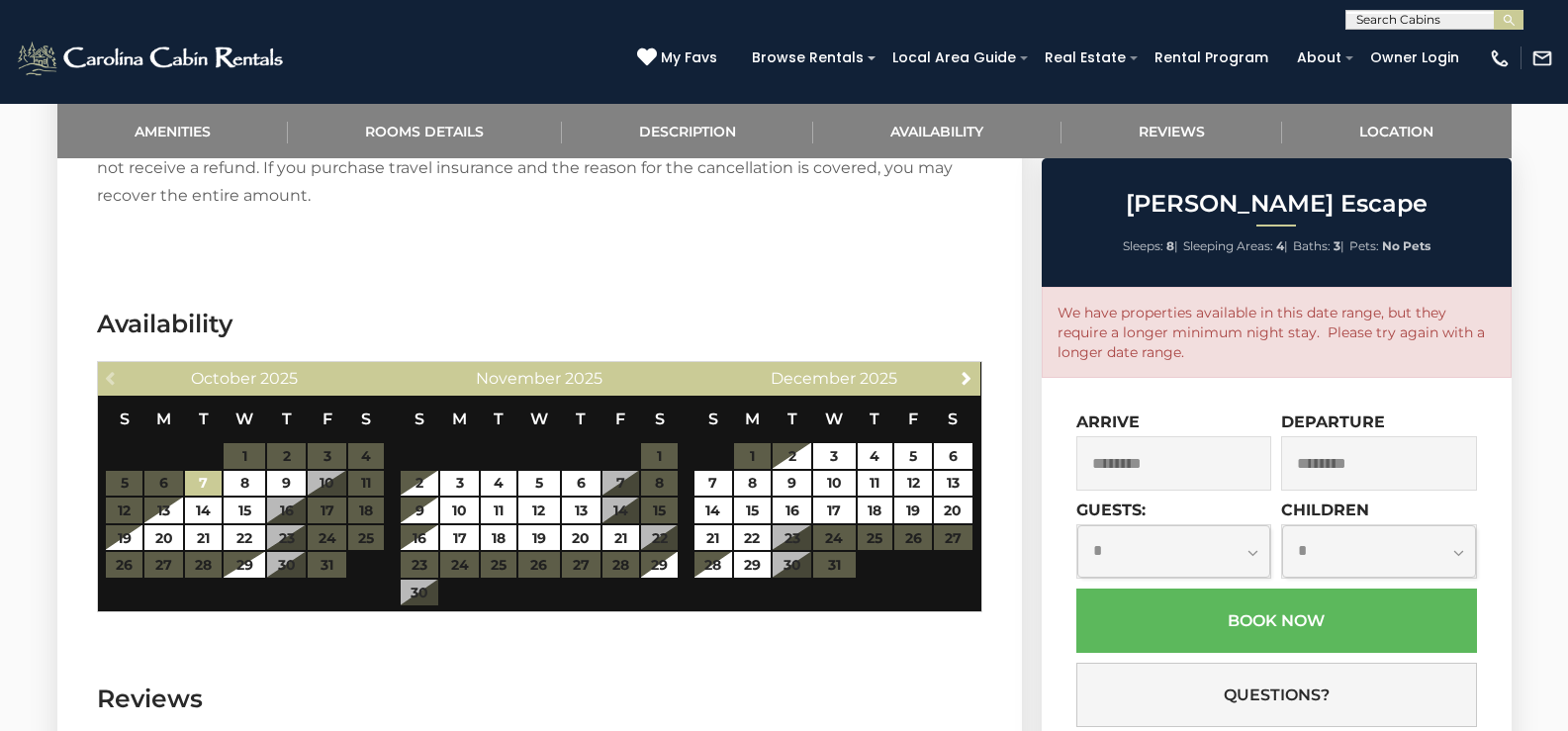
click at [324, 452] on table "S M T W T F S 1 2 3 4 5 6 7 8 9 10 11 12 13 14 15 16 17 18 19 20 21 22 23 24 25…" at bounding box center [244, 487] width 280 height 183
click at [127, 525] on link "19" at bounding box center [124, 538] width 37 height 26
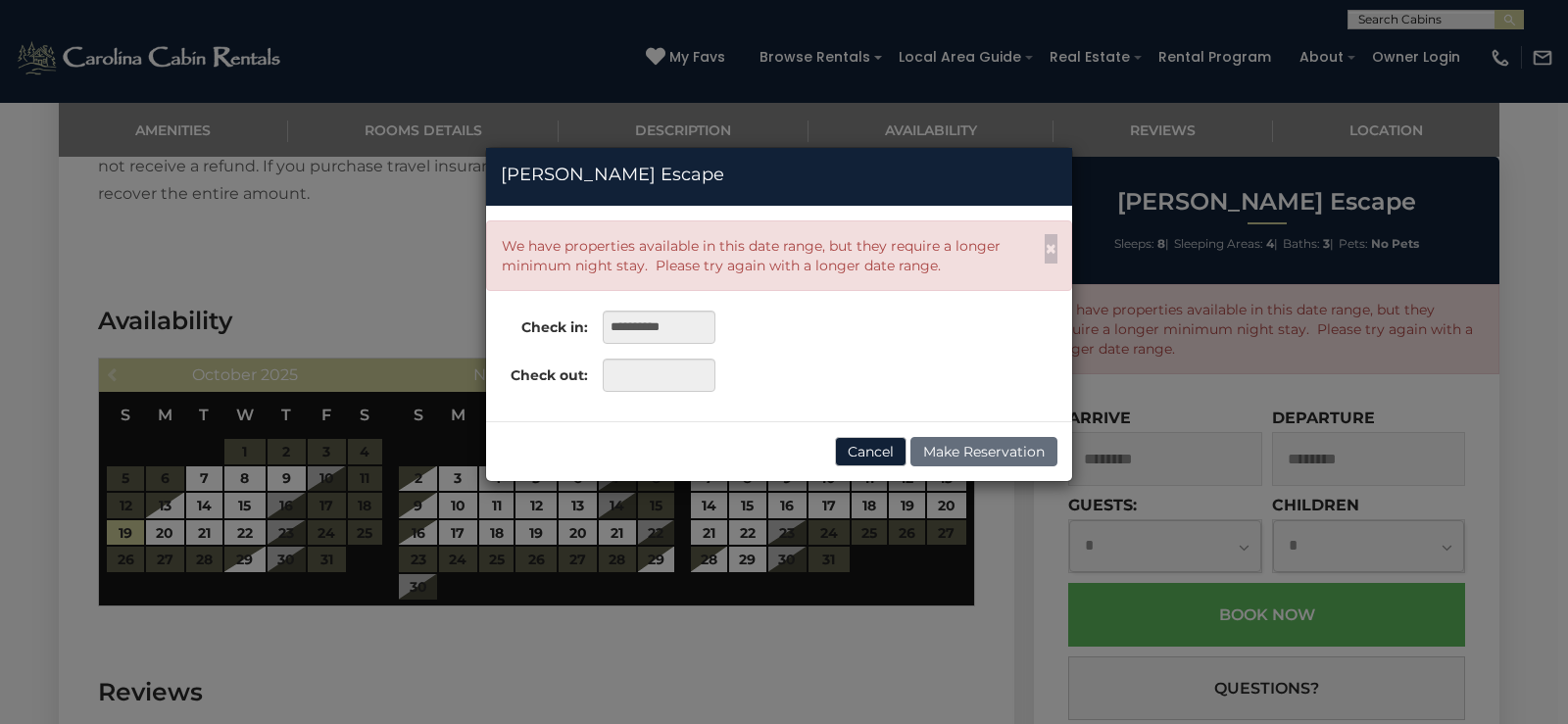
click at [205, 474] on div "**********" at bounding box center [784, 362] width 1568 height 724
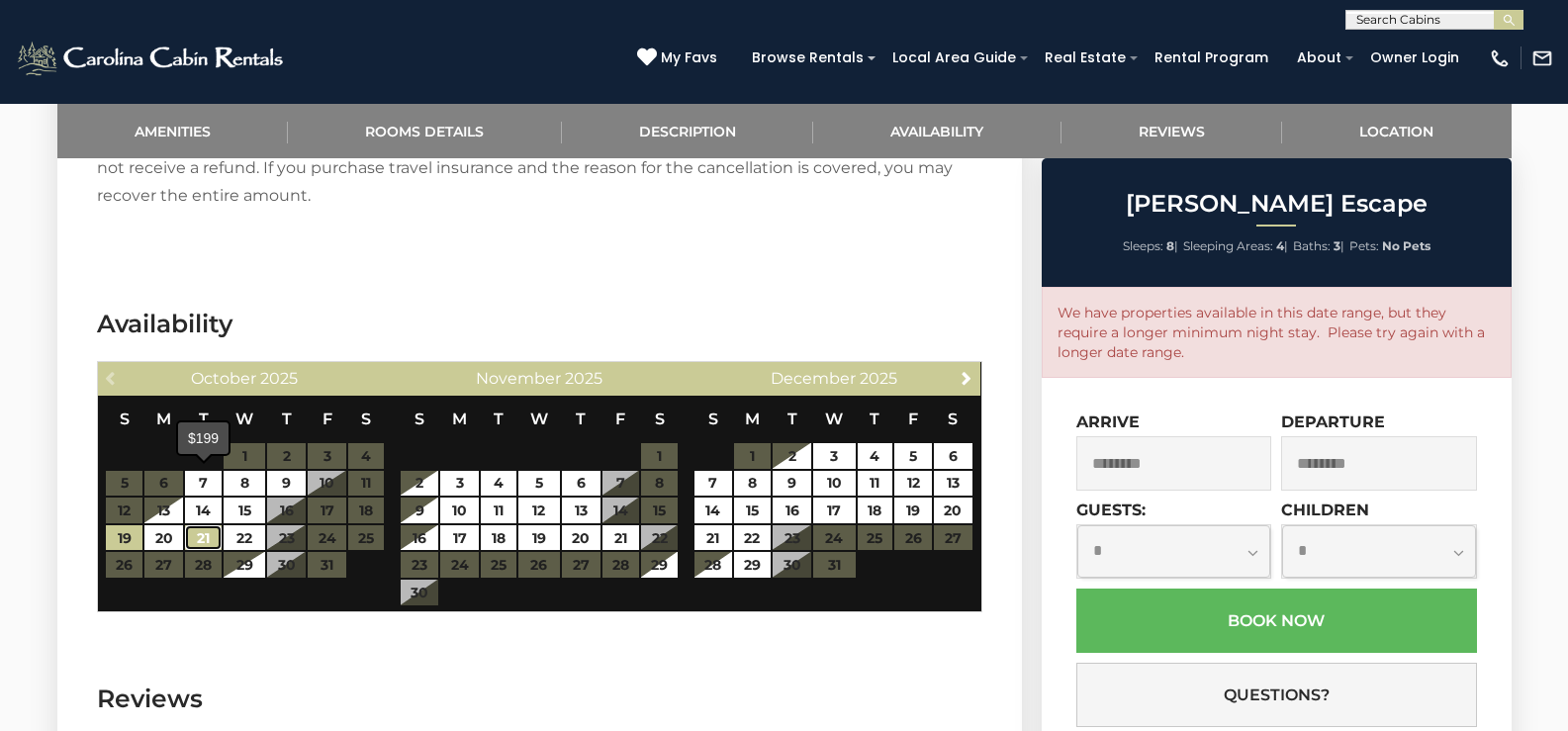
click at [207, 525] on link "21" at bounding box center [203, 538] width 37 height 26
type input "**********"
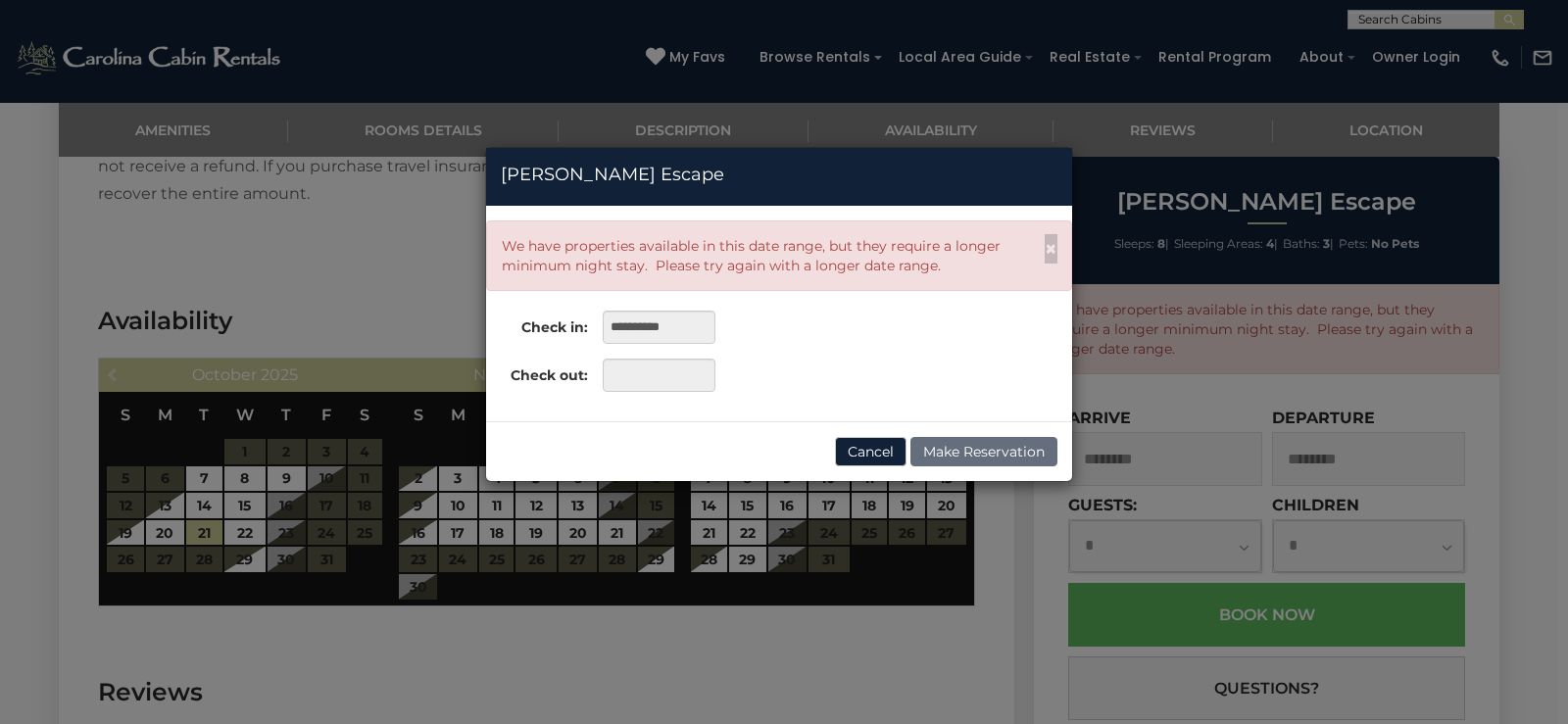
click at [126, 477] on div "**********" at bounding box center [784, 362] width 1568 height 724
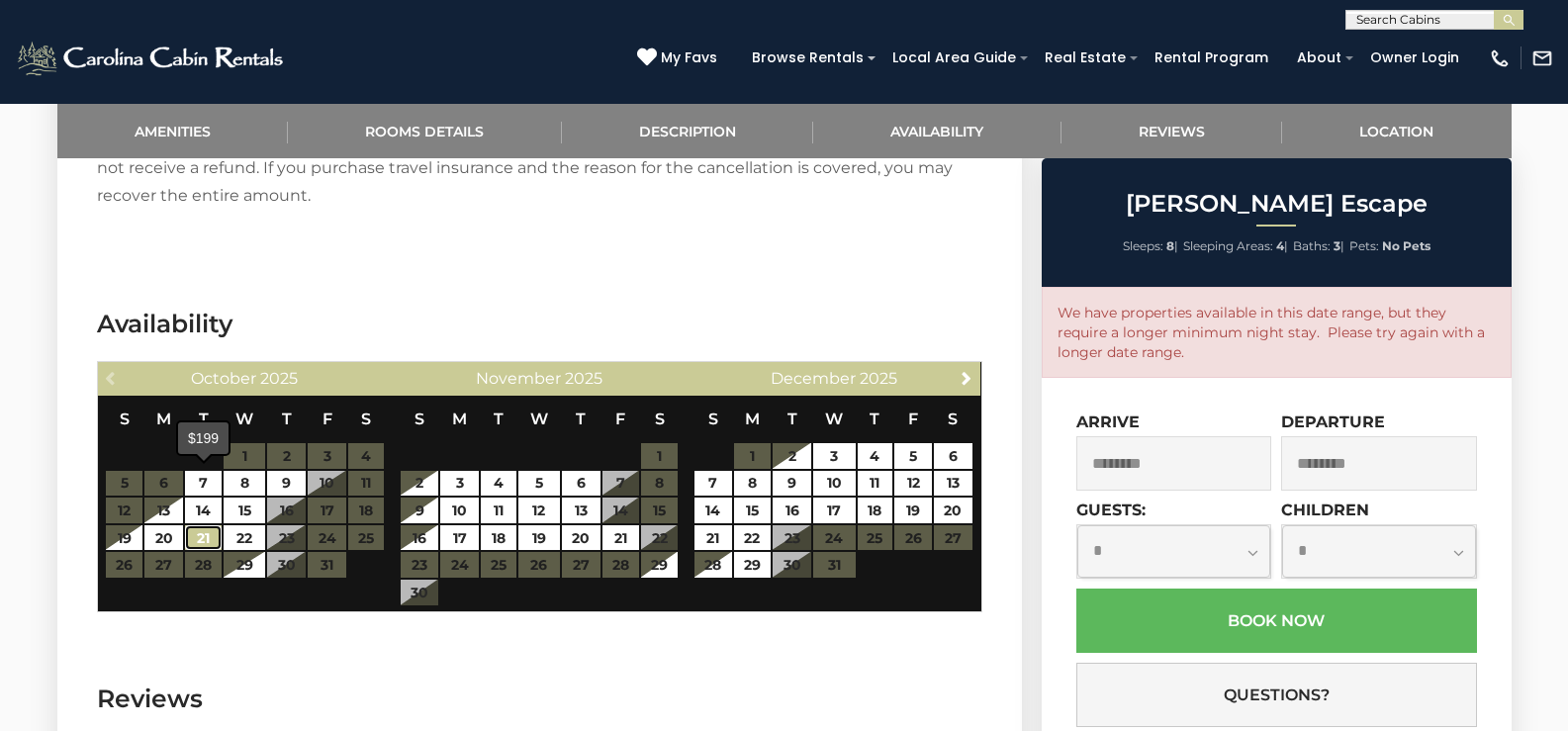
click at [209, 525] on link "21" at bounding box center [203, 538] width 37 height 26
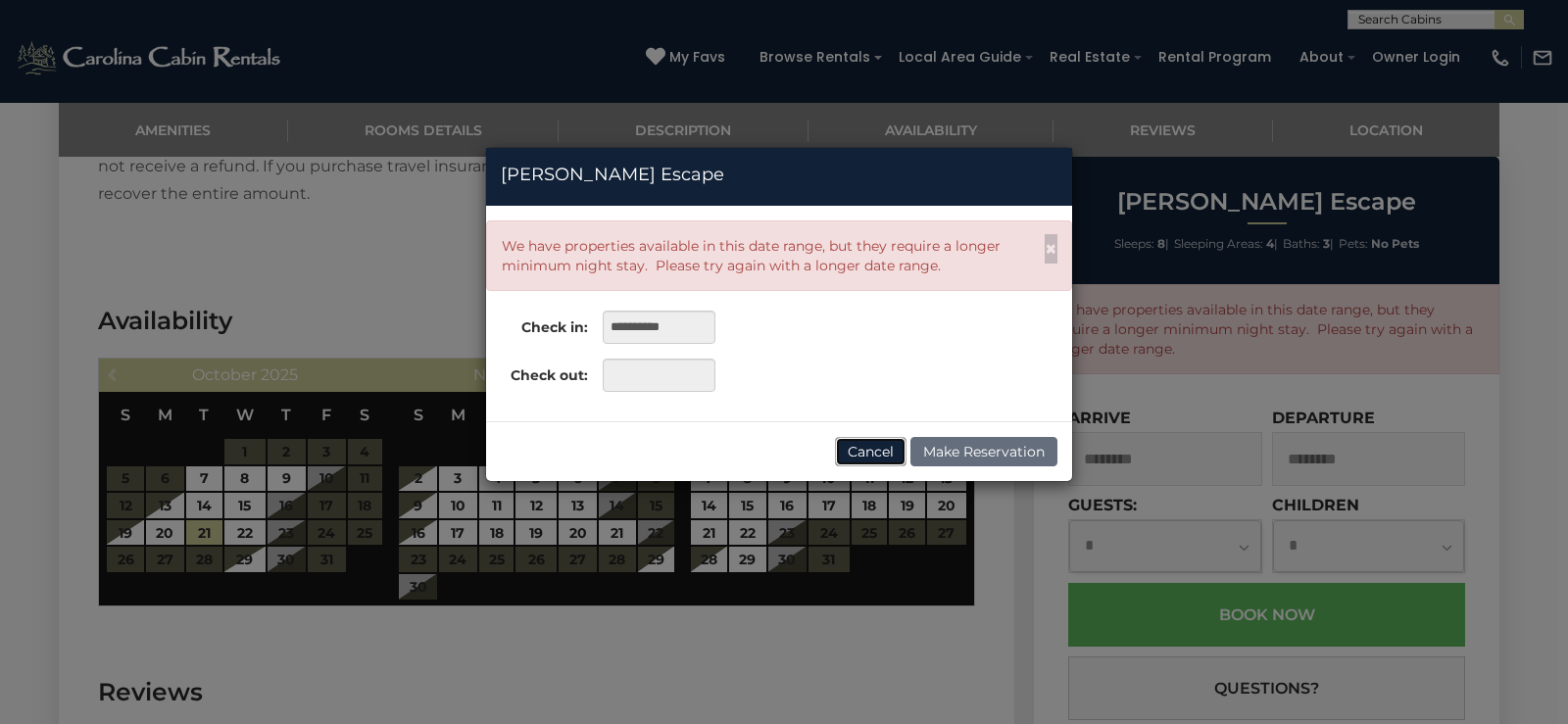
click at [860, 459] on button "Cancel" at bounding box center [870, 452] width 71 height 30
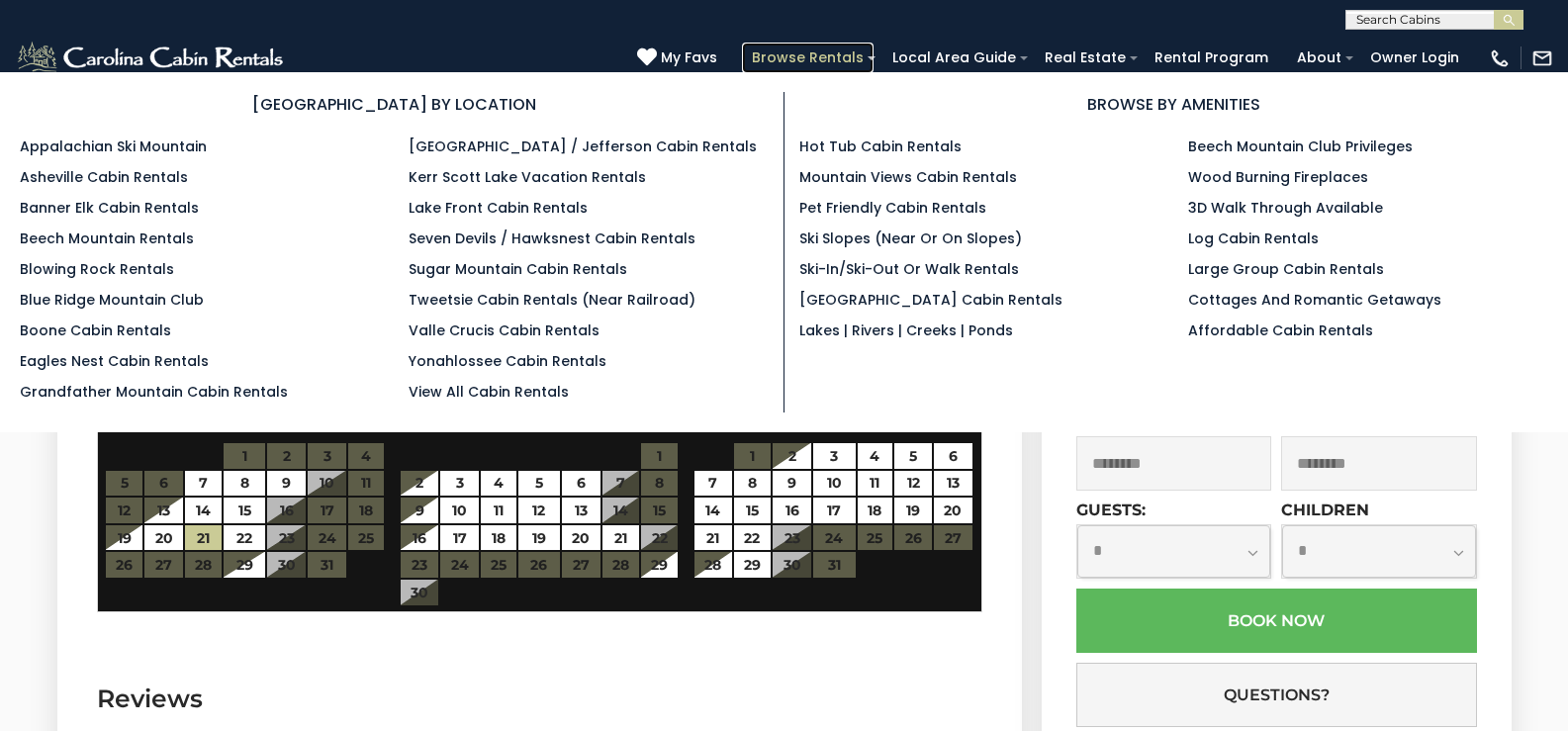
click at [839, 57] on link "Browse Rentals" at bounding box center [808, 58] width 131 height 31
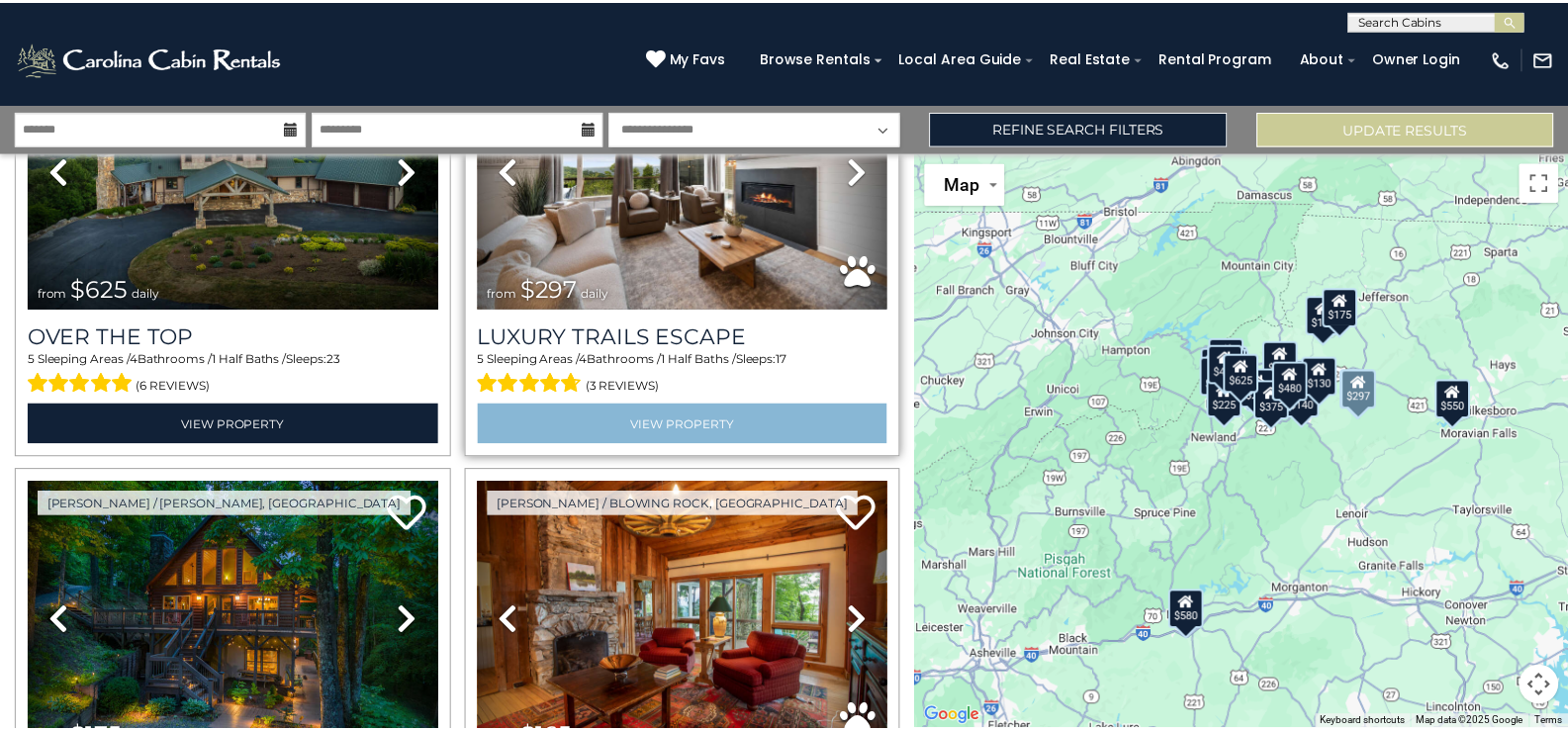
scroll to position [395, 0]
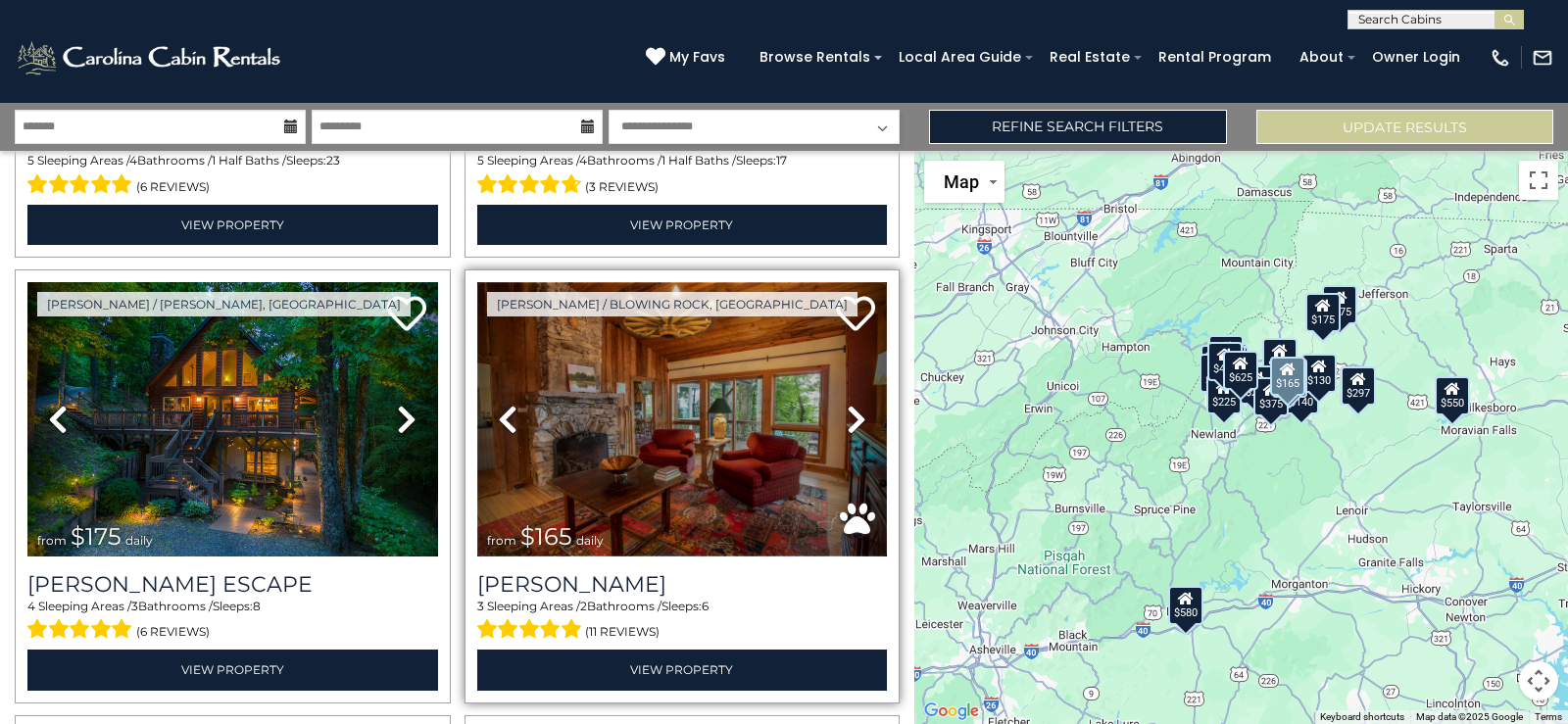
click at [599, 415] on img at bounding box center [683, 419] width 411 height 274
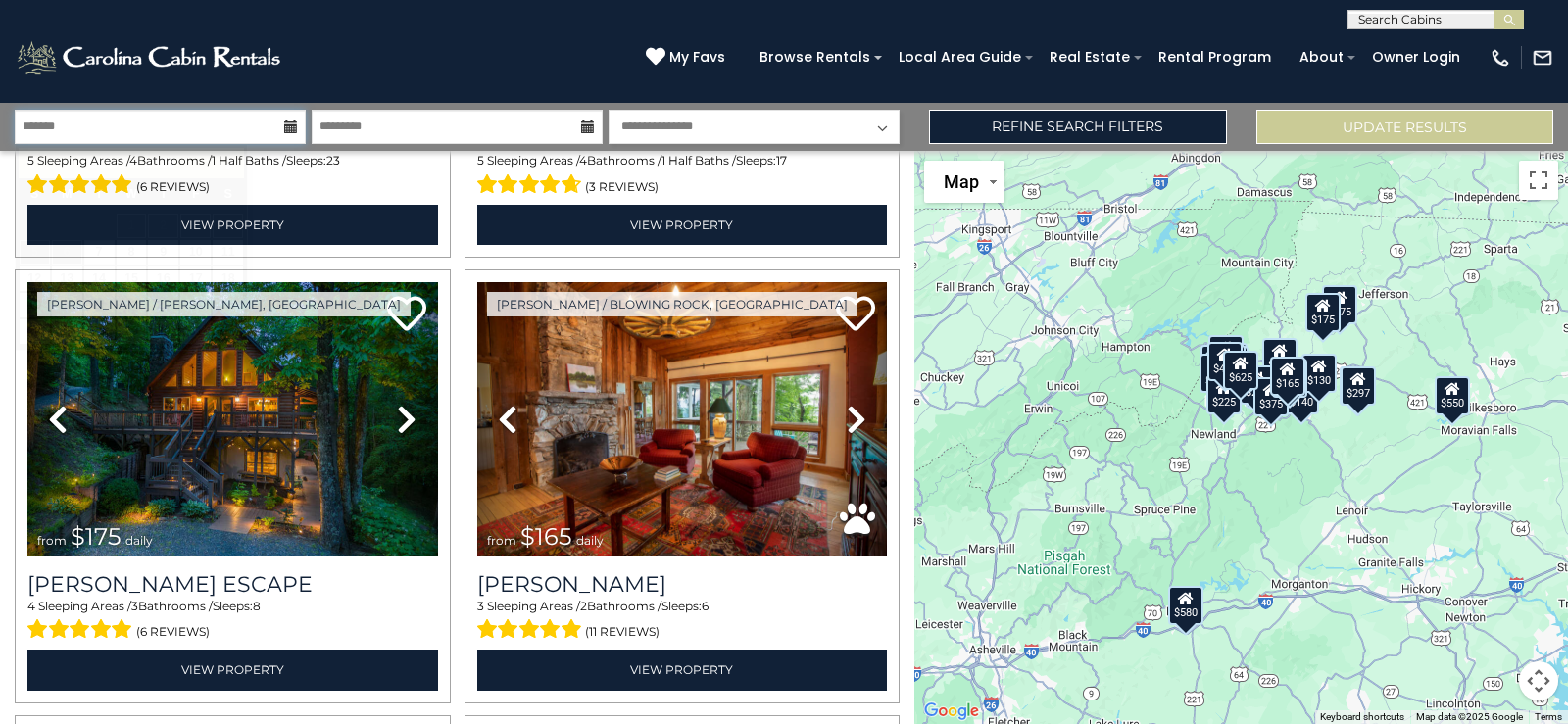
click at [123, 127] on input "text" at bounding box center [160, 126] width 291 height 35
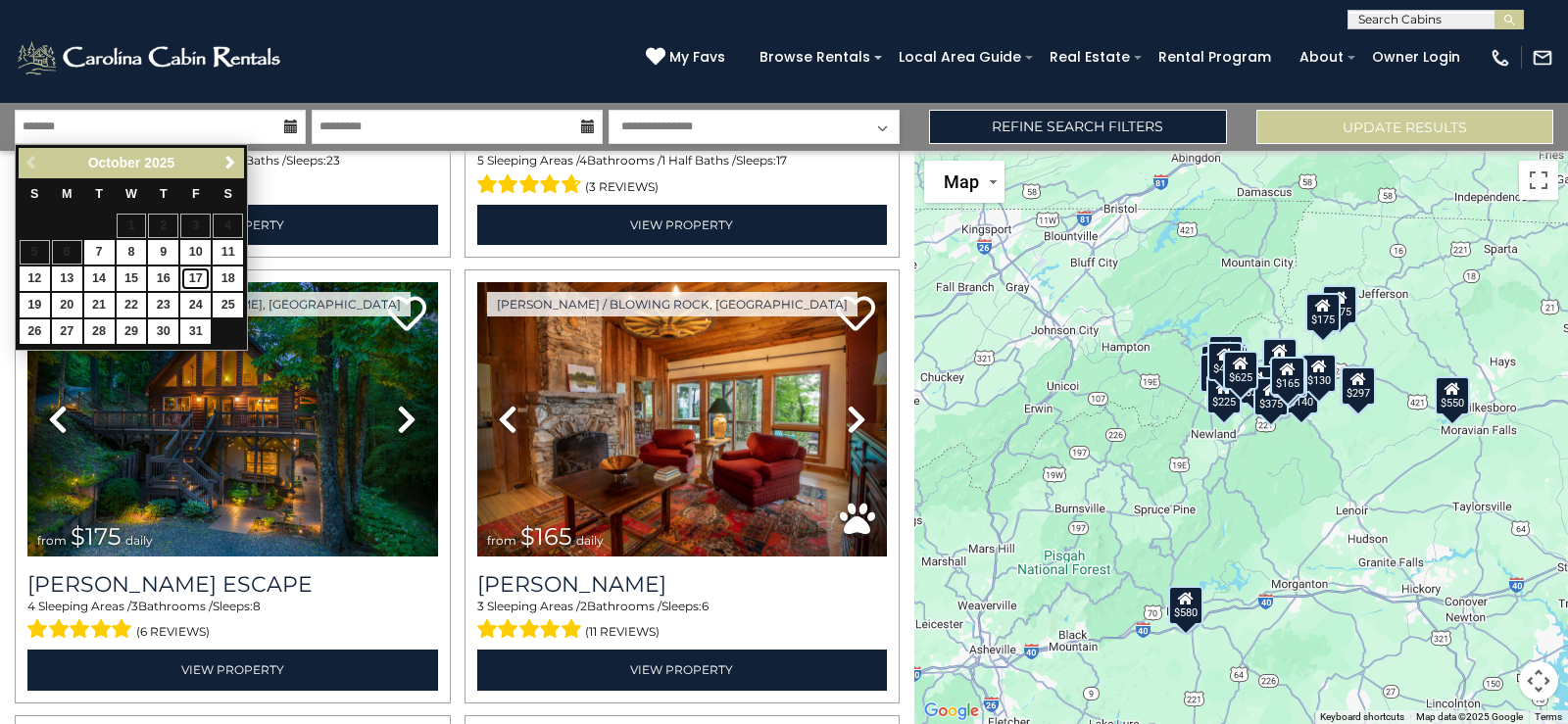
click at [198, 276] on link "17" at bounding box center [195, 278] width 31 height 25
type input "********"
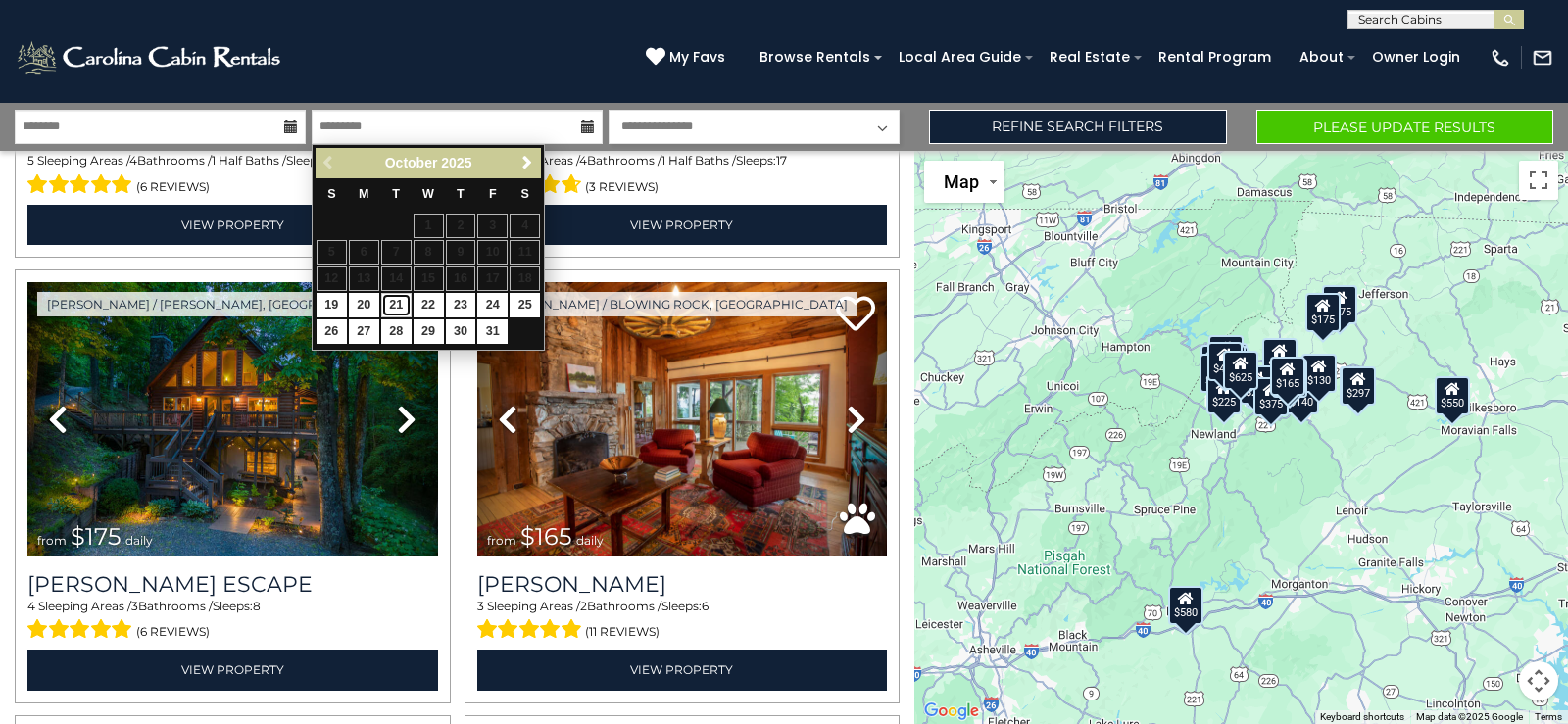
click at [392, 300] on link "21" at bounding box center [396, 305] width 31 height 25
type input "********"
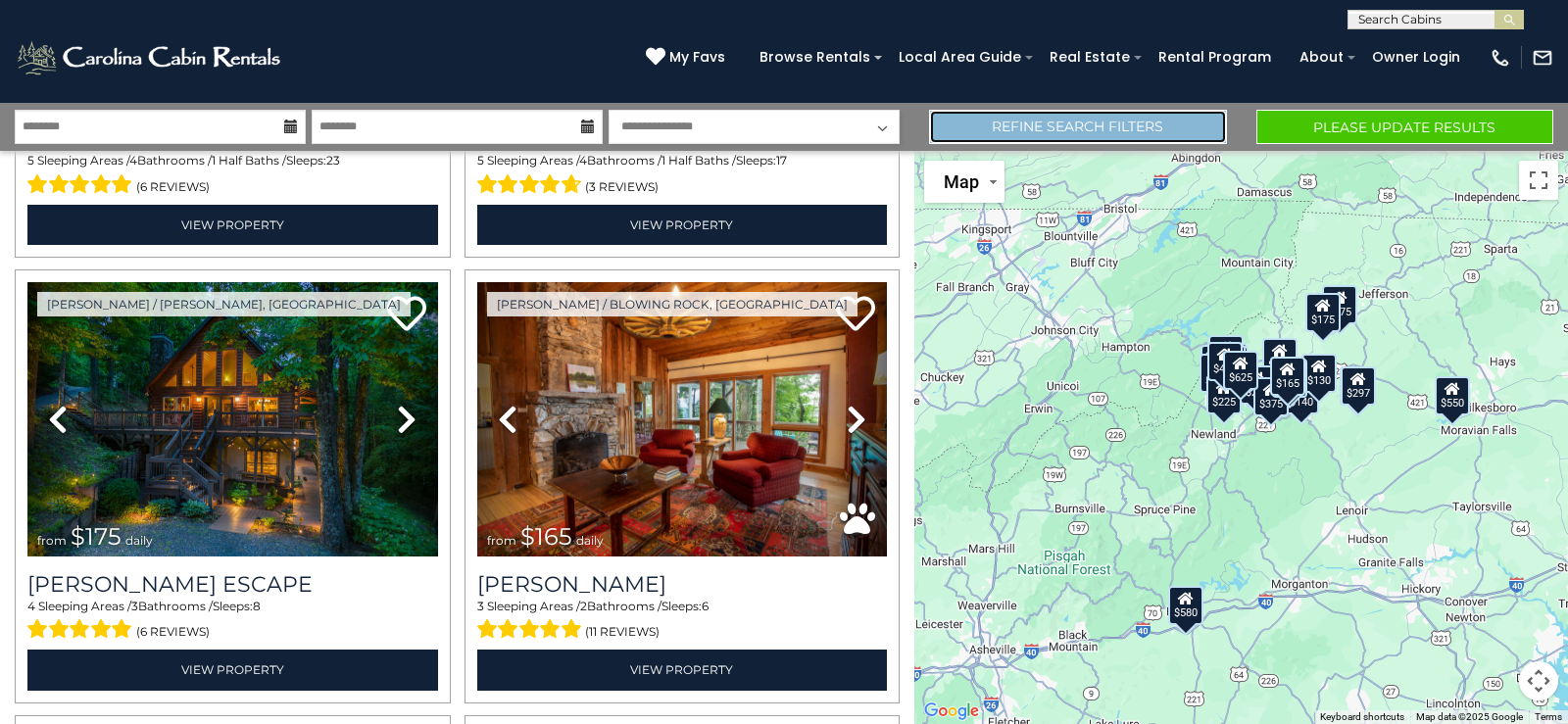
click at [1113, 124] on link "Refine Search Filters" at bounding box center [1077, 126] width 297 height 35
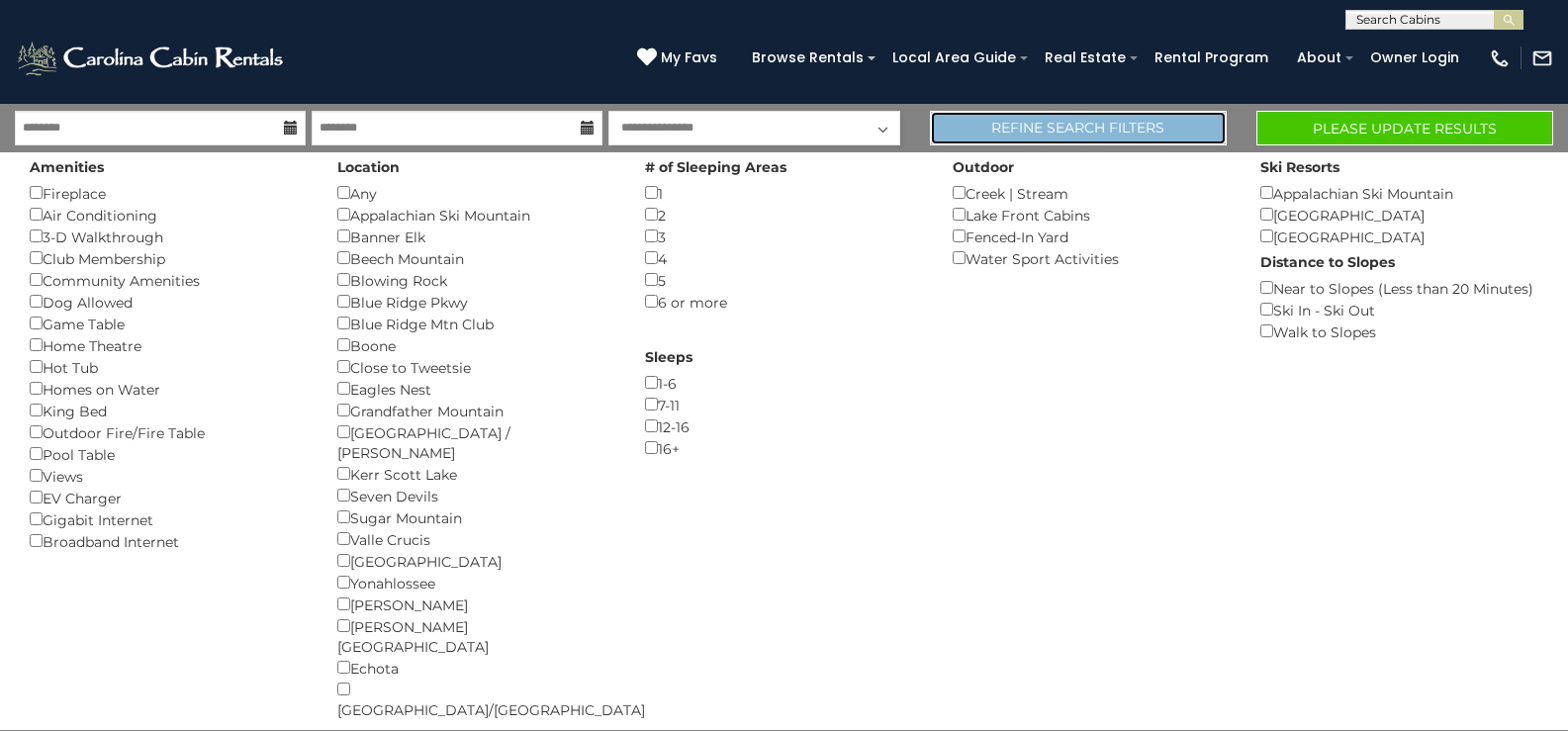
click at [1024, 130] on link "Refine Search Filters" at bounding box center [1078, 127] width 297 height 35
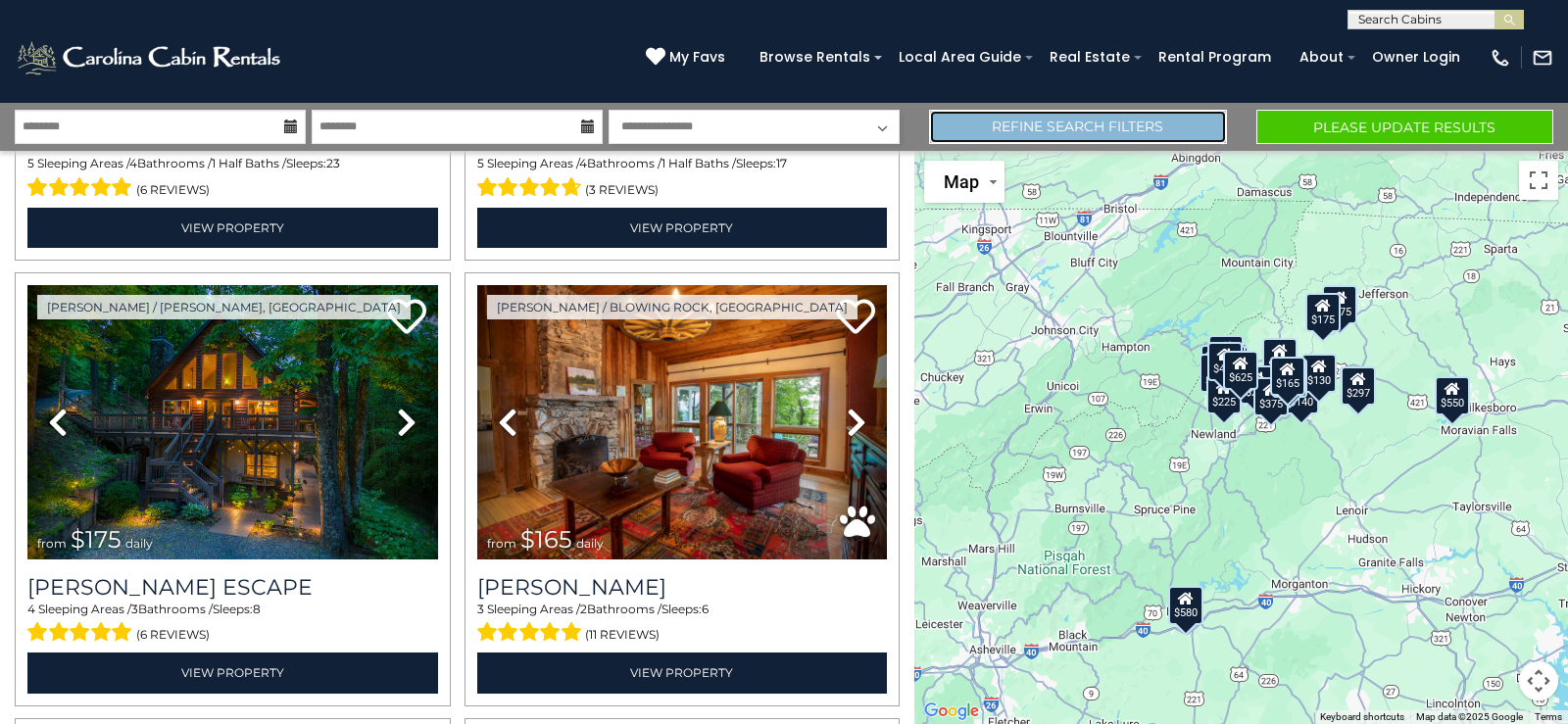
scroll to position [392, 0]
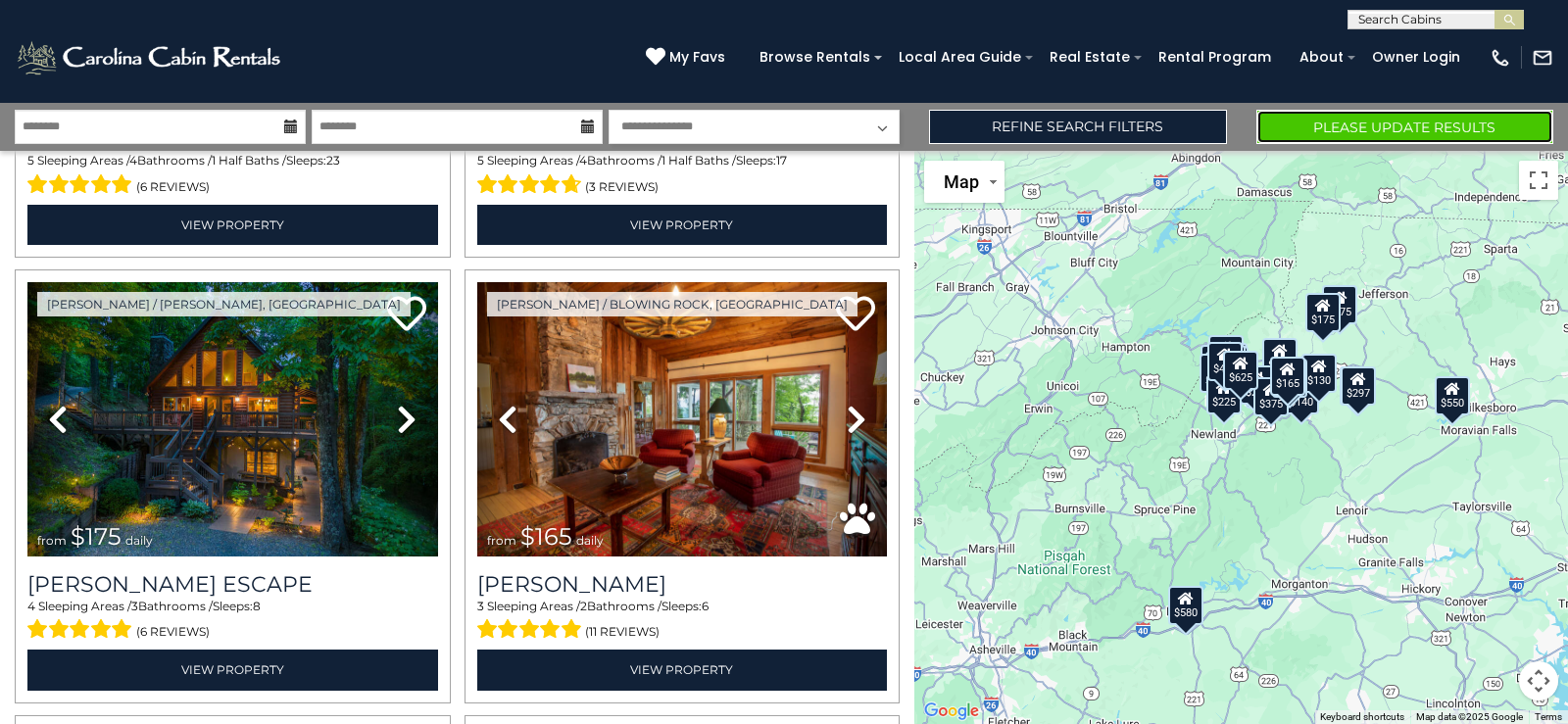
click at [1394, 128] on button "Please Update Results" at bounding box center [1404, 126] width 297 height 35
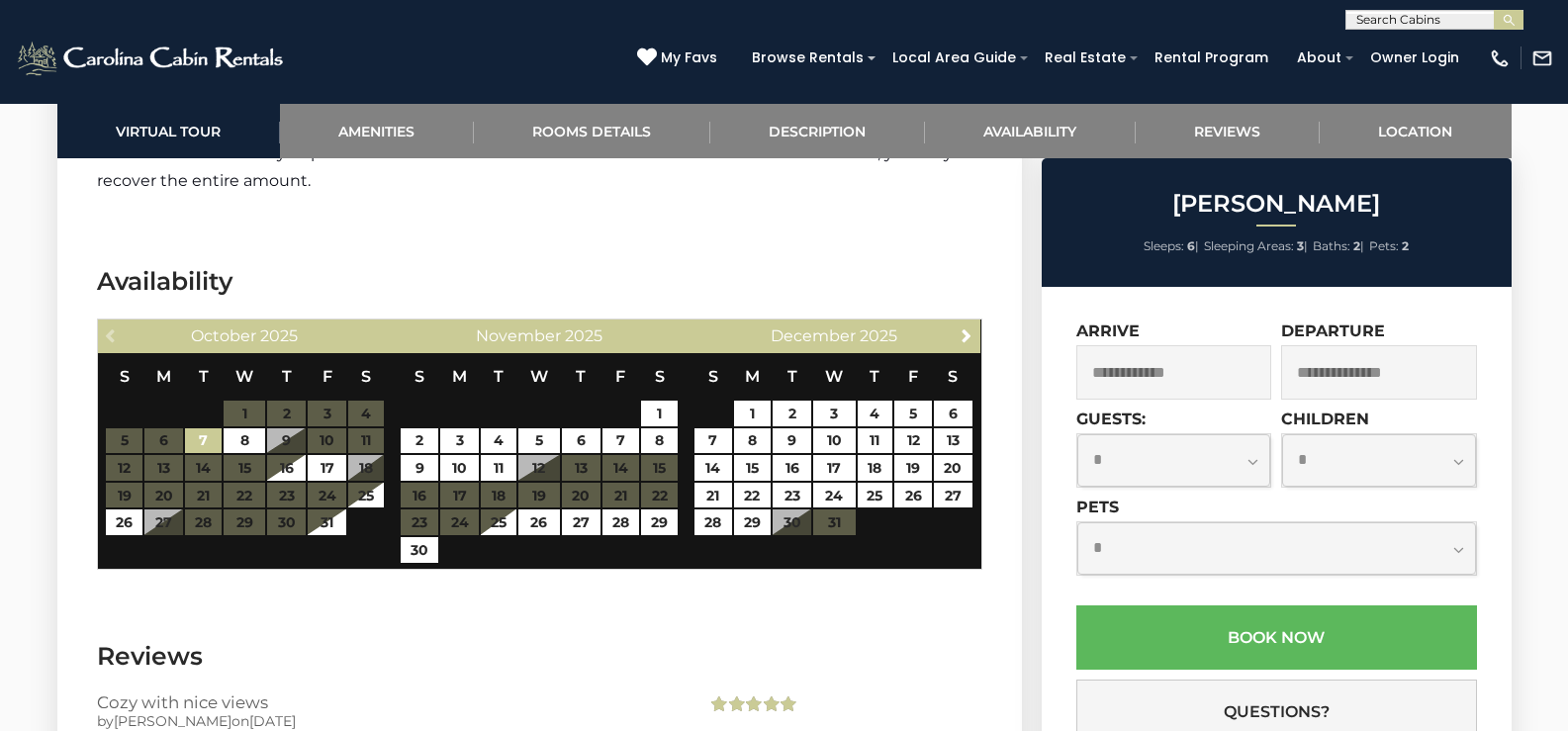
scroll to position [3263, 0]
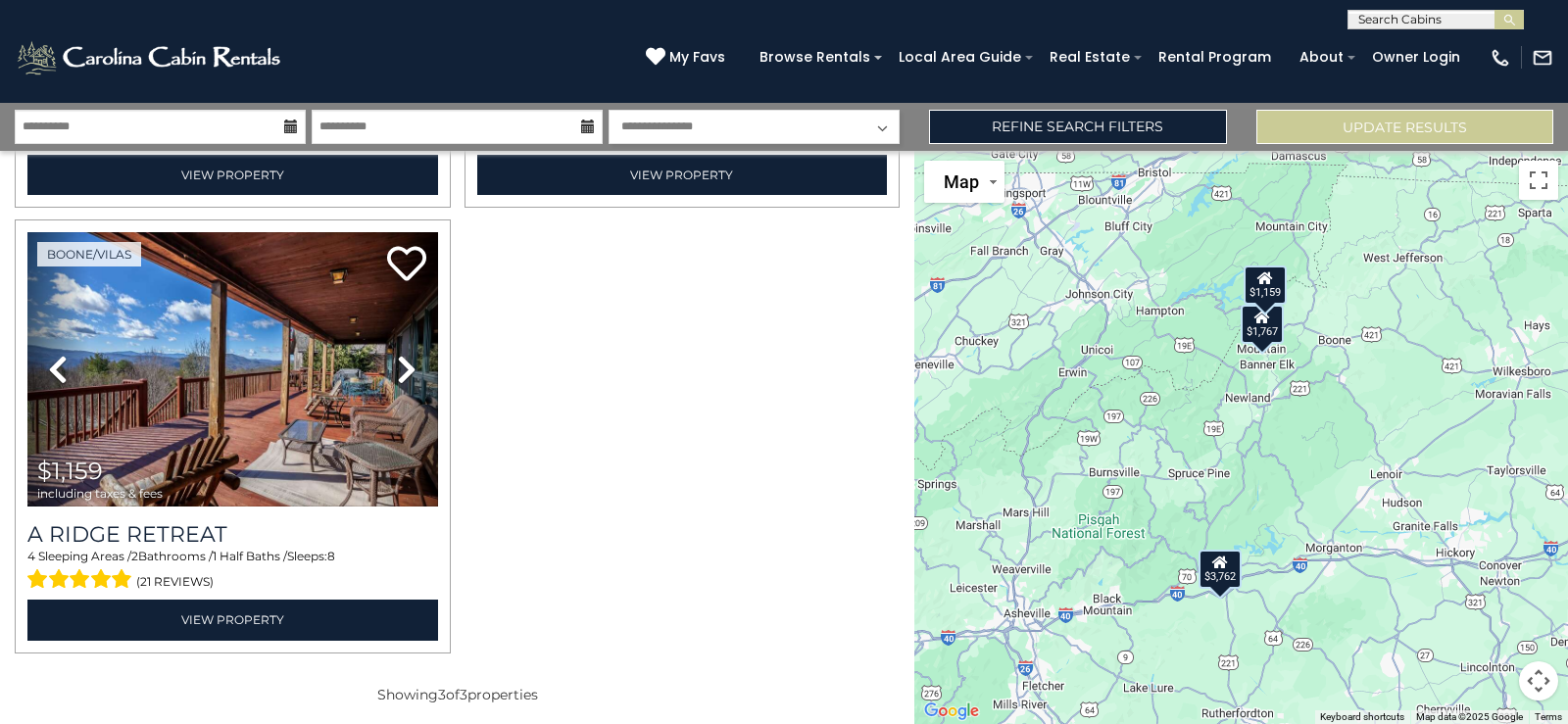
scroll to position [445, 0]
